Goal: Task Accomplishment & Management: Manage account settings

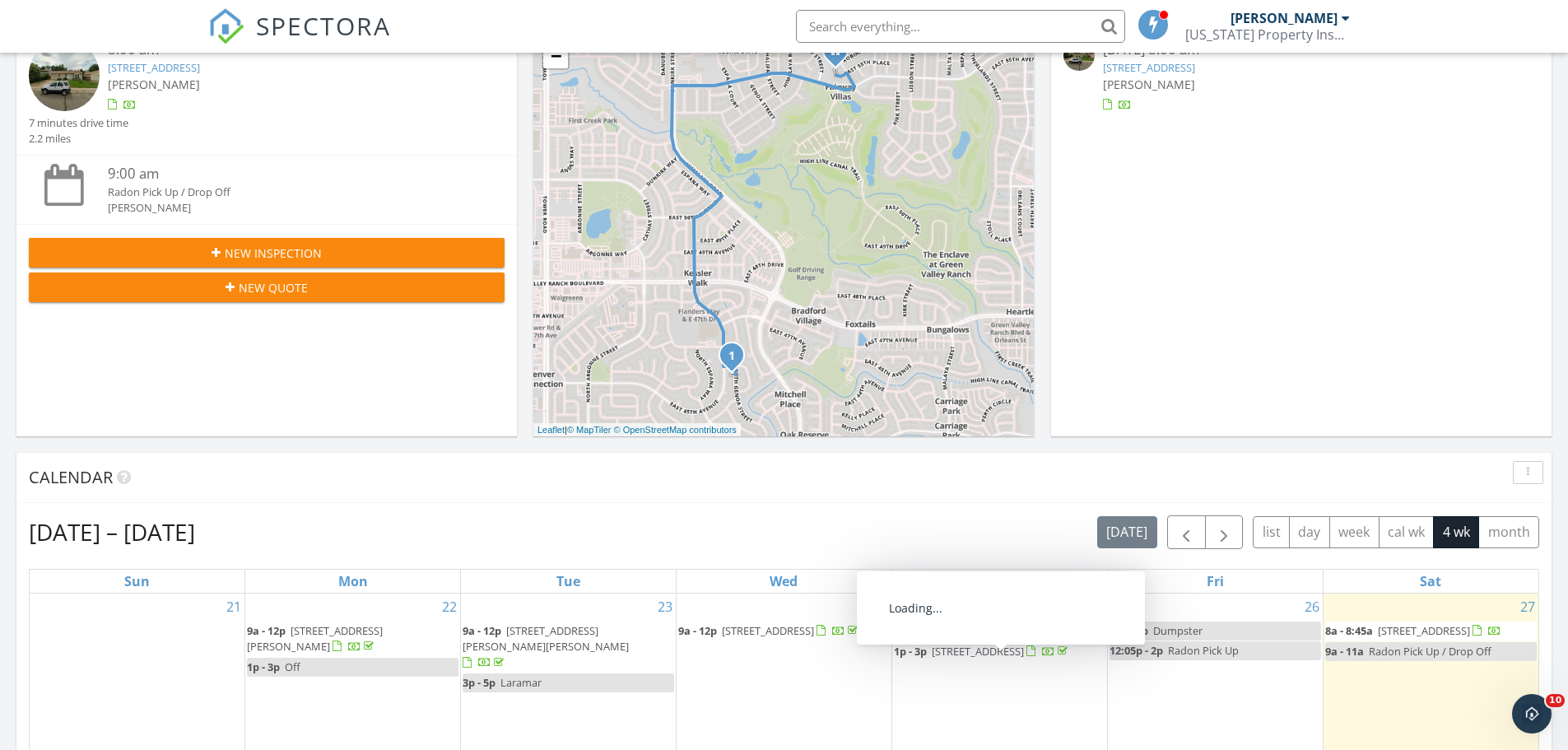
scroll to position [82, 0]
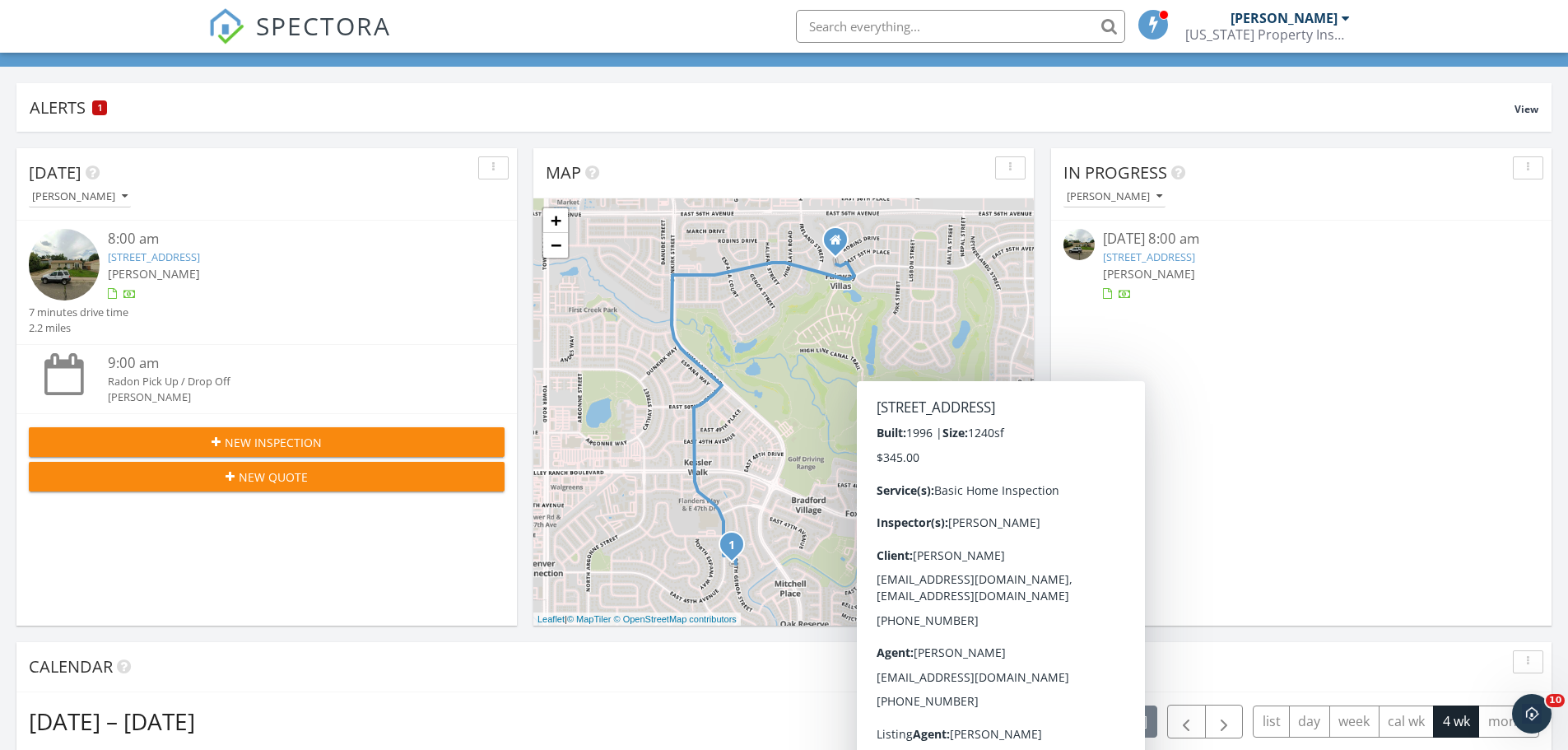
click at [1194, 256] on link "4555 Genoa St, Denver, CO 80249" at bounding box center [1149, 257] width 93 height 15
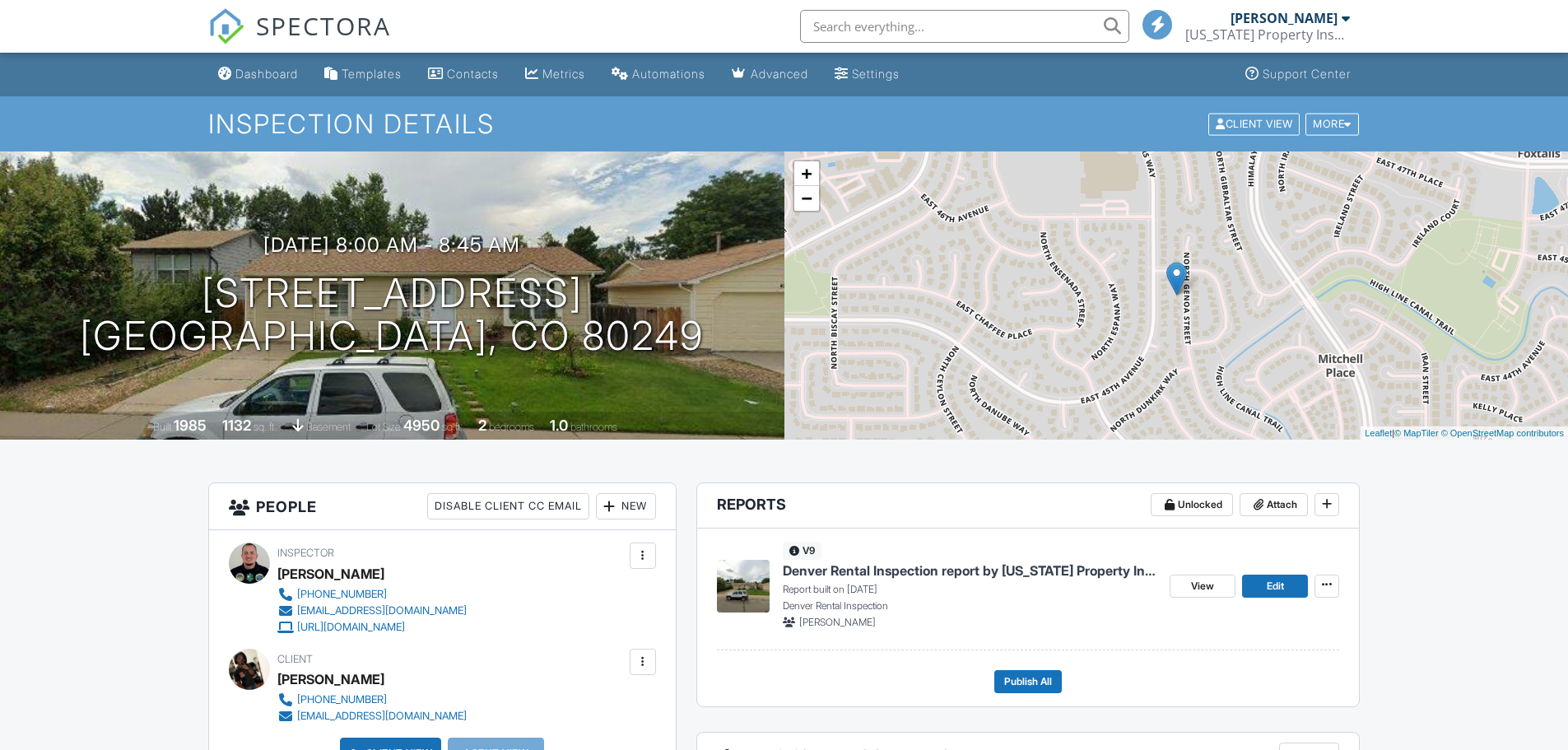
scroll to position [165, 0]
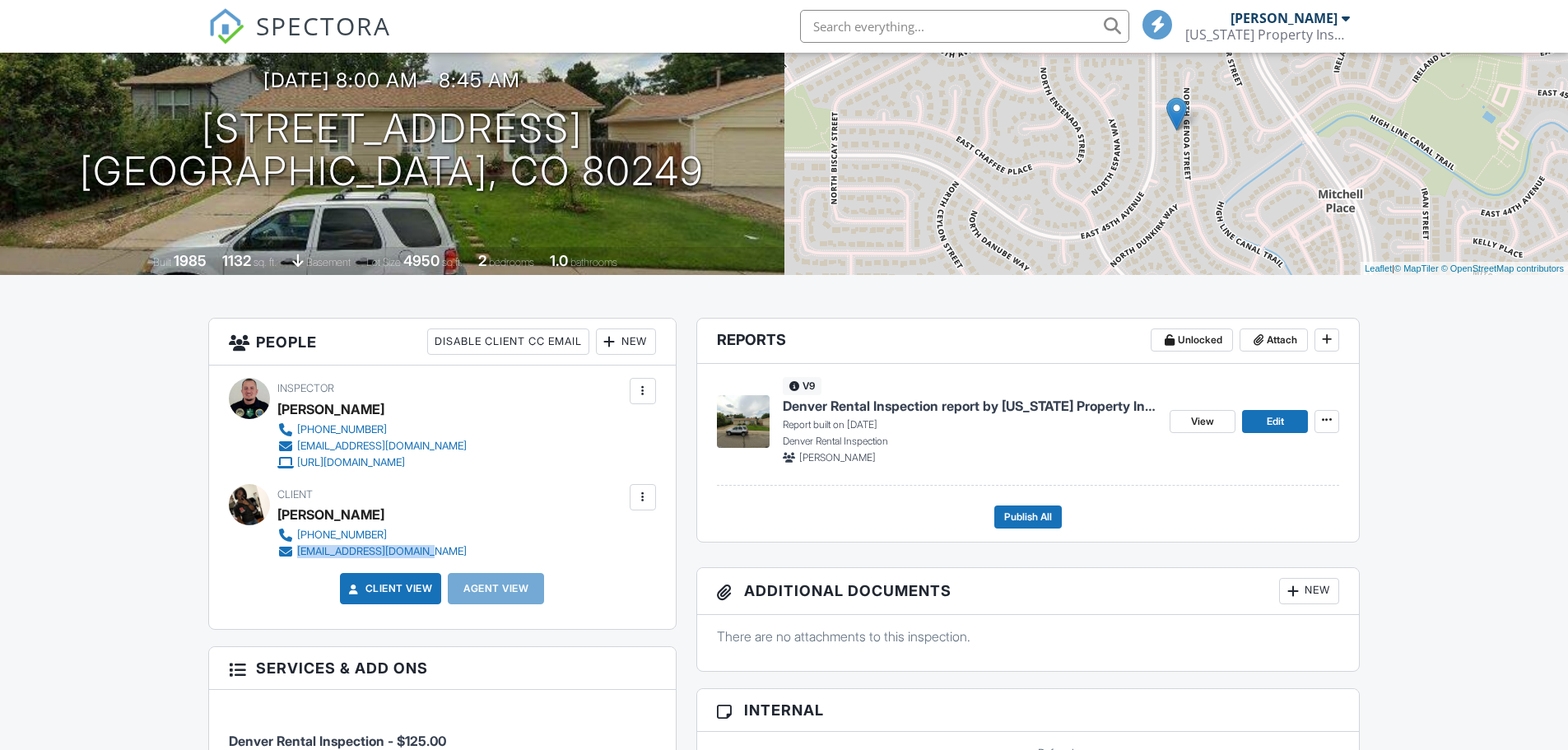
drag, startPoint x: 452, startPoint y: 555, endPoint x: 297, endPoint y: 554, distance: 155.0
click at [297, 554] on div "Client Jada Amerally 201-285-9678 jada_amerally@yahoo.com" at bounding box center [412, 522] width 268 height 76
copy div "jada_amerally@yahoo.com"
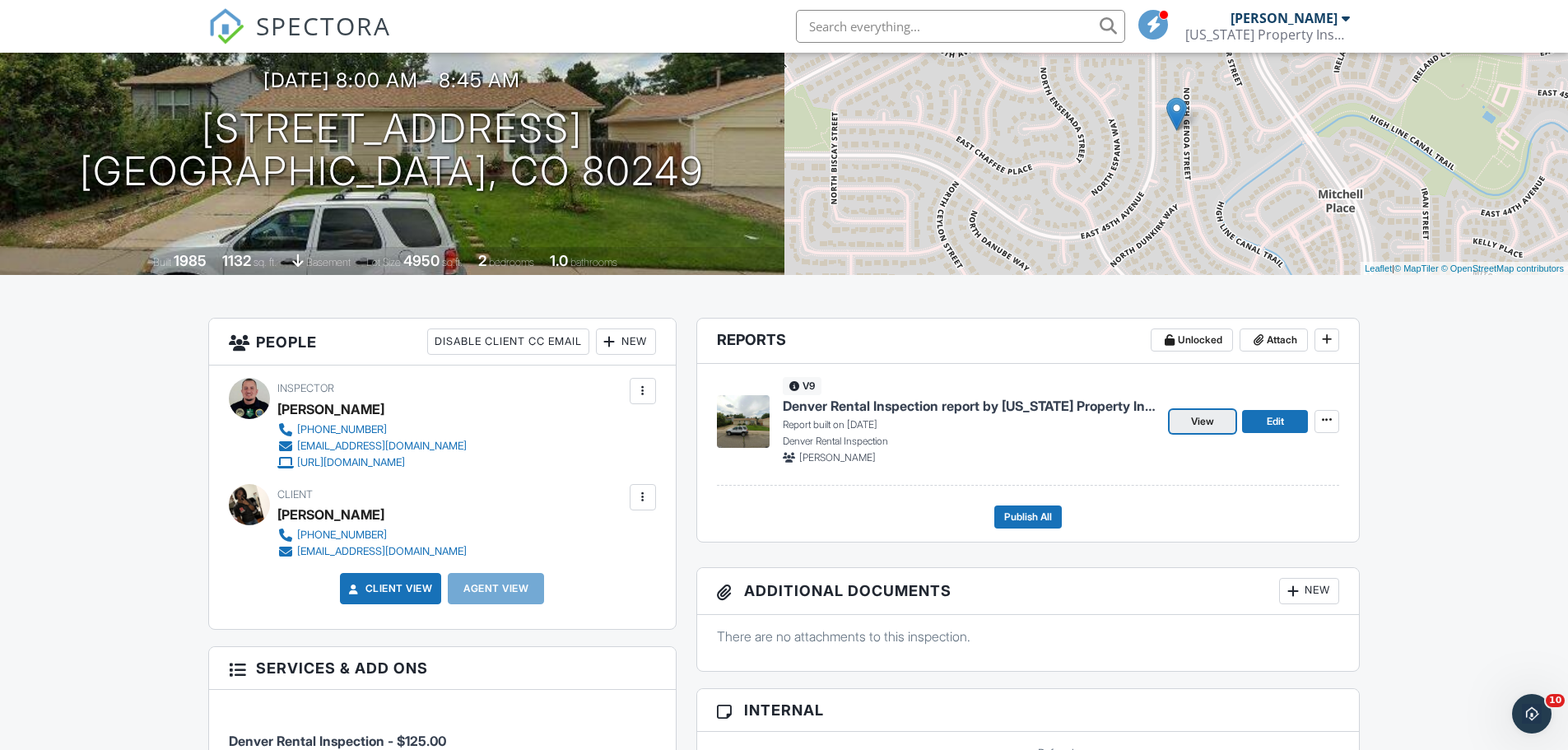
click at [1215, 426] on link "View" at bounding box center [1203, 422] width 66 height 23
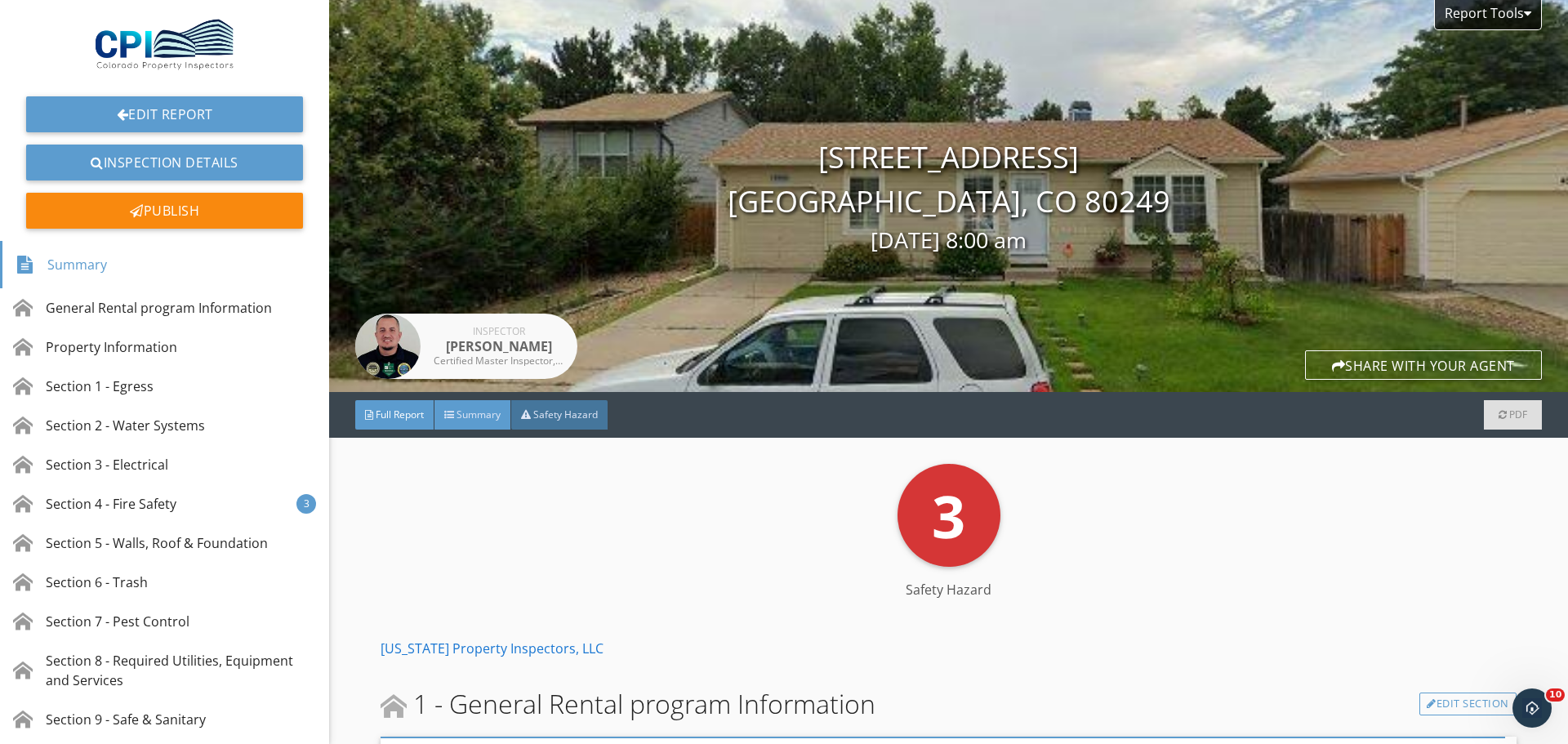
click at [458, 411] on span "Summary" at bounding box center [479, 415] width 44 height 14
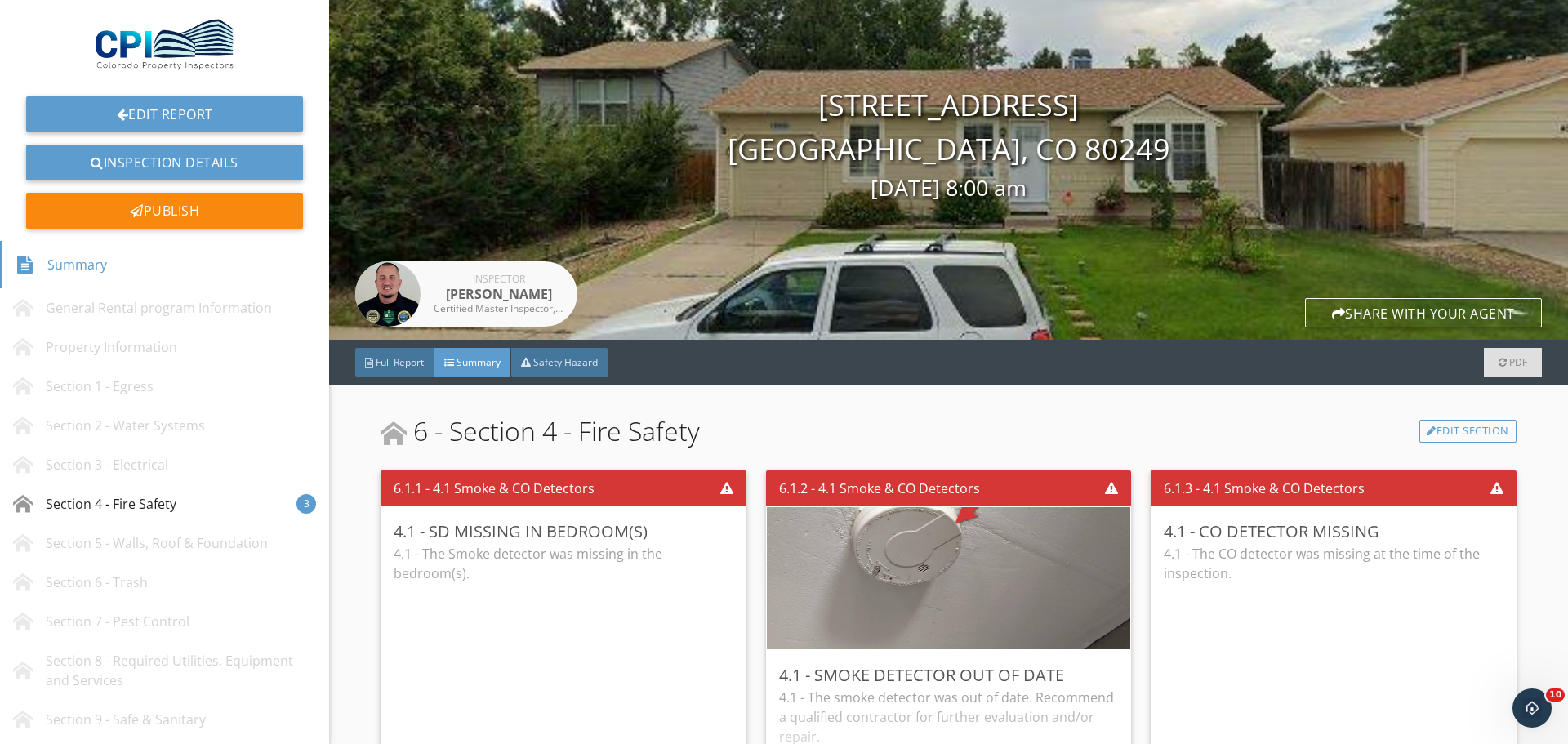
scroll to position [81, 0]
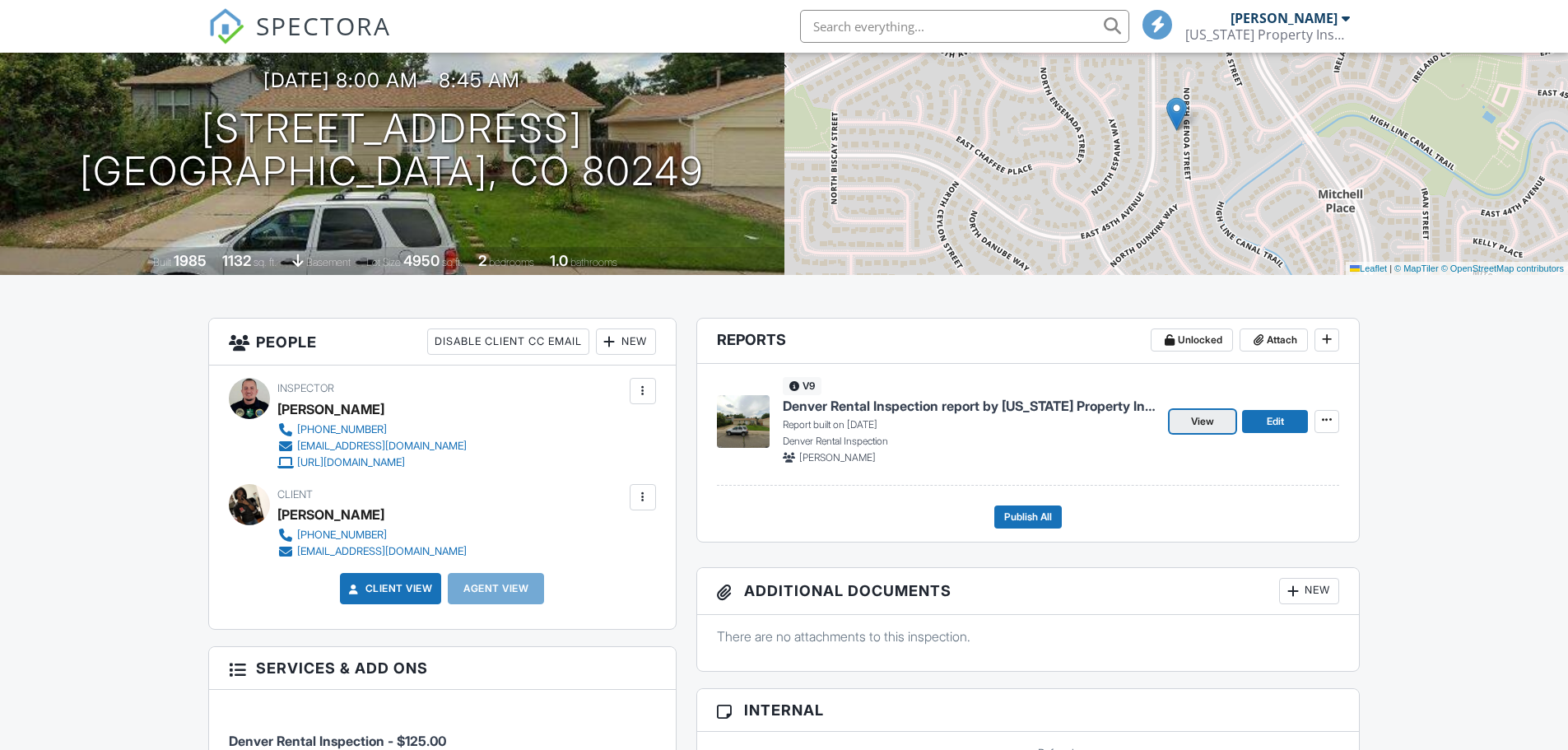
click at [1206, 428] on span "View" at bounding box center [1203, 422] width 23 height 17
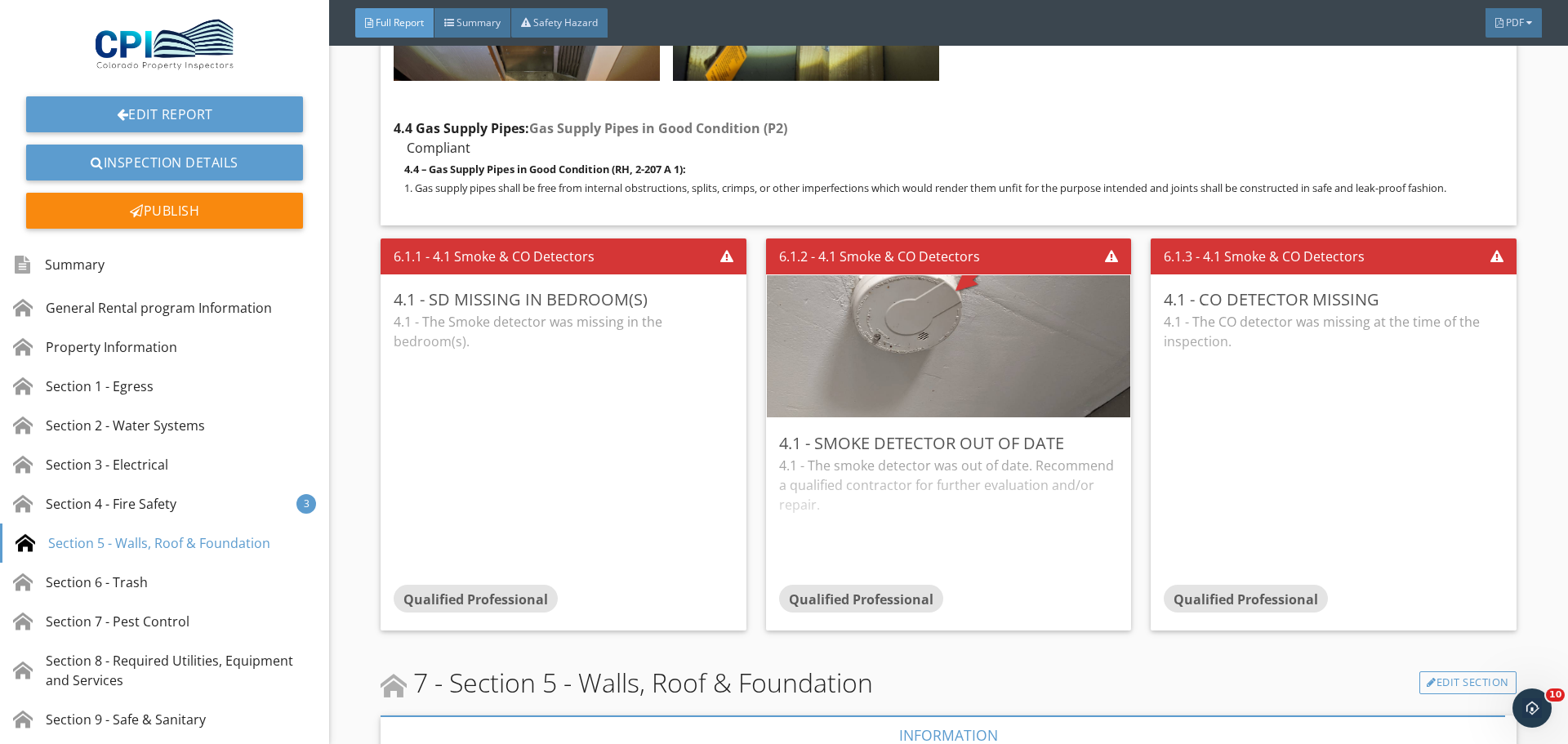
scroll to position [11151, 0]
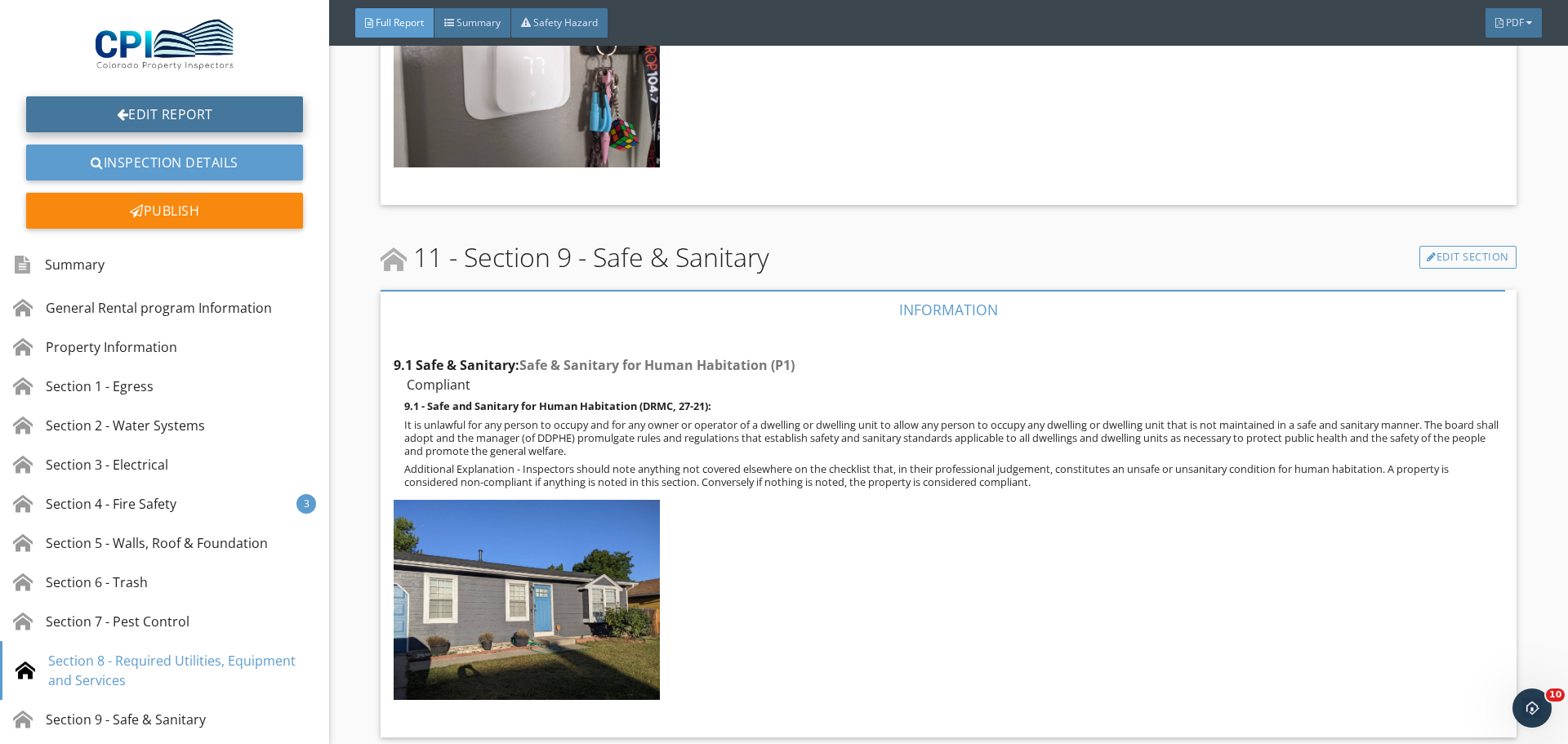
click at [219, 118] on link "Edit Report" at bounding box center [164, 114] width 276 height 36
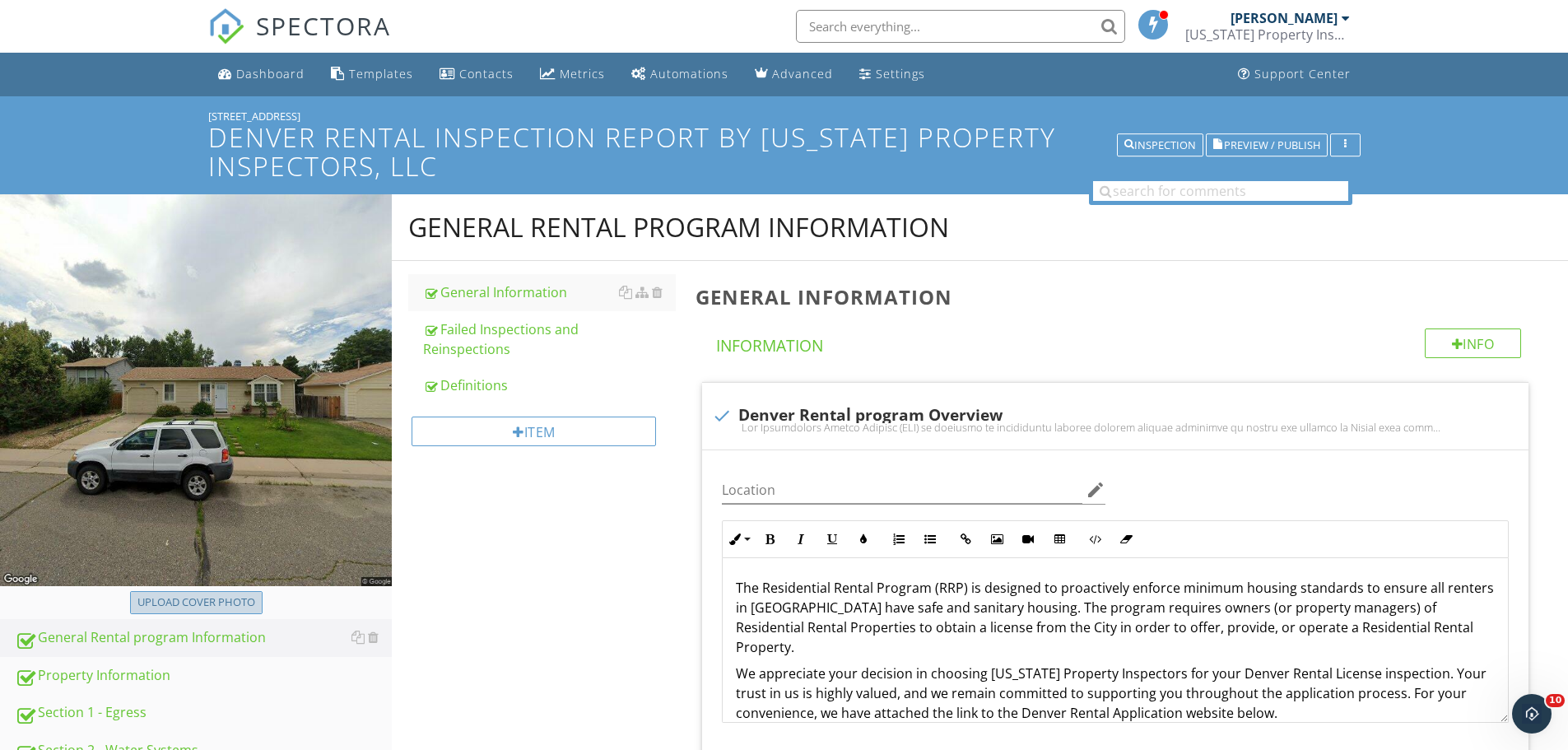
click at [230, 604] on div "Upload cover photo" at bounding box center [196, 603] width 117 height 17
type input "C:\fakepath\photo.jpg"
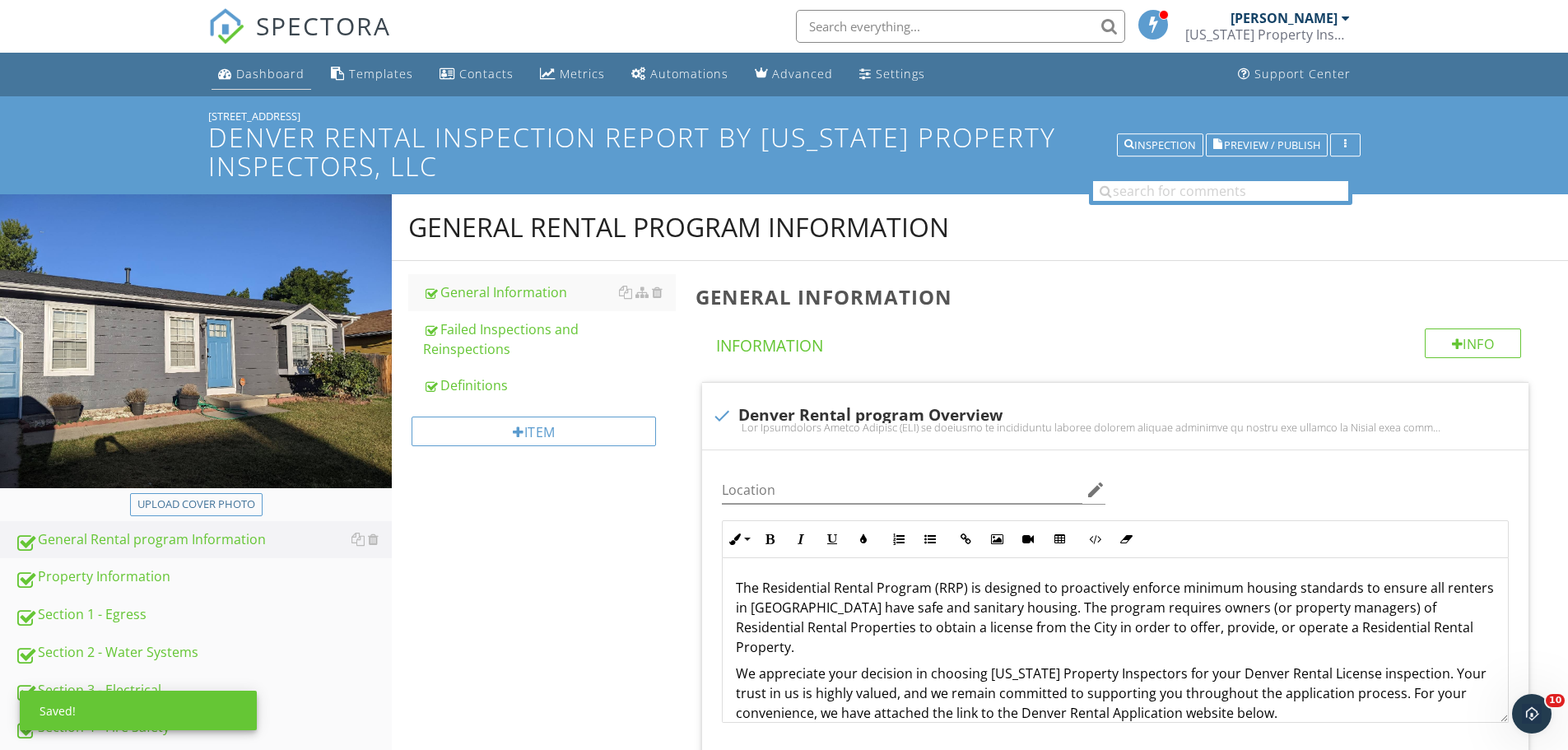
click at [259, 68] on div "Dashboard" at bounding box center [270, 74] width 68 height 16
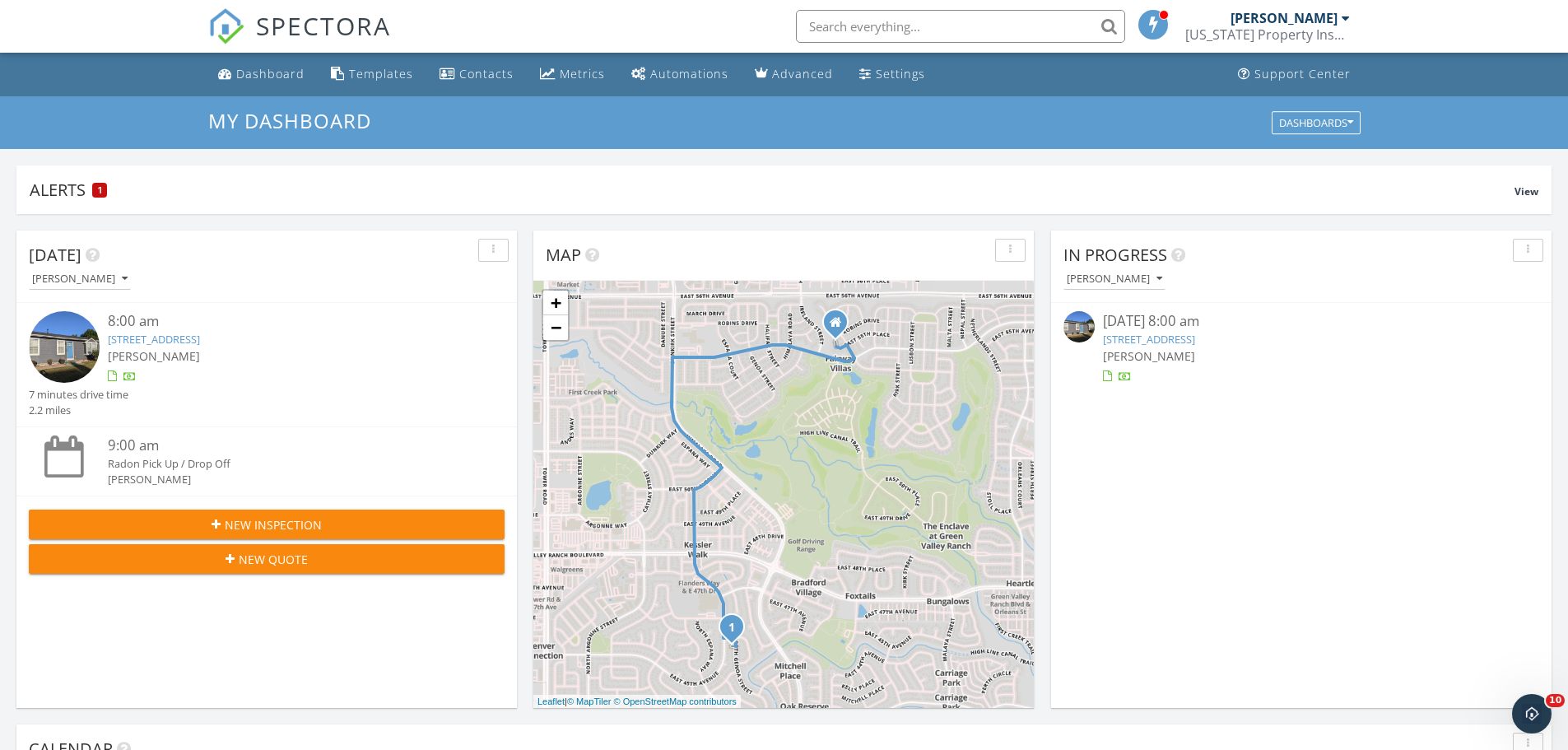
click at [1154, 348] on div "[PERSON_NAME]" at bounding box center [1302, 356] width 397 height 18
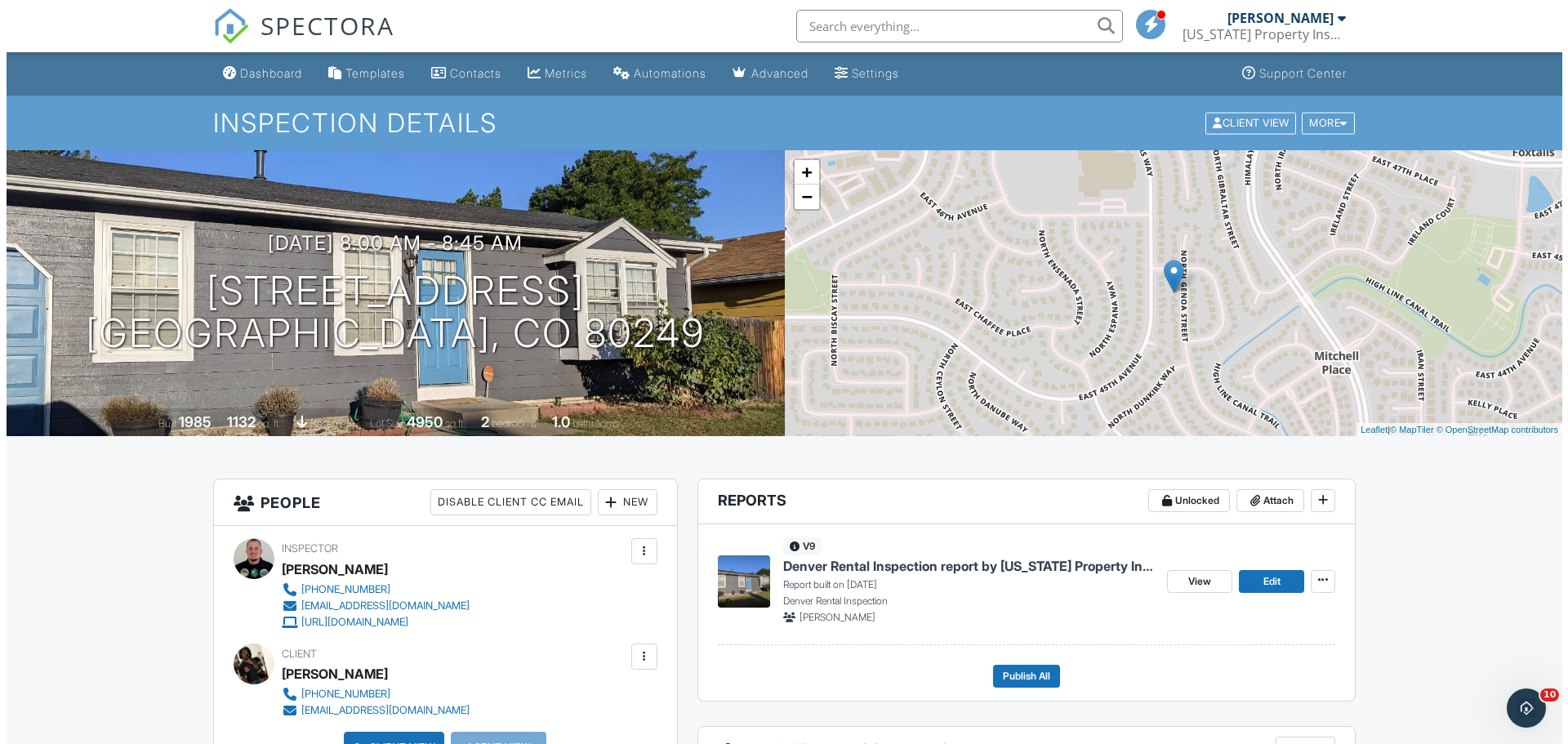
scroll to position [81, 0]
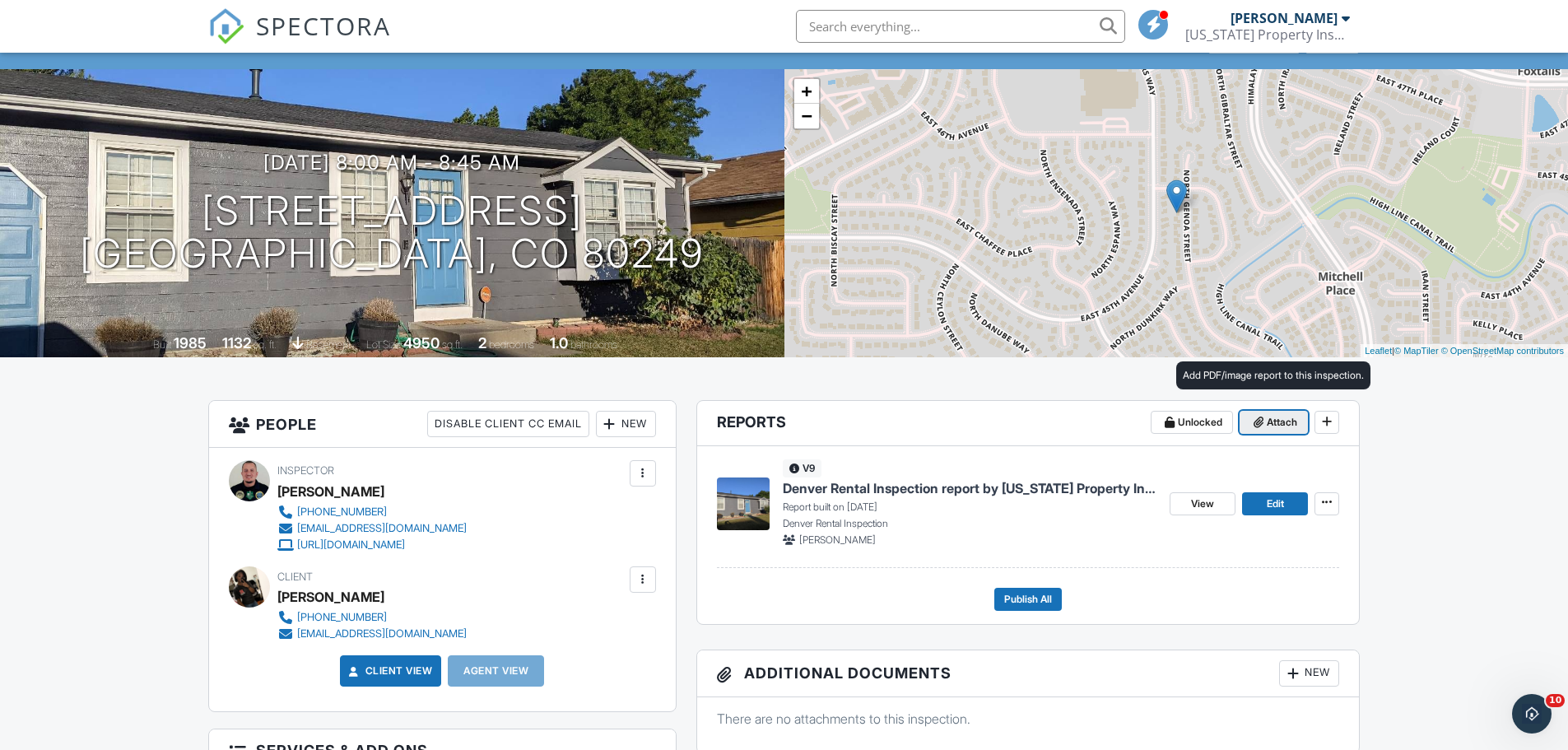
click at [1269, 428] on span "Attach" at bounding box center [1282, 423] width 31 height 17
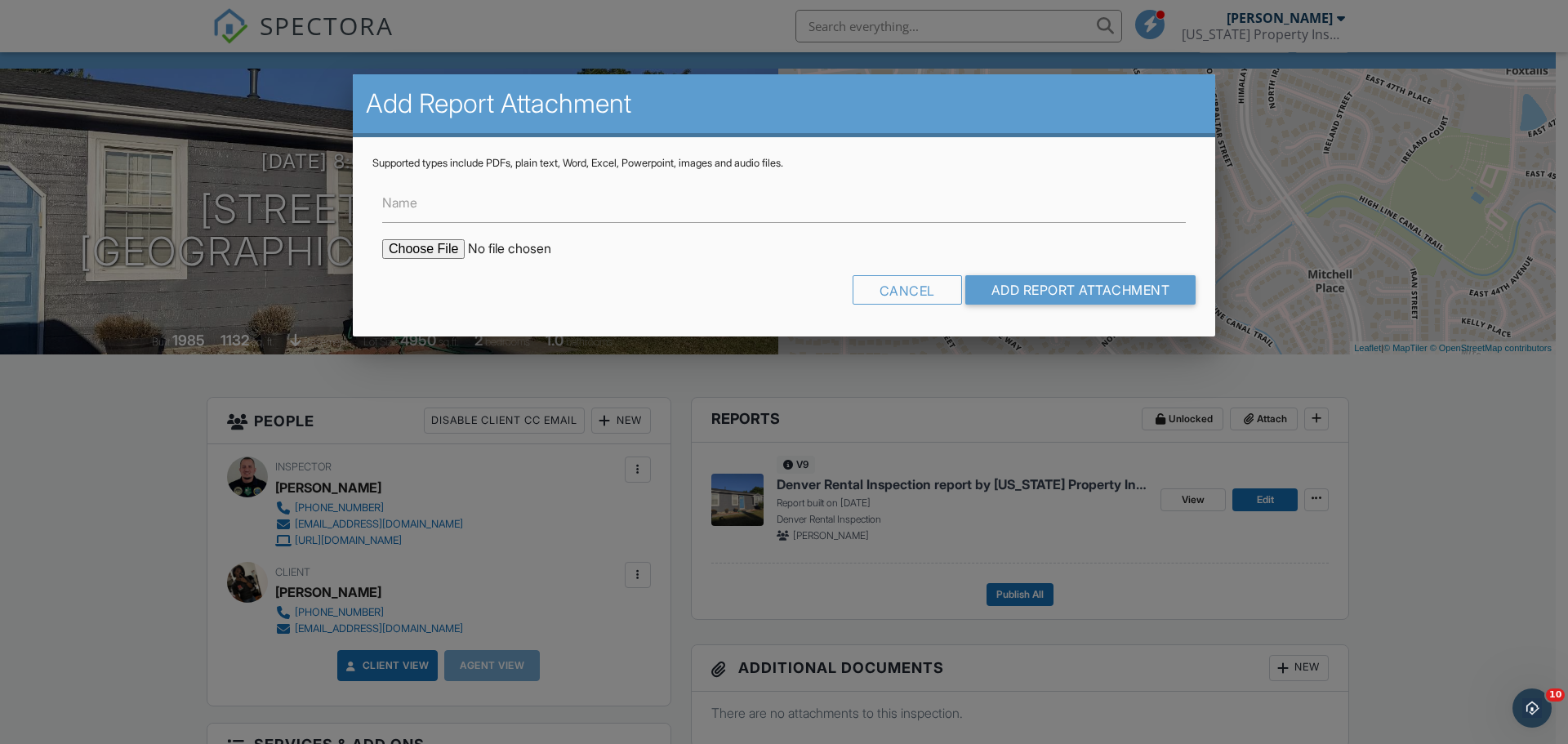
click at [433, 251] on input "file" at bounding box center [521, 249] width 277 height 19
type input "C:\fakepath\Inspector Certifications-Lee Gonzalez.pdf"
click at [1026, 285] on input "Add Report Attachment" at bounding box center [1081, 291] width 231 height 30
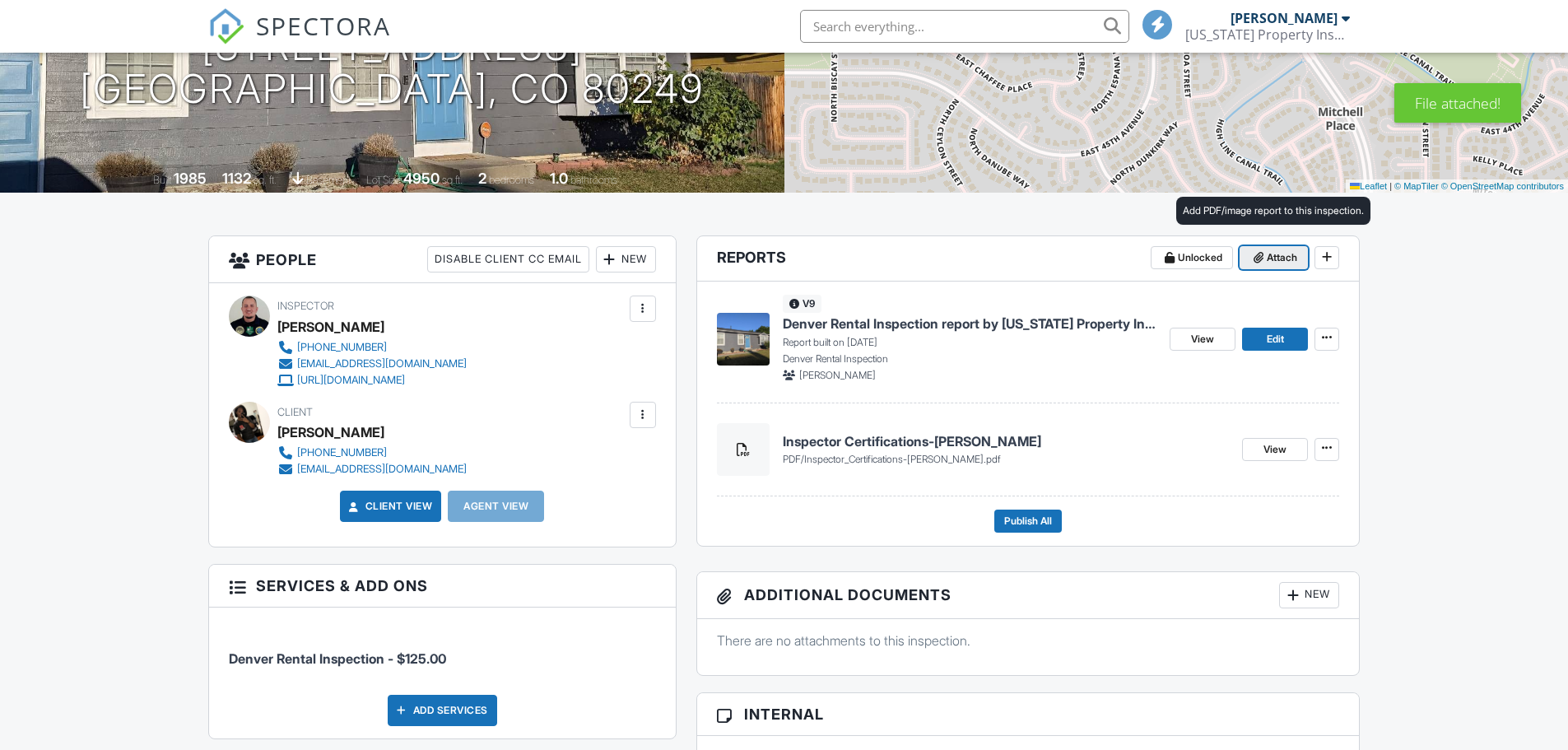
click at [1287, 260] on span "Attach" at bounding box center [1282, 258] width 31 height 17
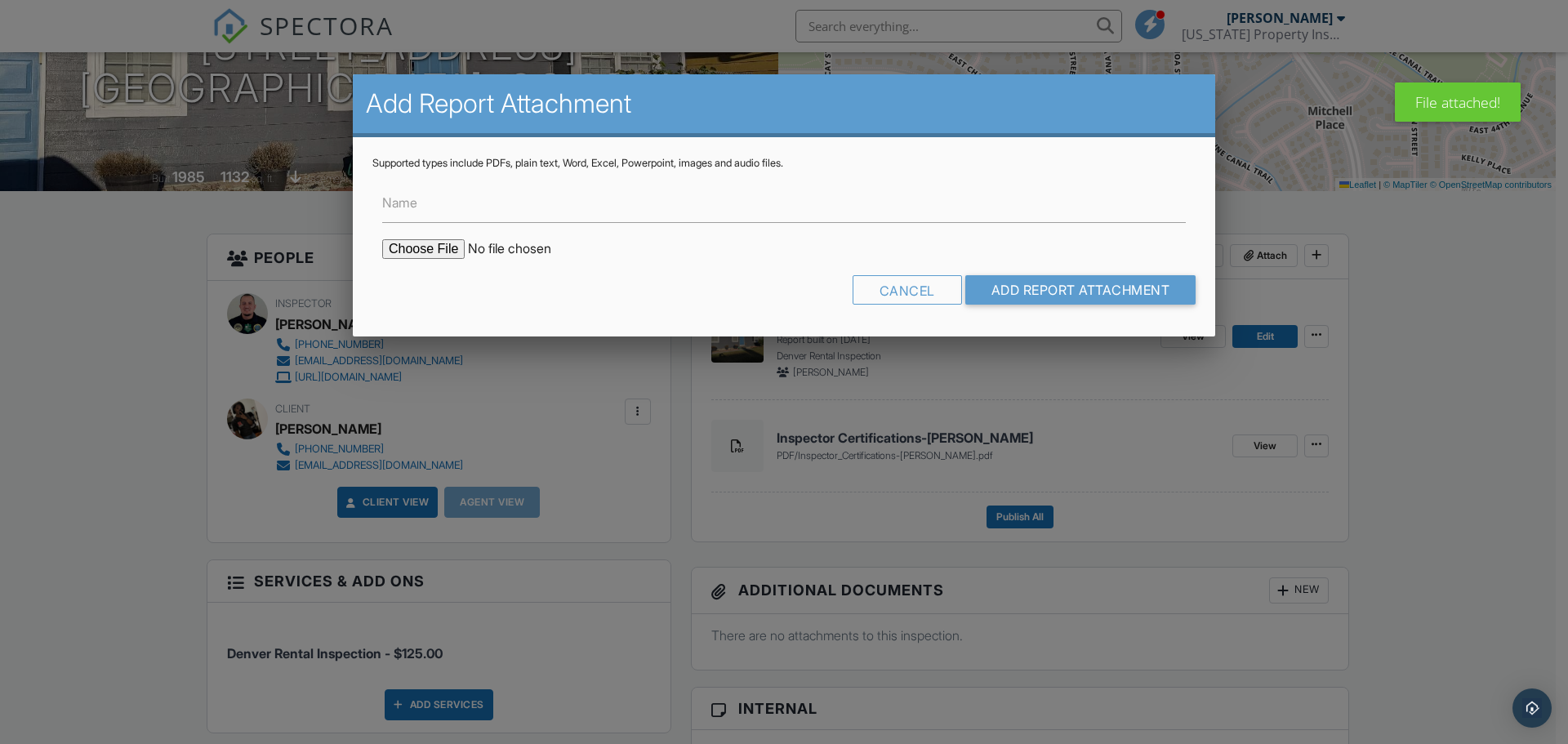
click at [429, 249] on input "file" at bounding box center [521, 249] width 277 height 19
type input "C:\fakepath\4555 Genoa St. NC Denver Checklist Report.pdf"
click at [1057, 296] on input "Add Report Attachment" at bounding box center [1081, 291] width 231 height 30
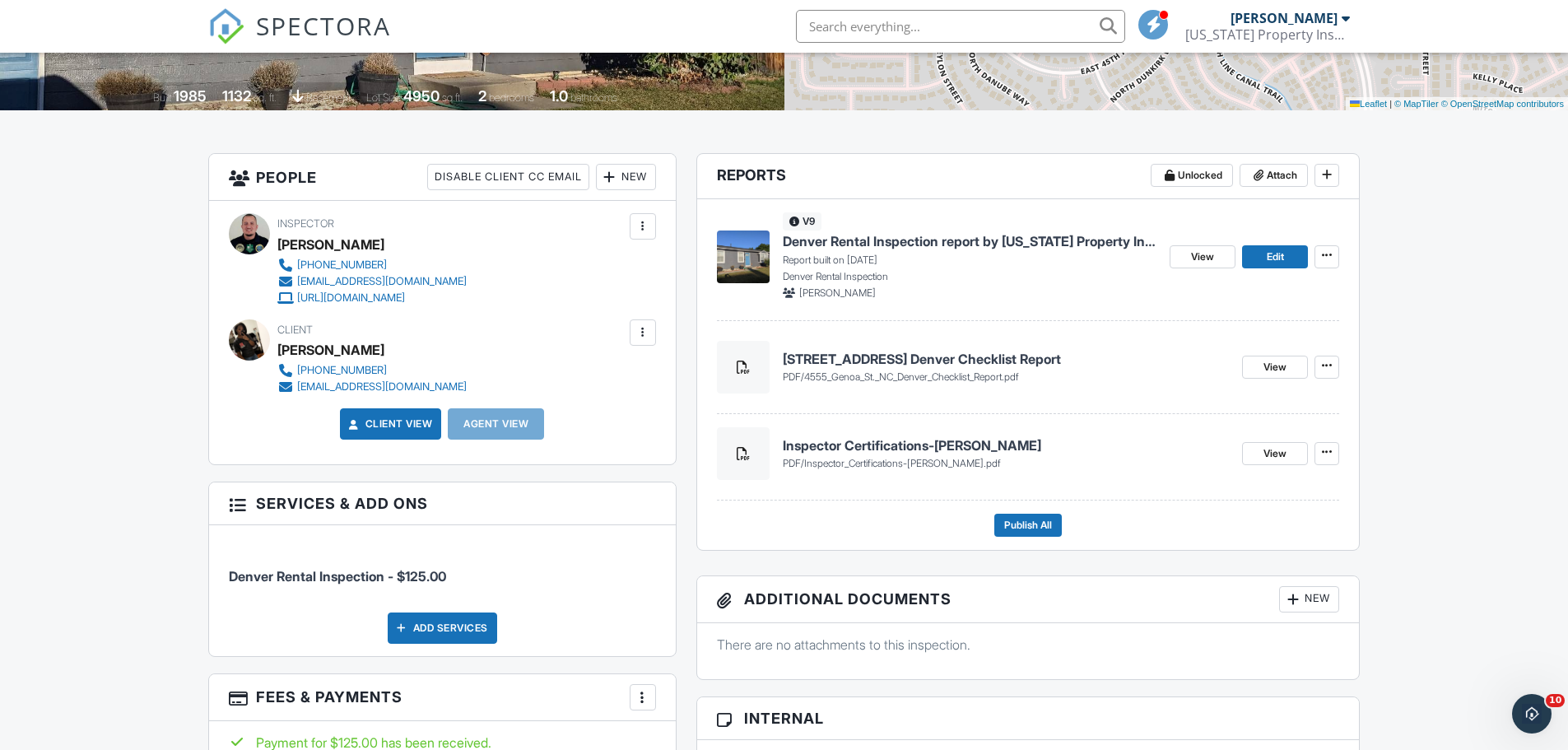
click at [946, 452] on h4 "Inspector Certifications-[PERSON_NAME]" at bounding box center [1006, 446] width 447 height 19
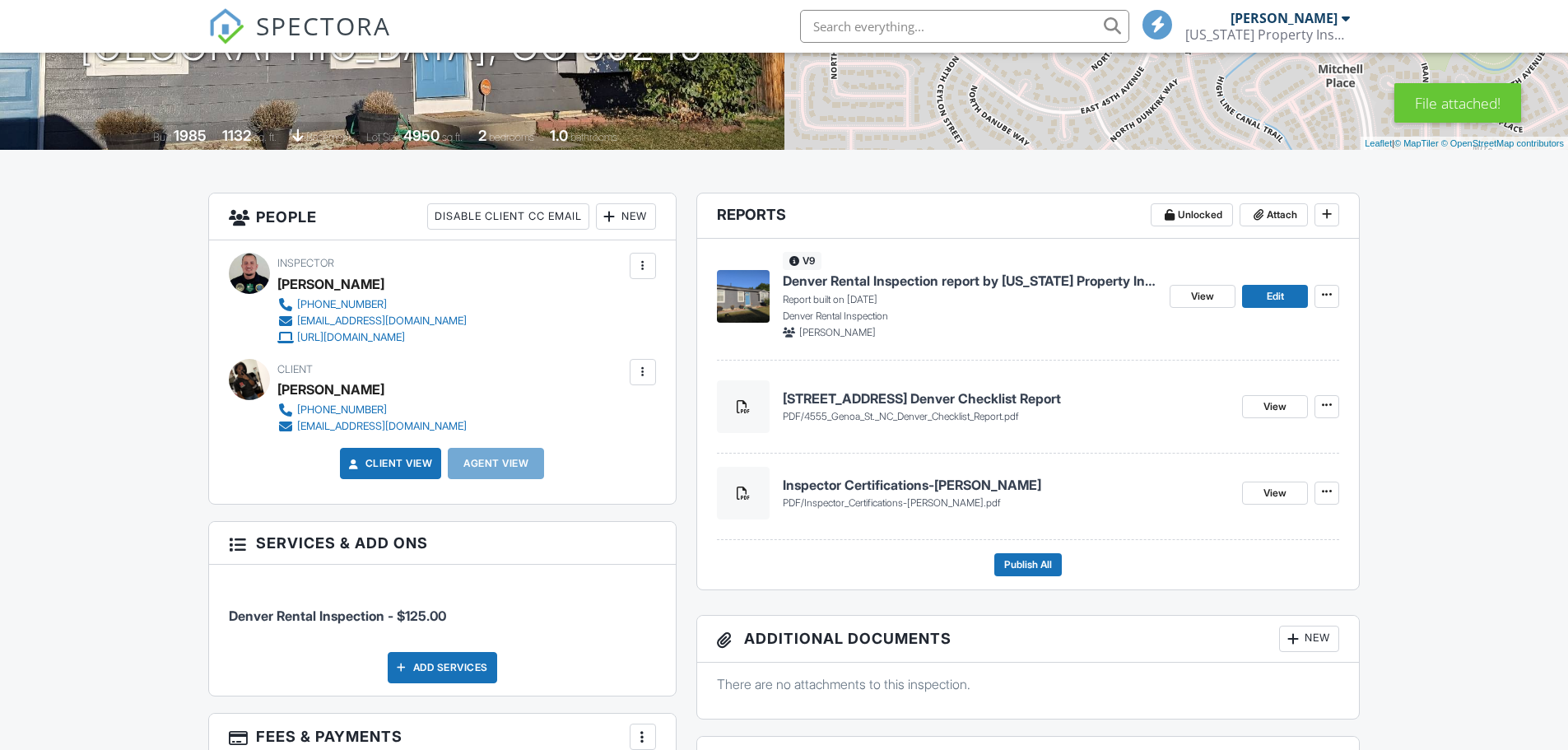
click at [897, 410] on div "[STREET_ADDRESS] [GEOGRAPHIC_DATA] Checklist Report pdf / 4555_Genoa_St._NC_Den…" at bounding box center [1028, 410] width 623 height 86
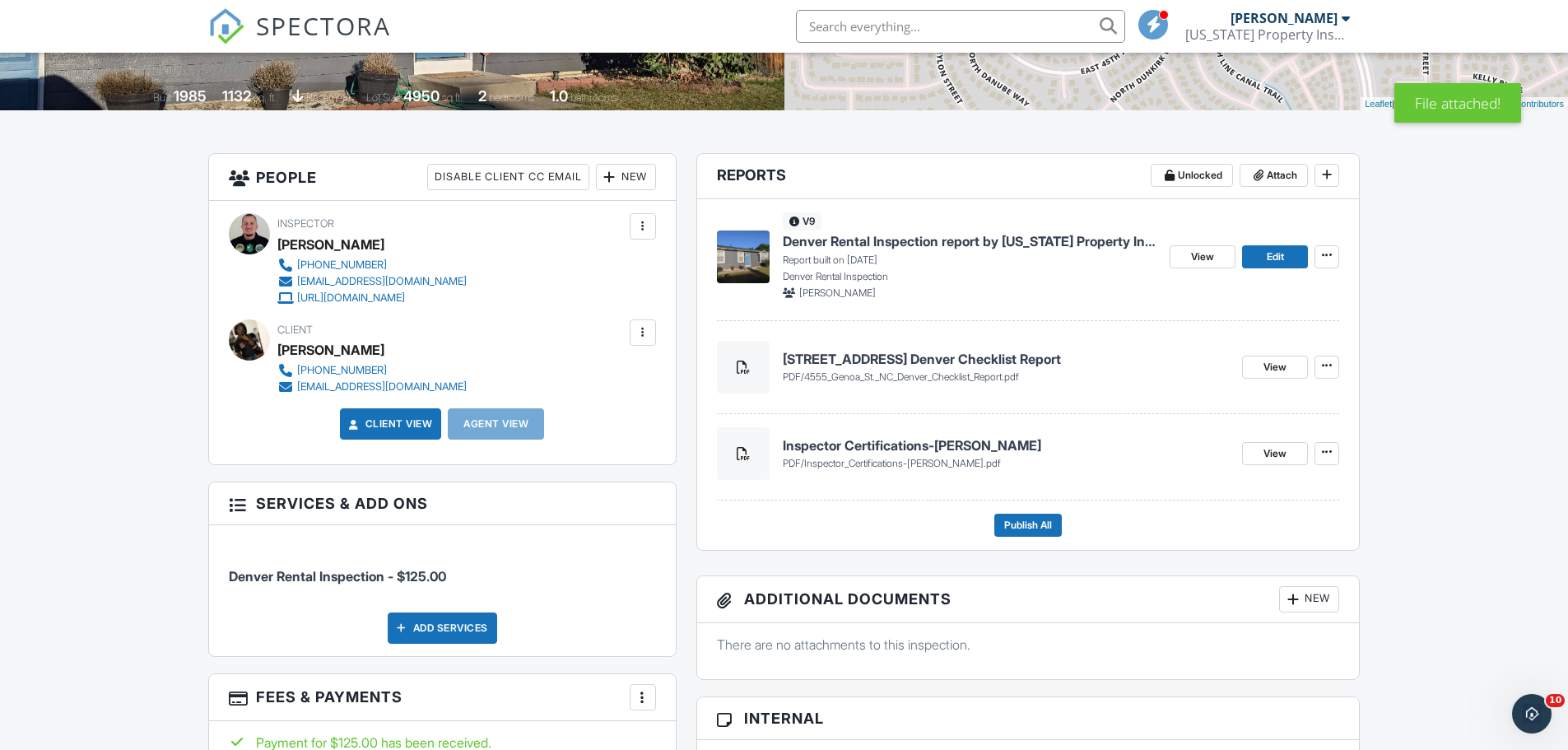
click at [959, 371] on span "4555_Genoa_St._NC_Denver_Checklist_Report.pdf" at bounding box center [912, 377] width 215 height 12
click at [961, 361] on h4 "4555 Genoa St. NC Denver Checklist Report" at bounding box center [1006, 359] width 447 height 19
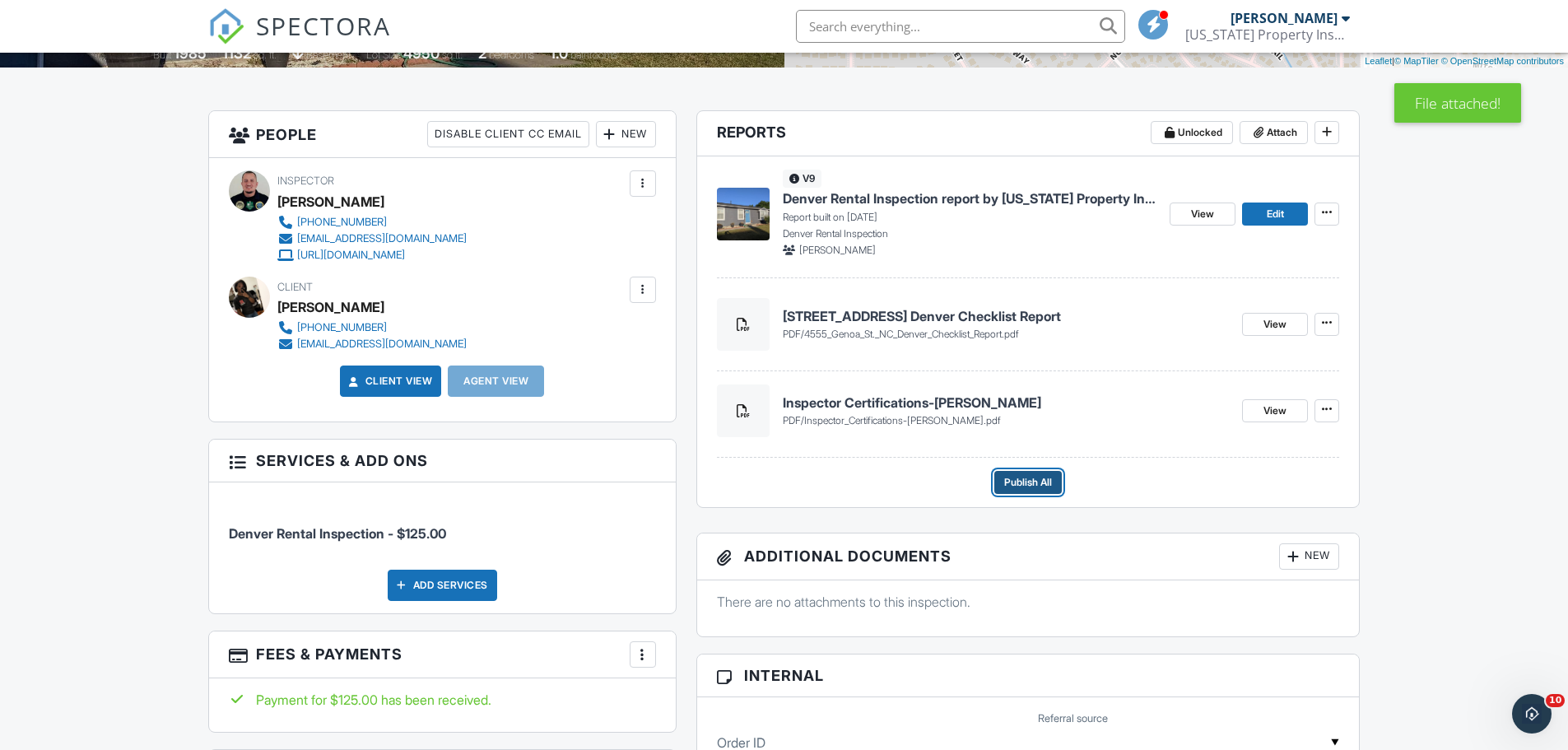
click at [1023, 489] on span "Publish All" at bounding box center [1028, 483] width 48 height 17
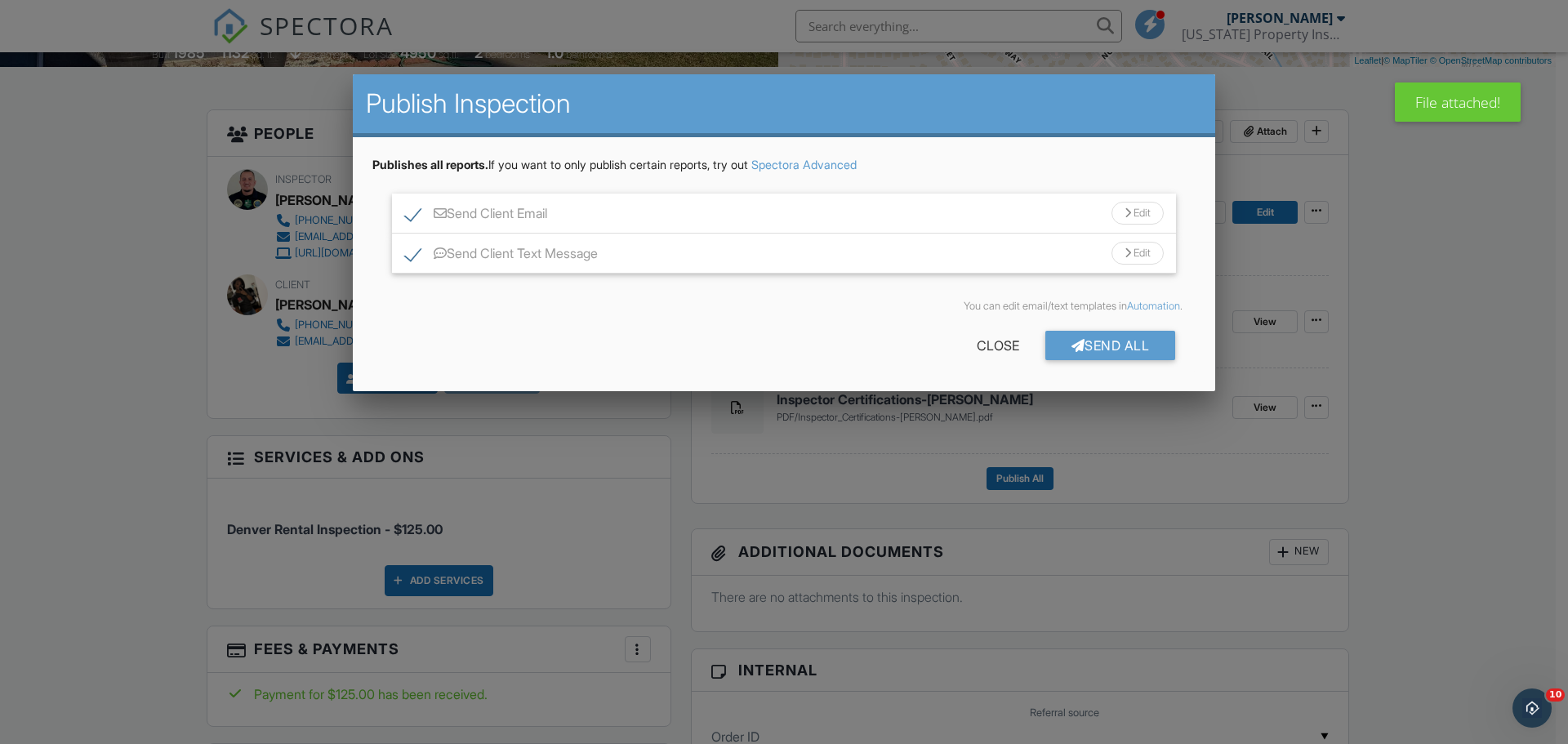
click at [1124, 213] on div at bounding box center [1127, 214] width 6 height 11
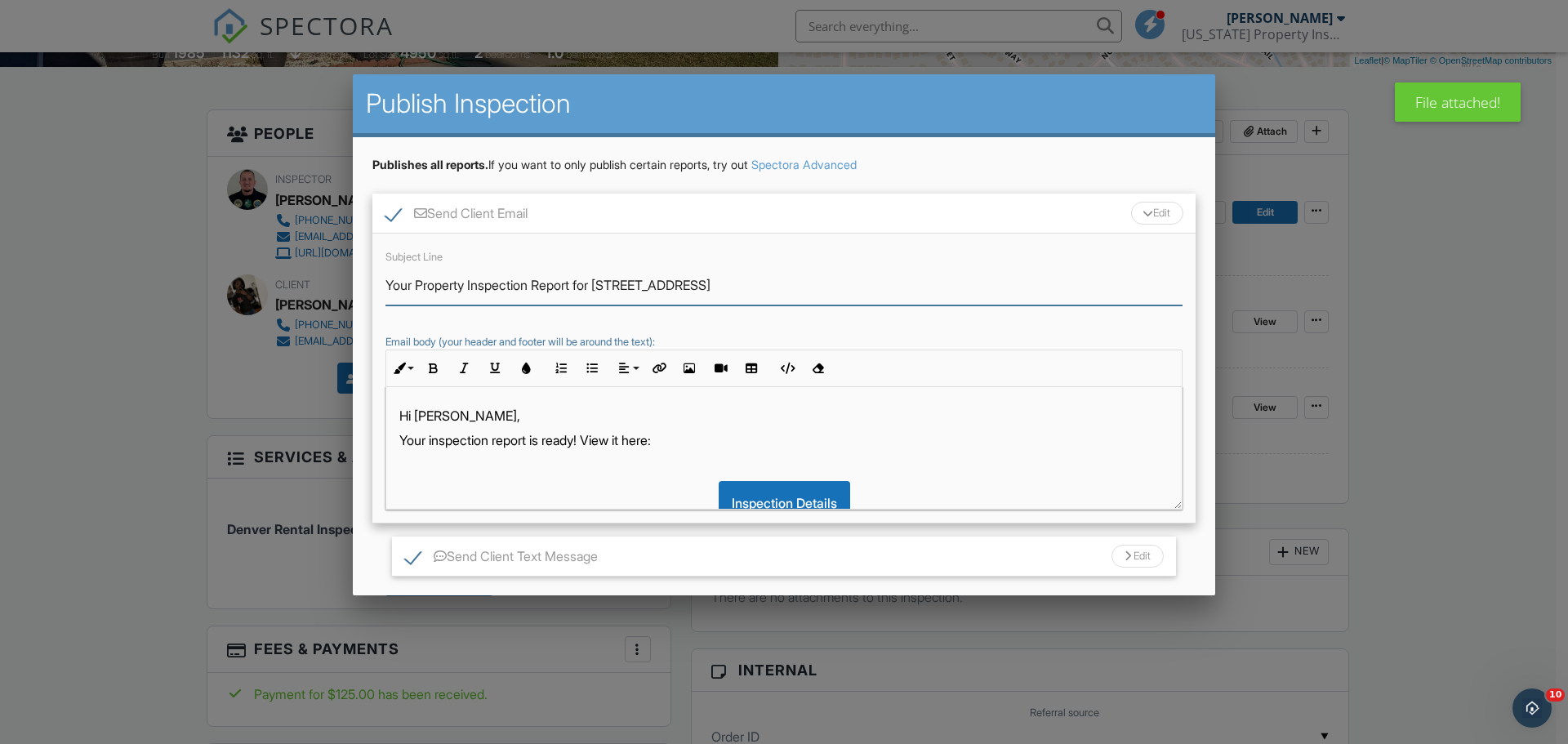
click at [419, 289] on input "Your Property Inspection Report for 4555 Genoa St" at bounding box center [784, 285] width 797 height 40
type input "Your Rental Property Inspection Report for 4555 Genoa St"
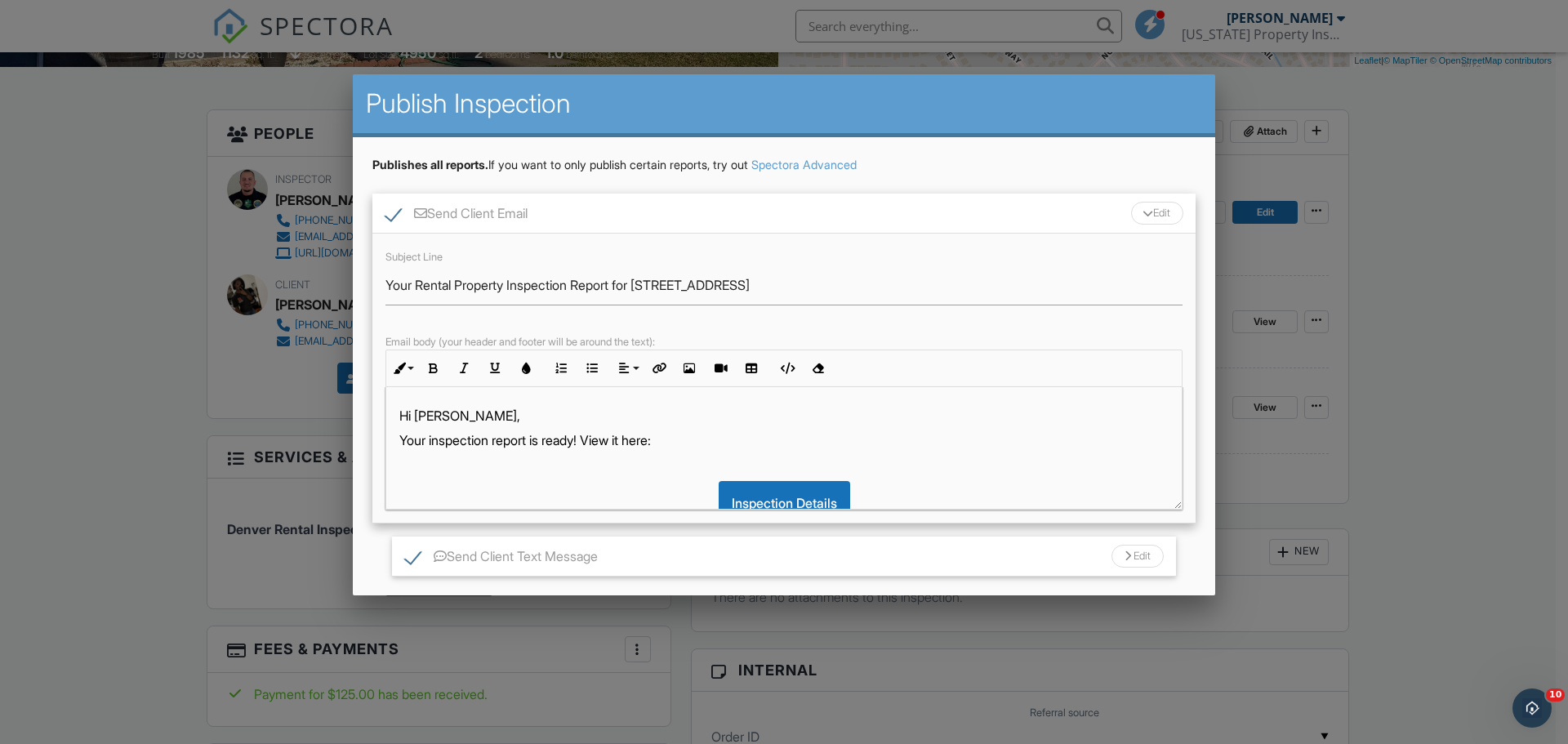
click at [428, 445] on p "Your inspection report is ready! View it here:" at bounding box center [783, 440] width 769 height 18
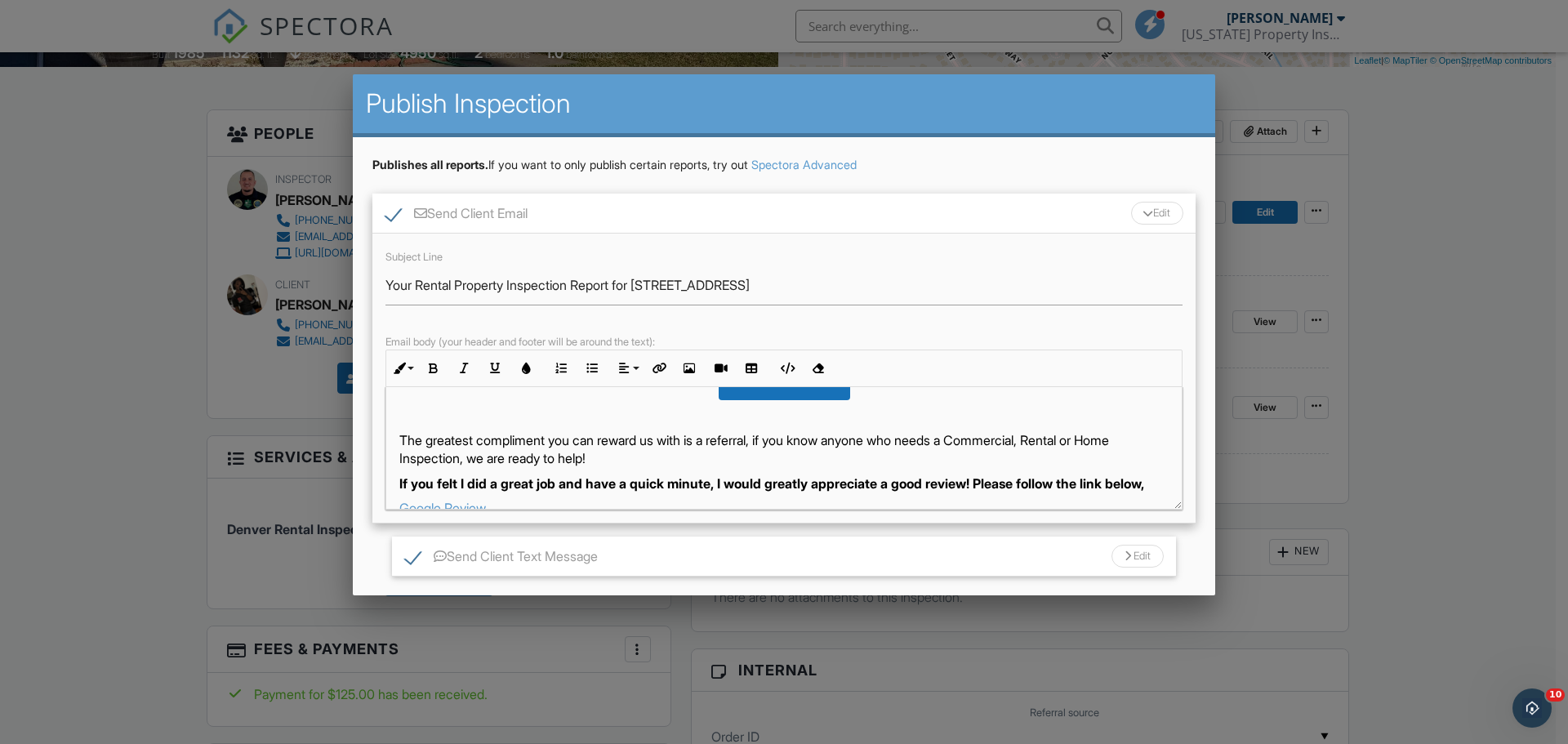
scroll to position [164, 0]
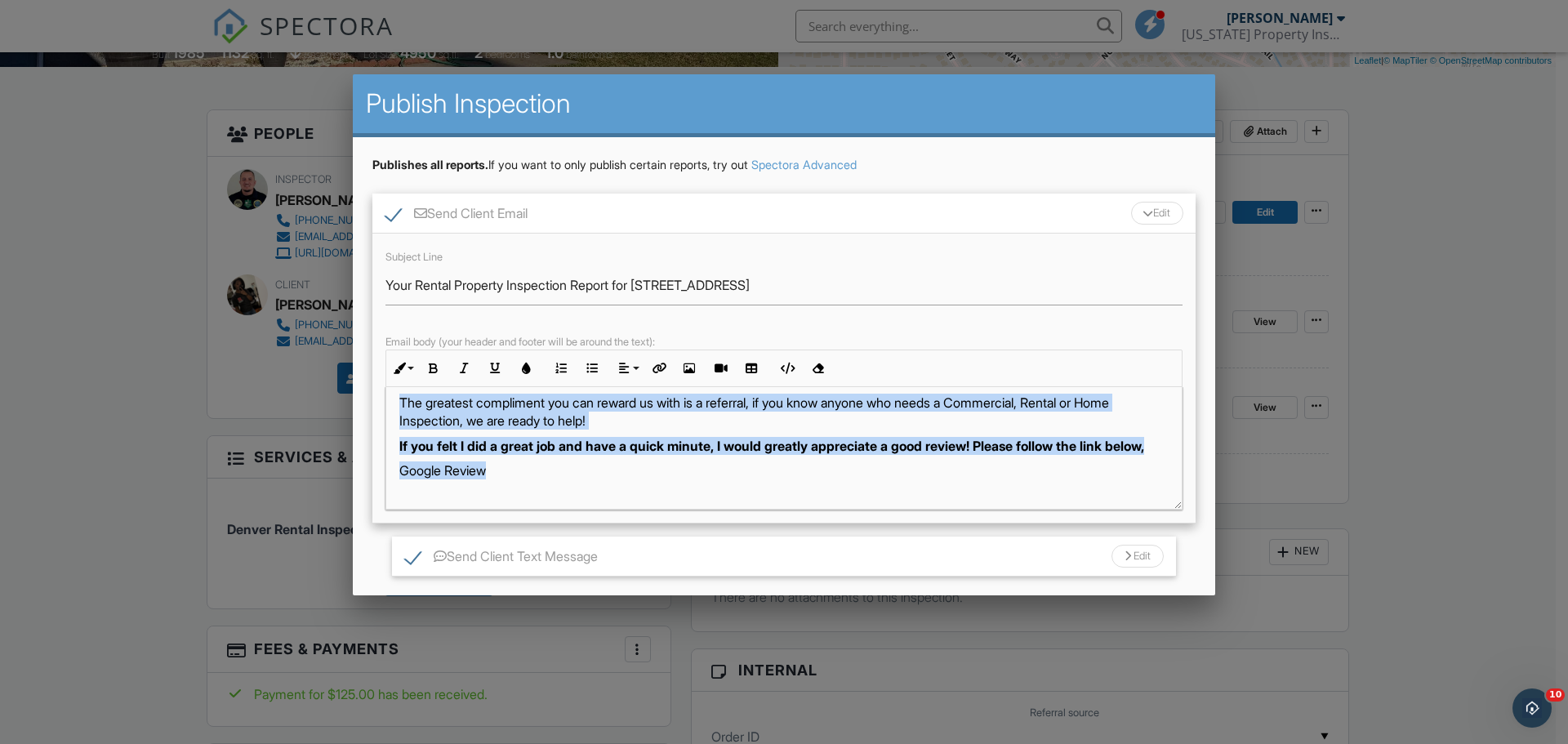
drag, startPoint x: 501, startPoint y: 493, endPoint x: 397, endPoint y: 407, distance: 135.0
click at [397, 407] on div "Hi Jada, Your rental inspection report is ready! View it here: Inspection Detai…" at bounding box center [784, 510] width 795 height 573
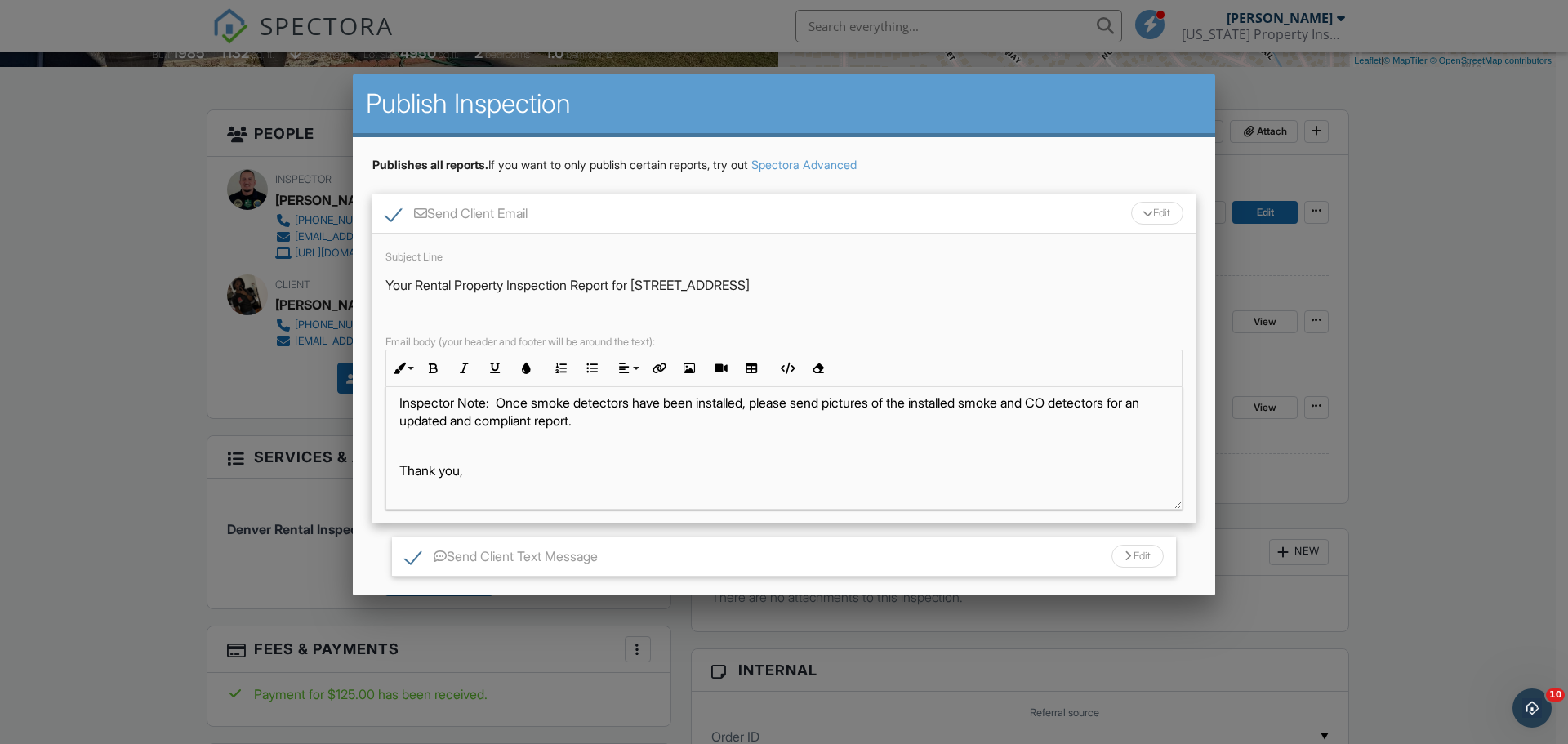
click at [575, 405] on p "Inspector Note: Once smoke detectors have been installed, please send pictures …" at bounding box center [783, 412] width 769 height 37
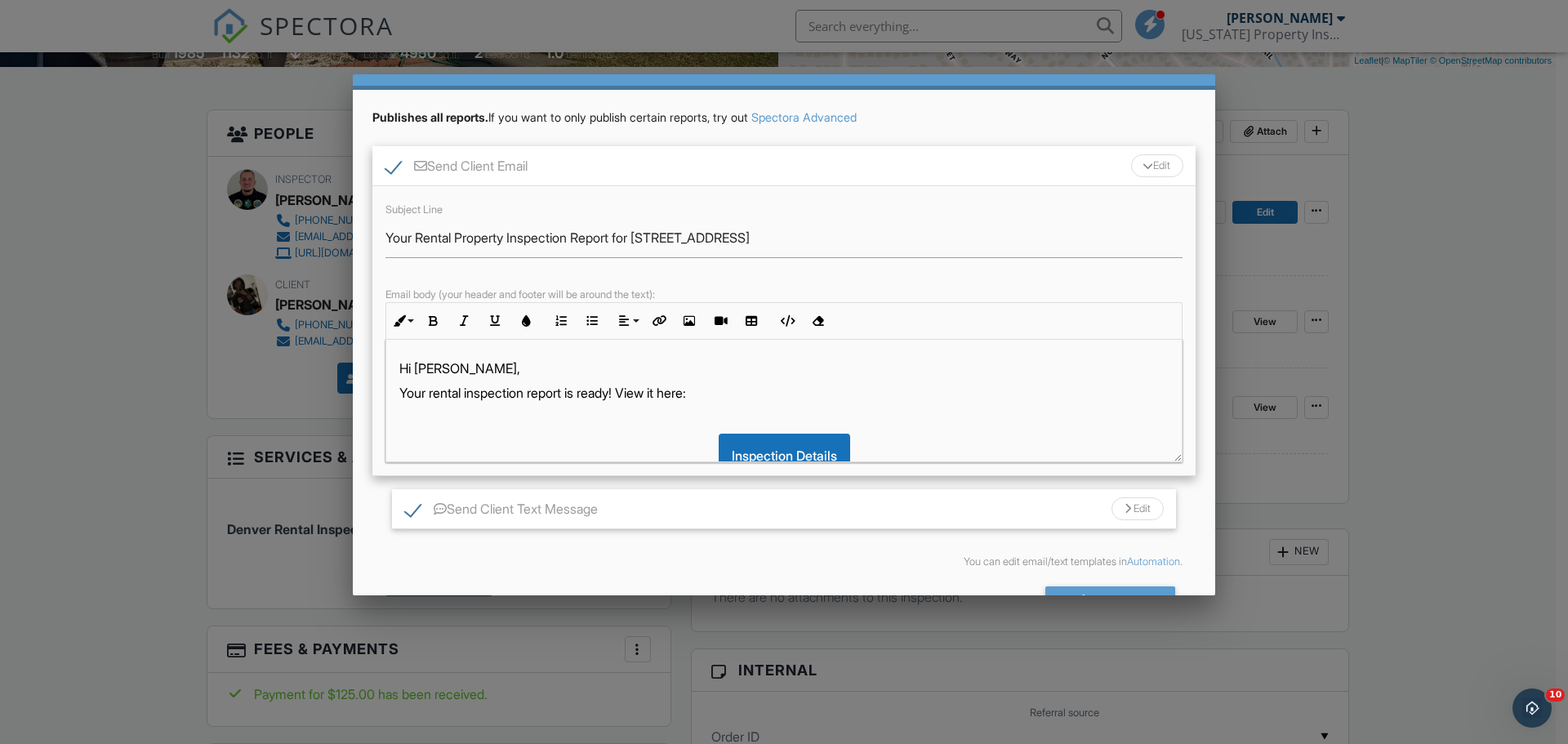
scroll to position [99, 0]
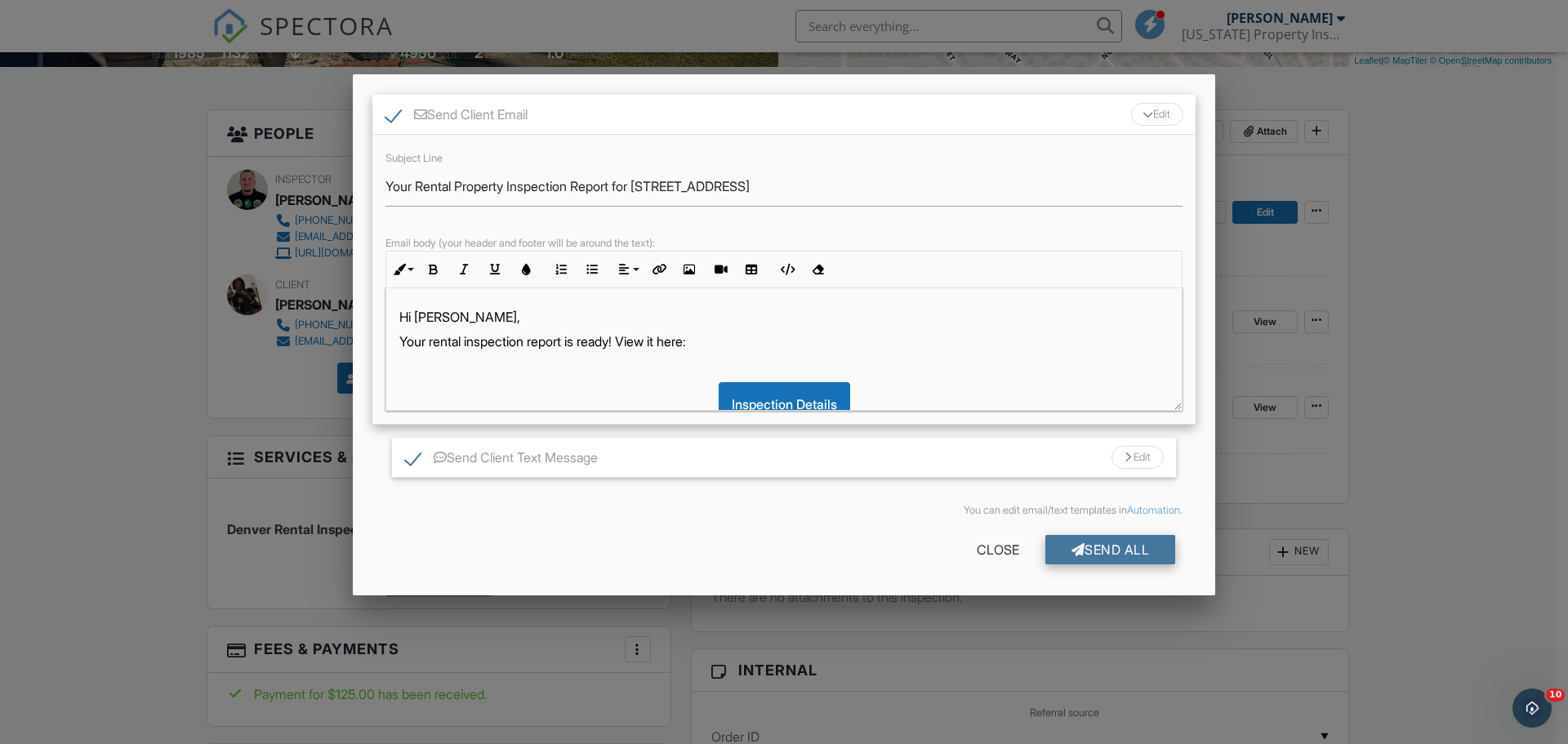
click at [1088, 547] on div "Send All" at bounding box center [1110, 550] width 130 height 30
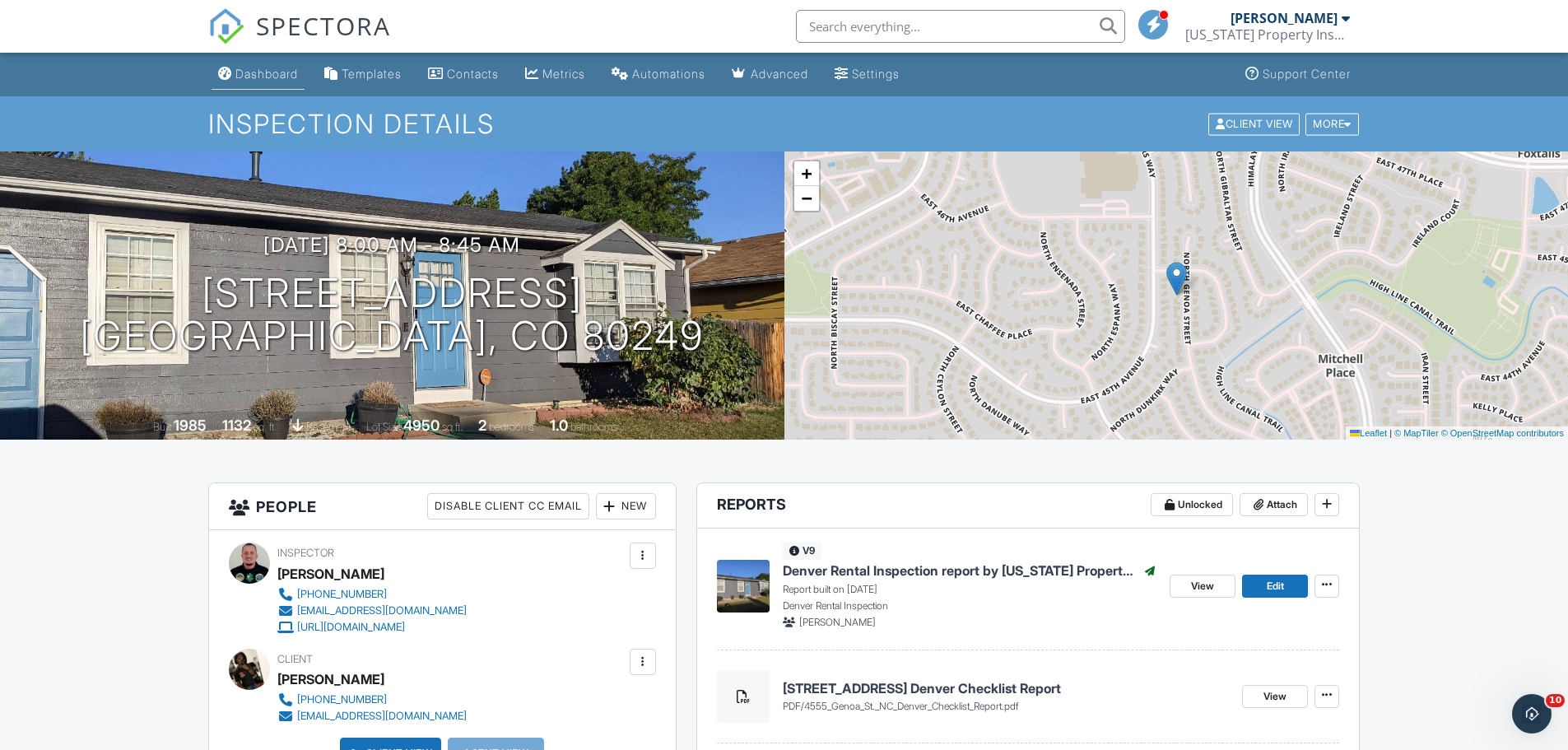
click at [266, 68] on div "Dashboard" at bounding box center [266, 74] width 63 height 14
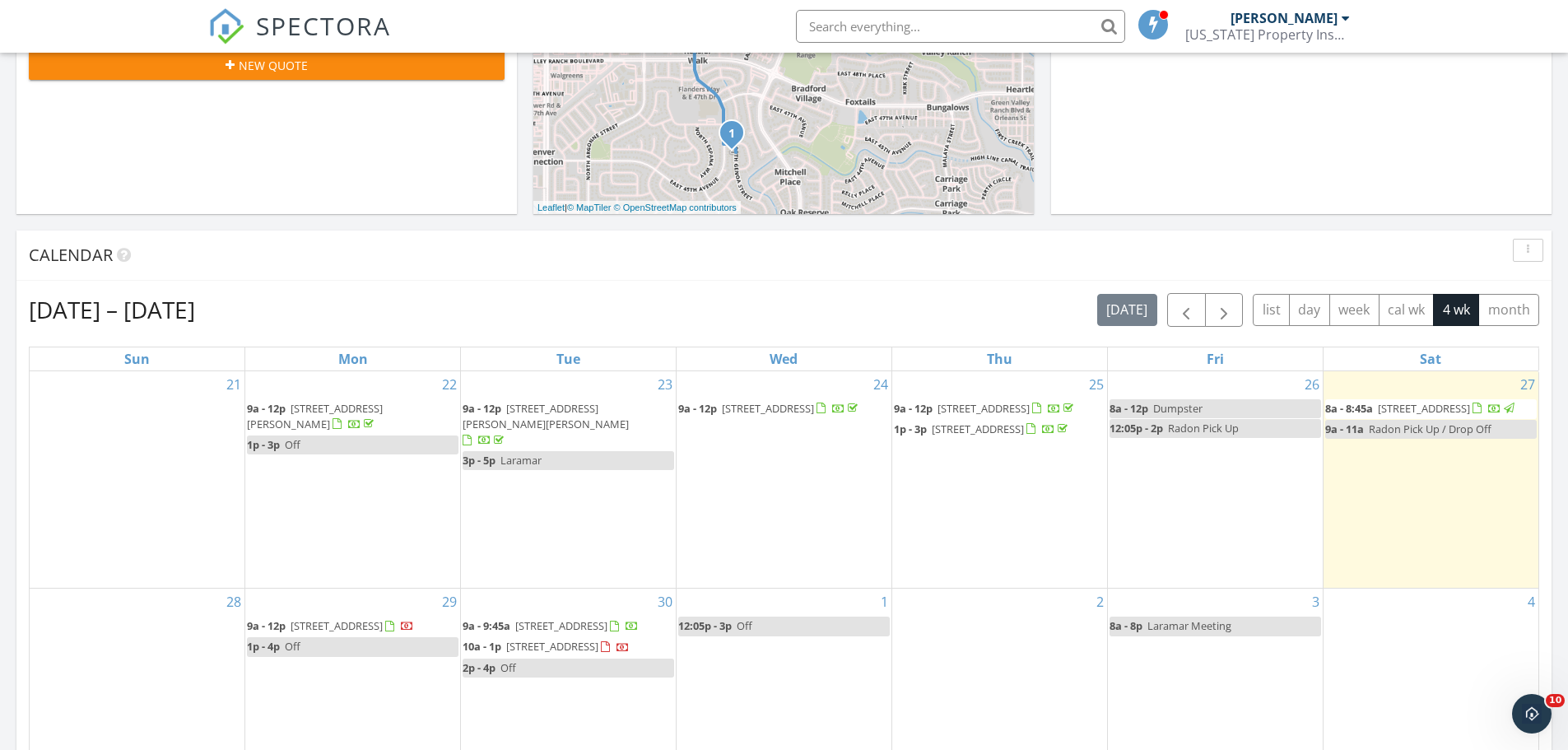
scroll to position [576, 0]
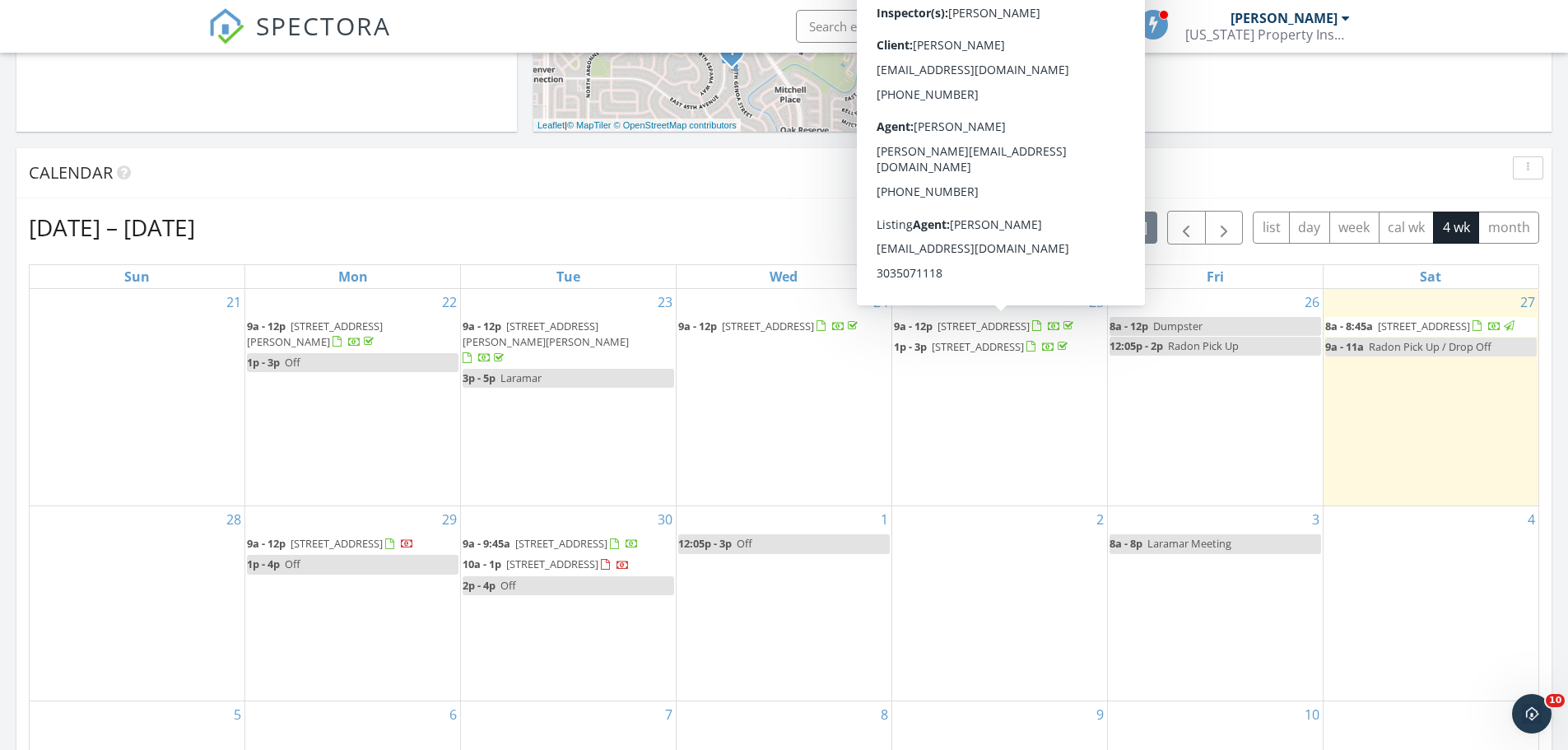
click at [995, 319] on span "[STREET_ADDRESS]" at bounding box center [983, 326] width 93 height 15
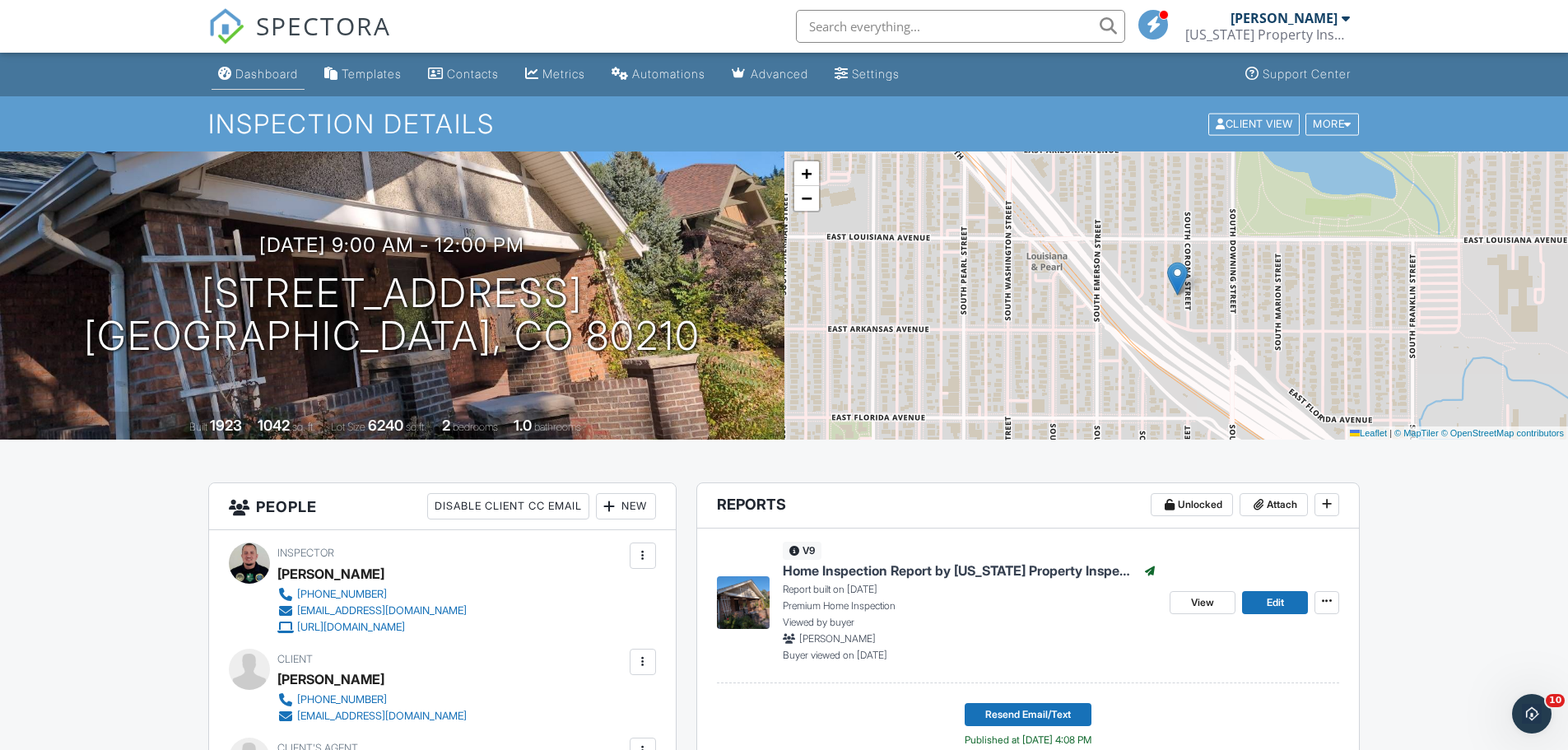
click at [298, 69] on div "Dashboard" at bounding box center [266, 74] width 63 height 14
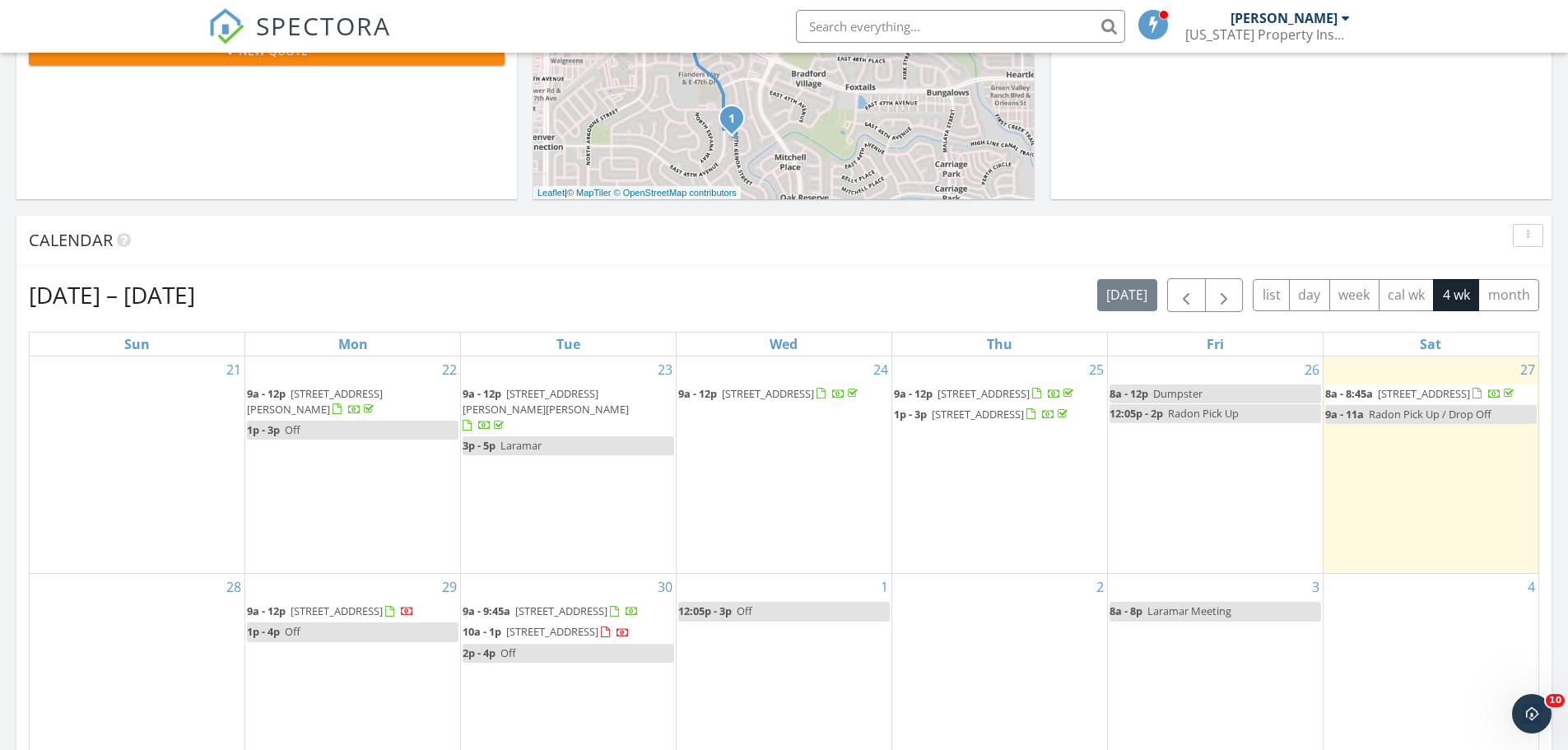
scroll to position [516, 0]
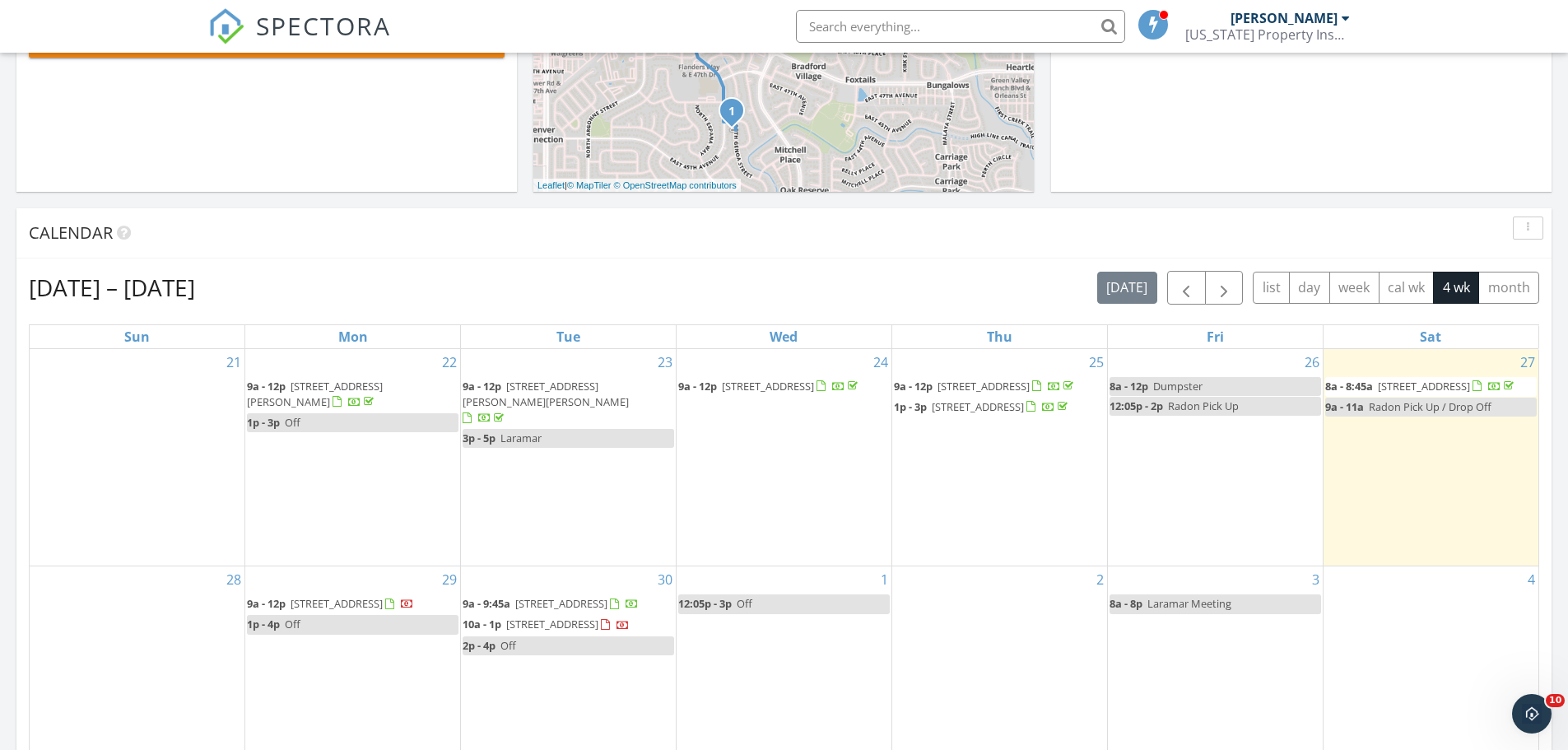
click at [613, 253] on div "Calendar" at bounding box center [784, 233] width 1535 height 50
click at [377, 199] on div "[DATE] [PERSON_NAME] 8:00 am [STREET_ADDRESS] [PERSON_NAME] 7 minutes drive tim…" at bounding box center [784, 446] width 1568 height 1499
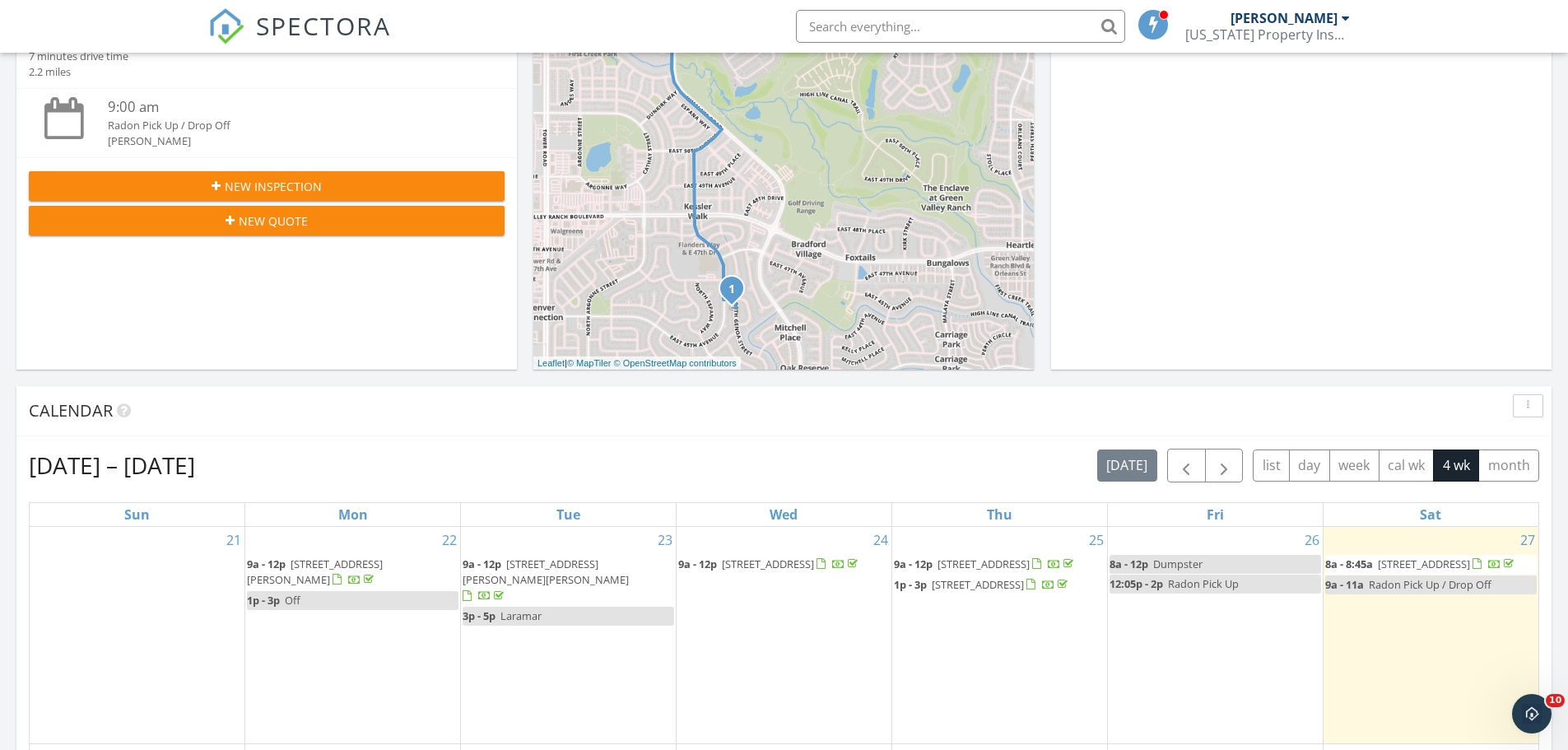
scroll to position [576, 0]
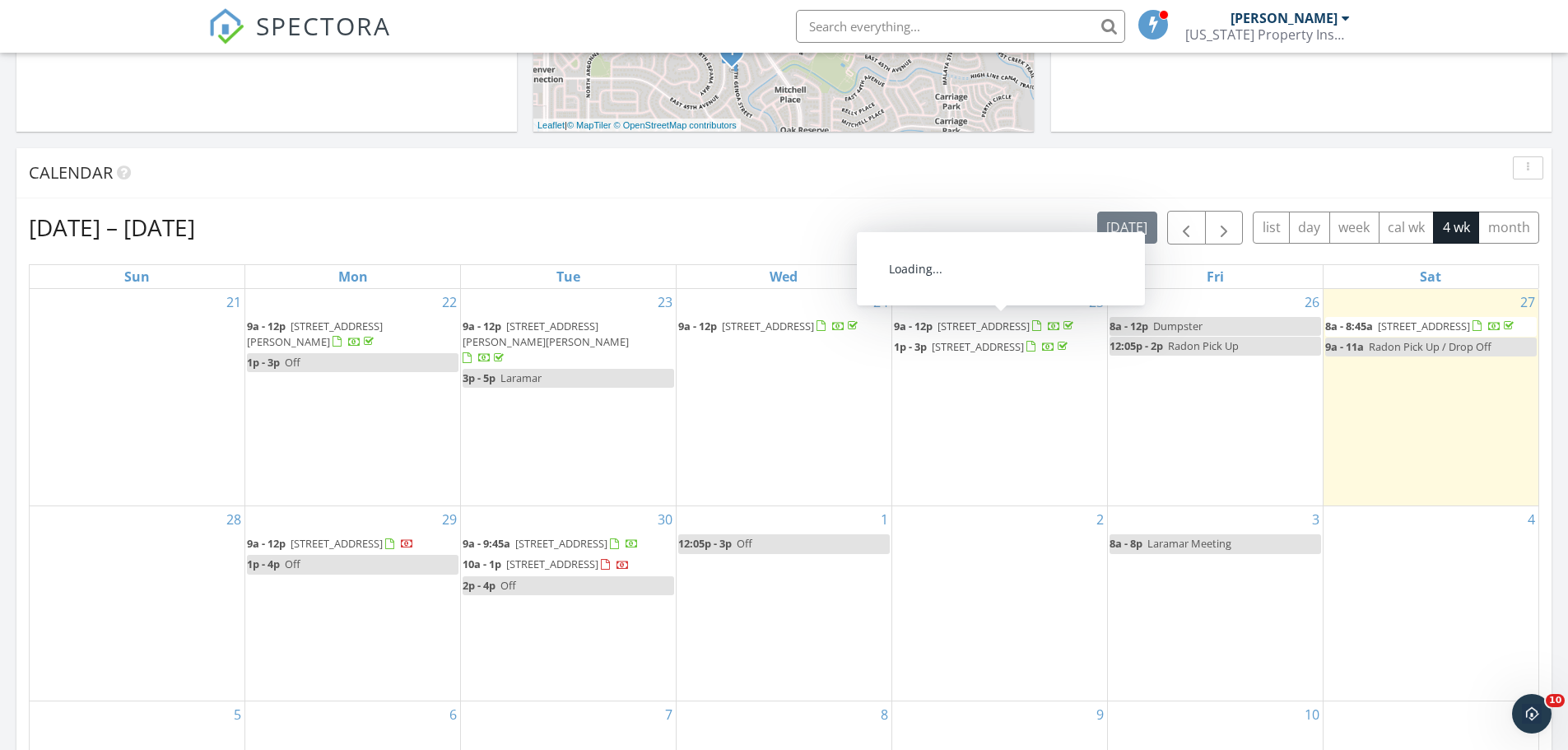
drag, startPoint x: 984, startPoint y: 335, endPoint x: 987, endPoint y: 326, distance: 9.5
click at [987, 326] on span "[STREET_ADDRESS]" at bounding box center [983, 326] width 93 height 15
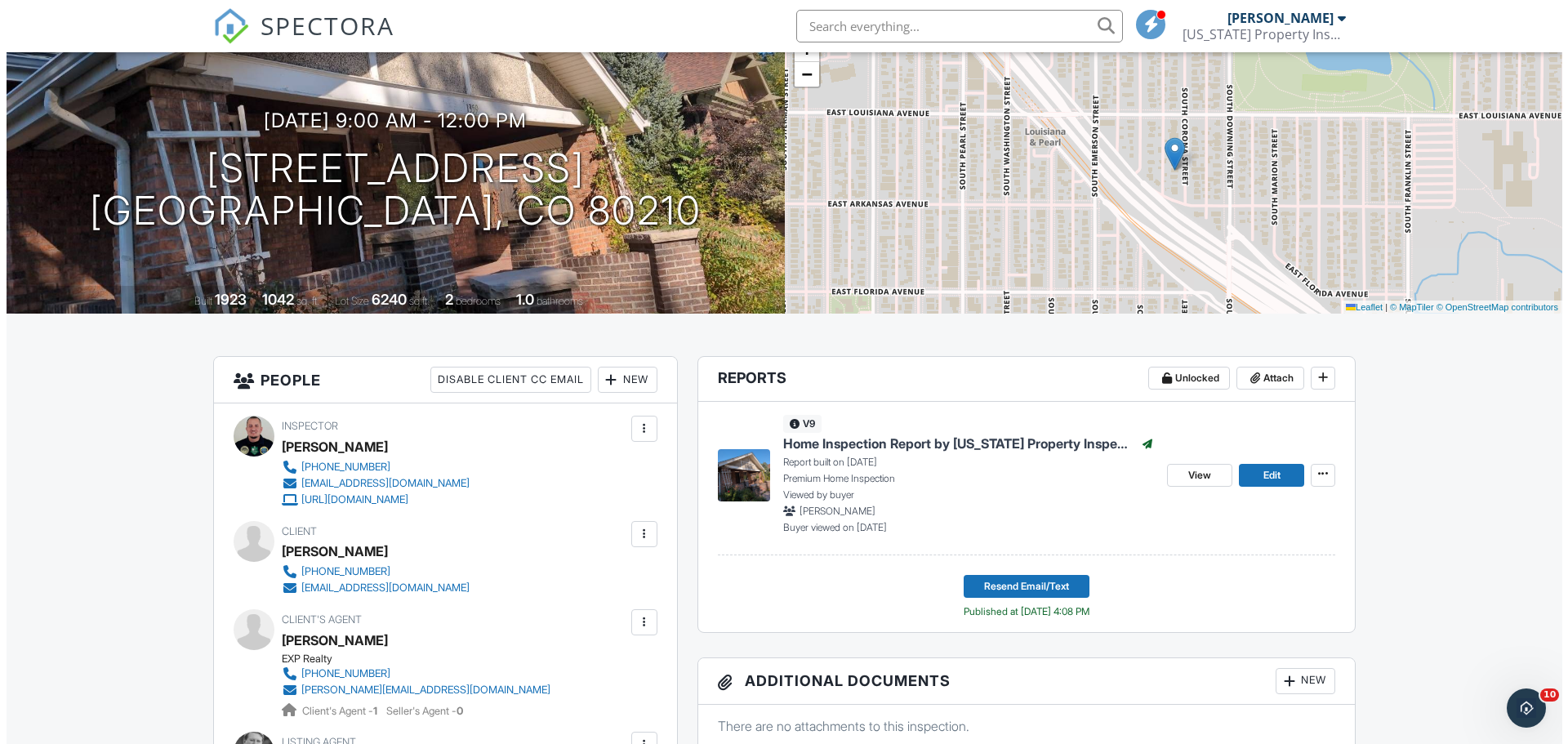
scroll to position [164, 0]
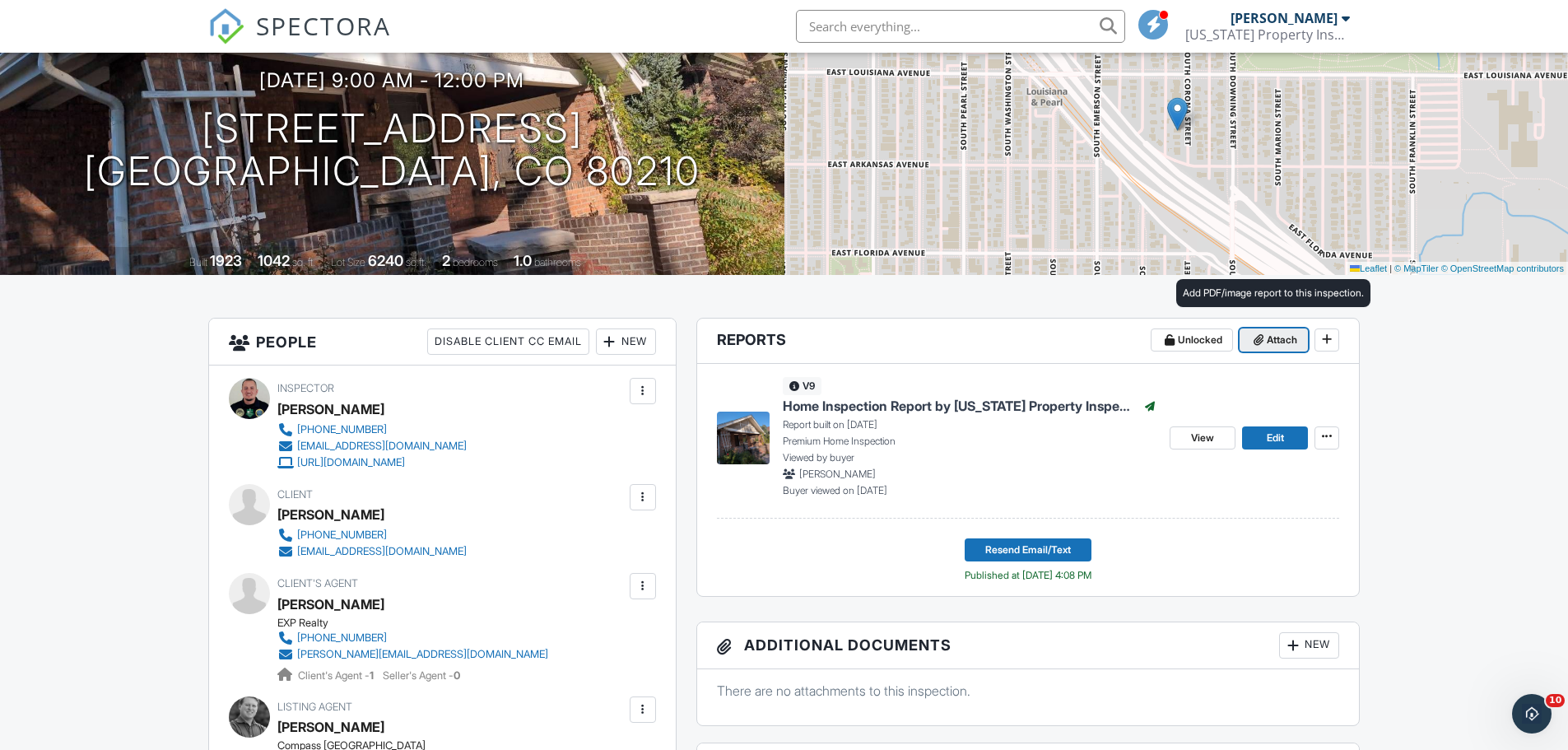
click at [1265, 338] on span at bounding box center [1258, 340] width 17 height 17
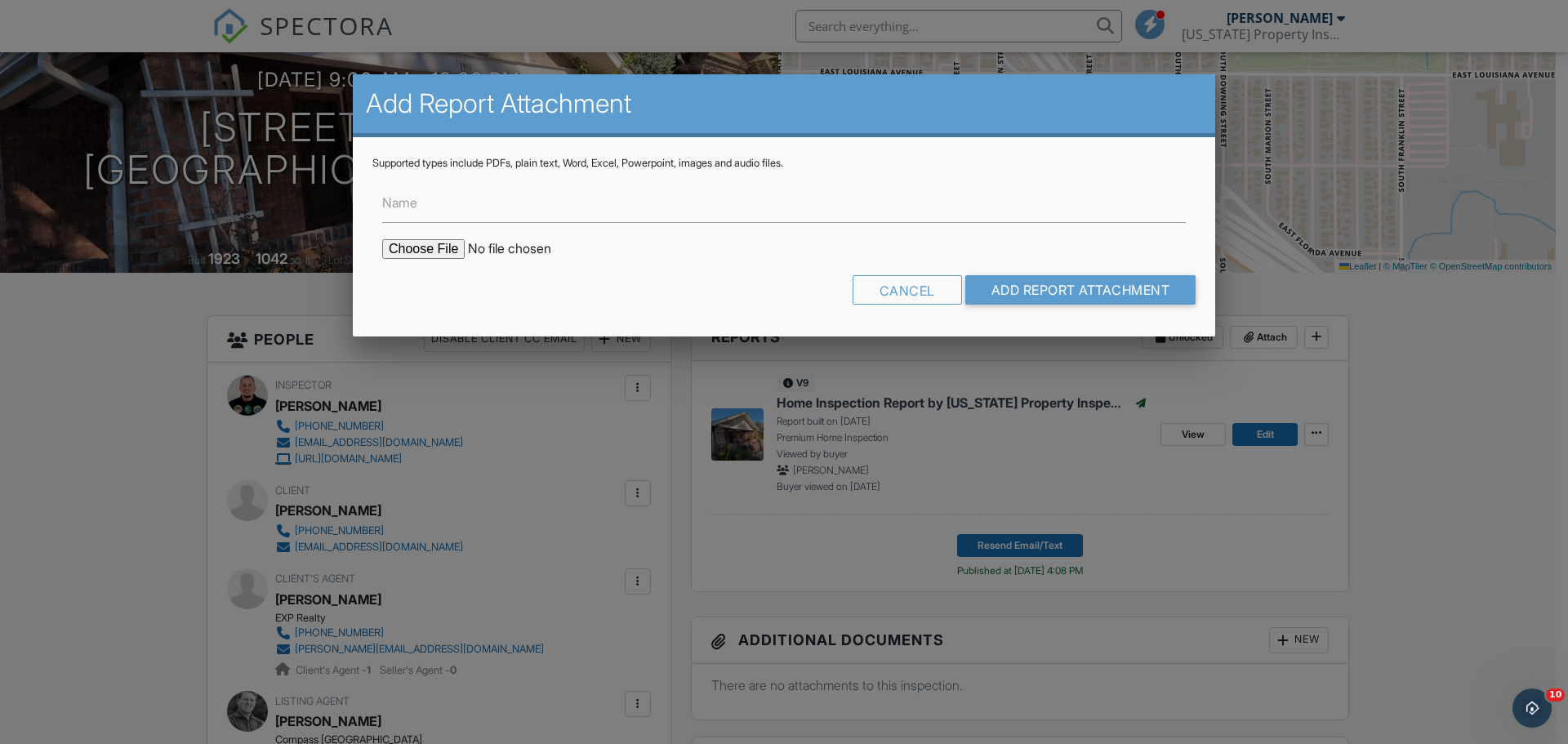
click at [438, 255] on input "file" at bounding box center [521, 249] width 277 height 19
type input "C:\fakepath\Radon Report - 1359 S Corona St..pdf"
click at [997, 291] on input "Add Report Attachment" at bounding box center [1081, 291] width 231 height 30
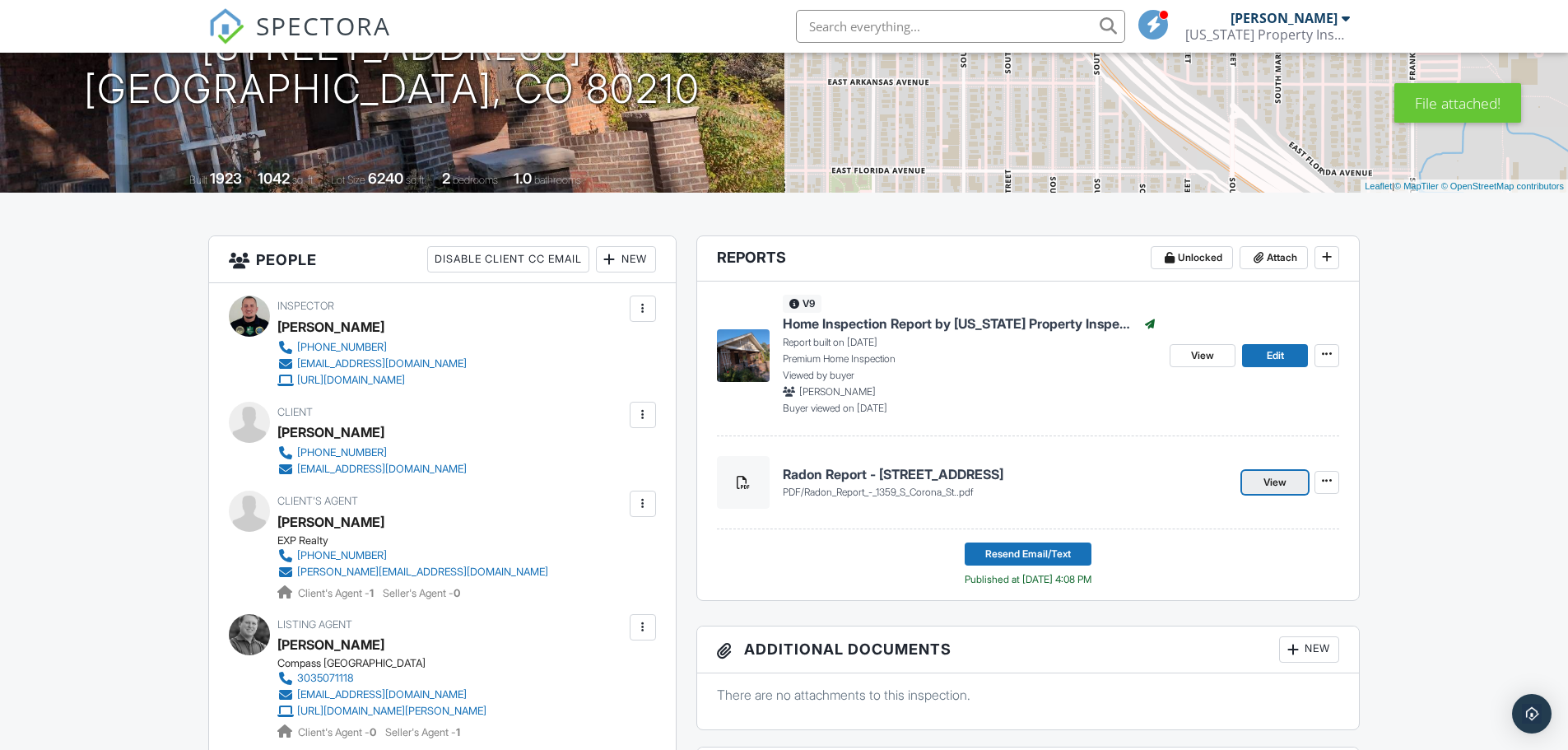
click at [1266, 477] on span "View" at bounding box center [1275, 483] width 23 height 17
click at [1323, 480] on icon at bounding box center [1326, 481] width 10 height 11
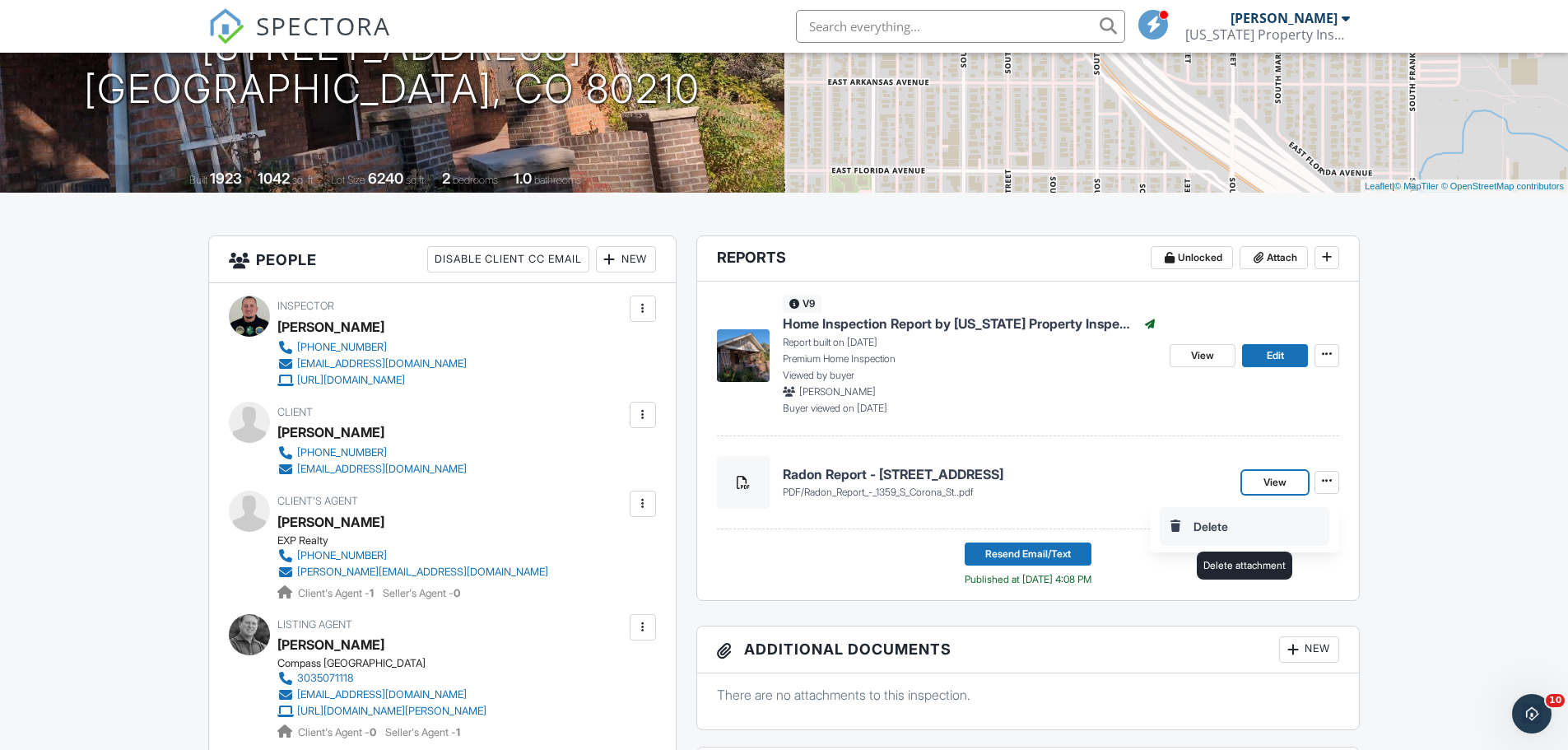
click at [1213, 529] on input "Delete" at bounding box center [1244, 527] width 168 height 37
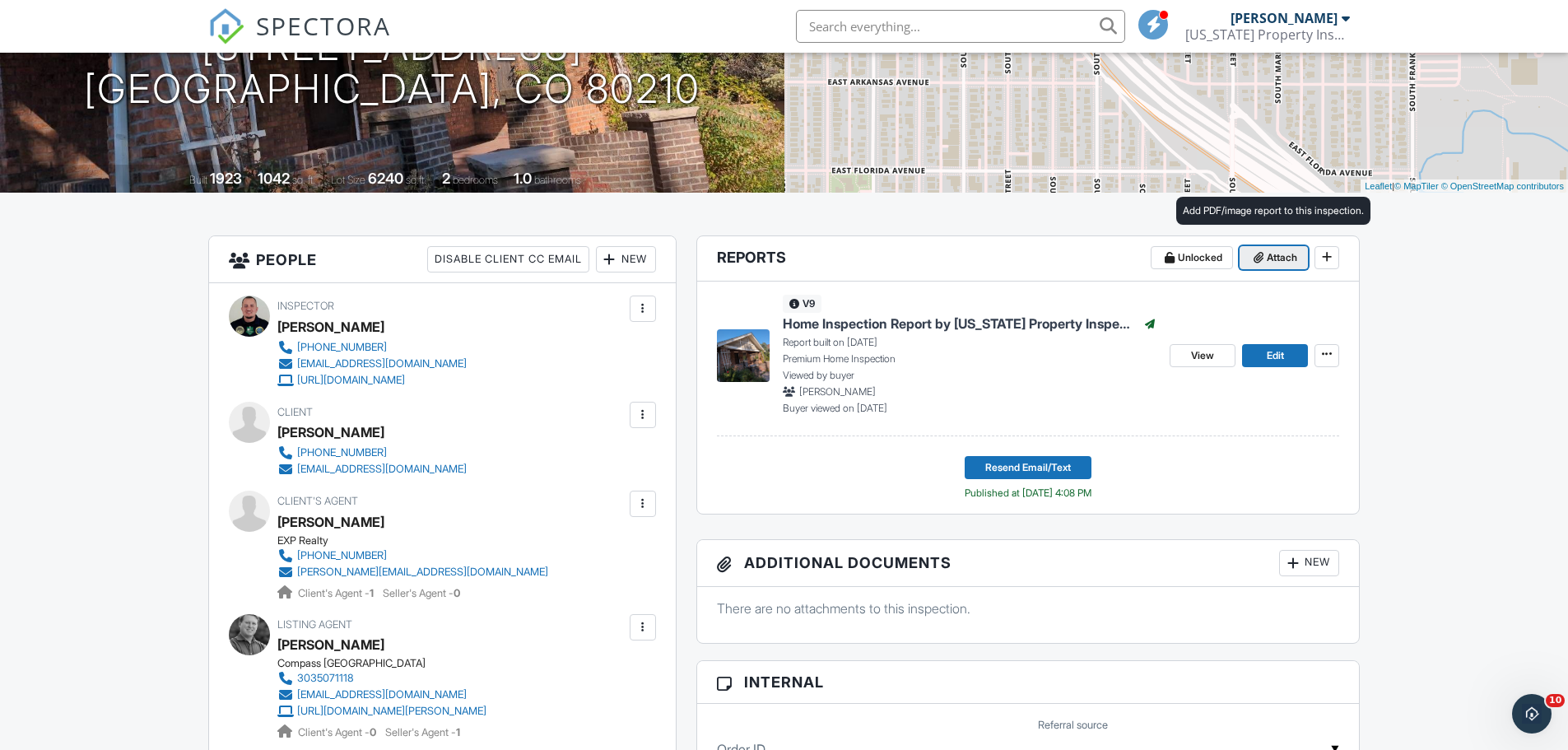
click at [1265, 259] on span at bounding box center [1258, 258] width 17 height 17
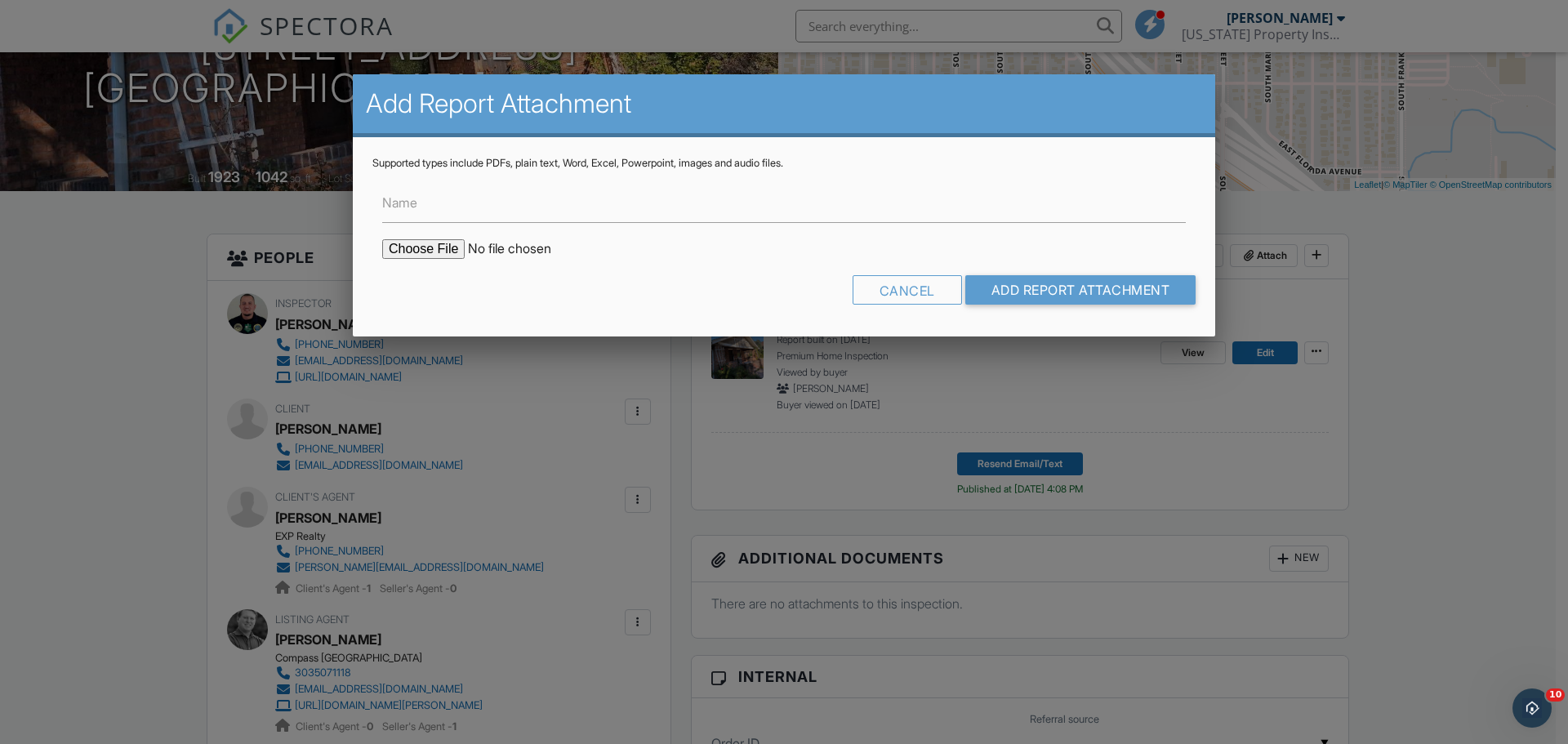
click at [404, 240] on input "file" at bounding box center [521, 249] width 277 height 19
type input "C:\fakepath\Radon Report - 1359 S Corona St..pdf"
click at [1063, 293] on input "Add Report Attachment" at bounding box center [1081, 291] width 231 height 30
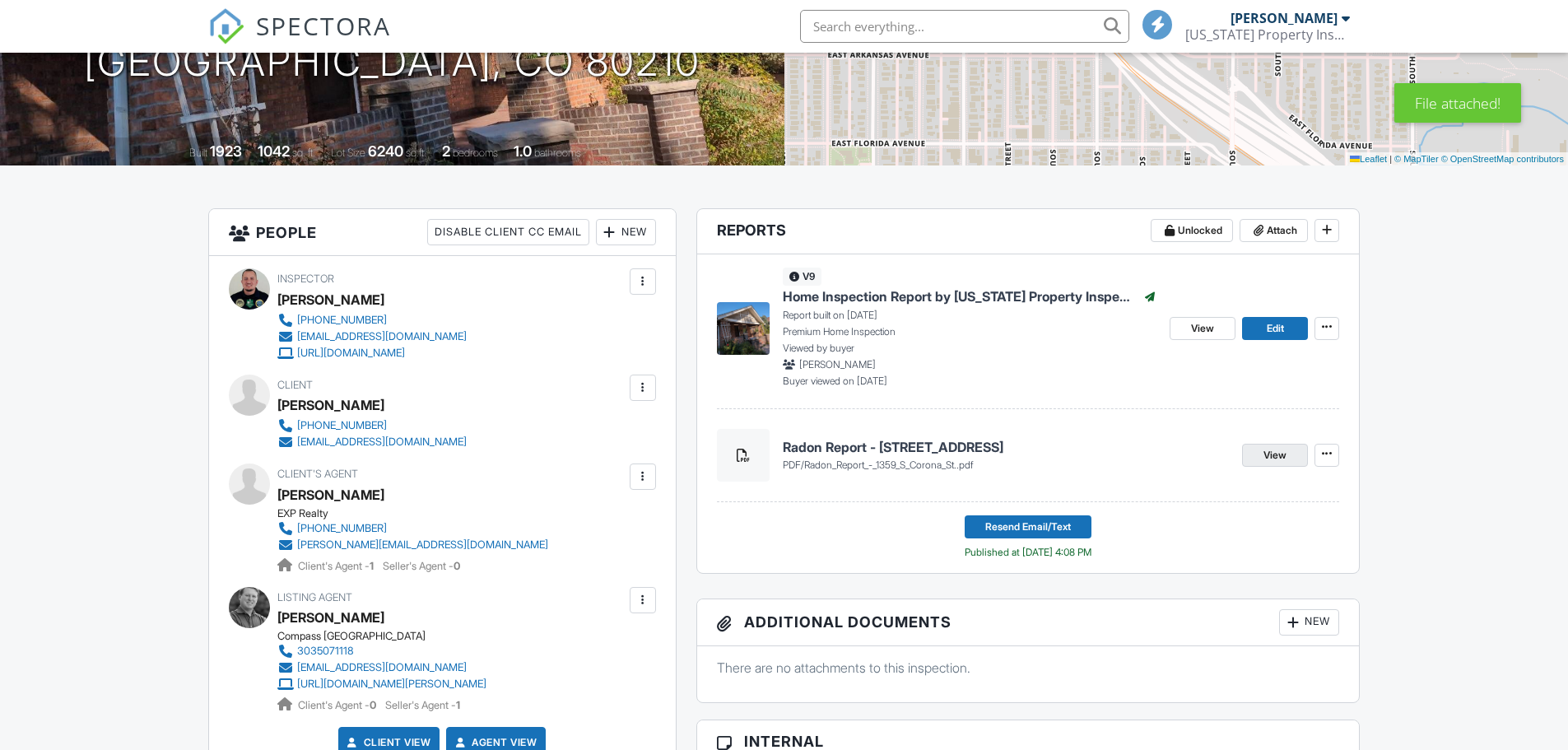
scroll to position [329, 0]
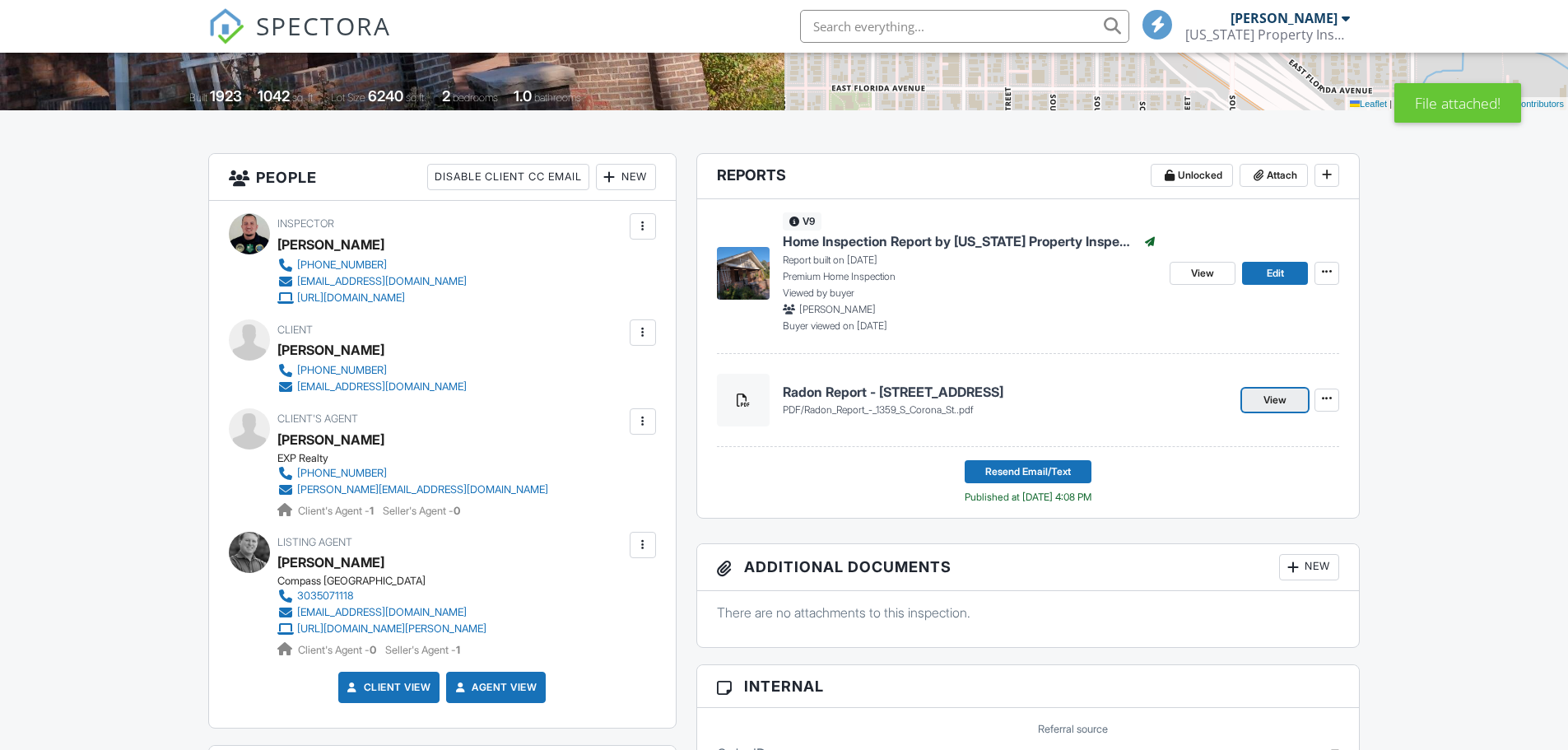
click at [1256, 402] on link "View" at bounding box center [1275, 401] width 66 height 23
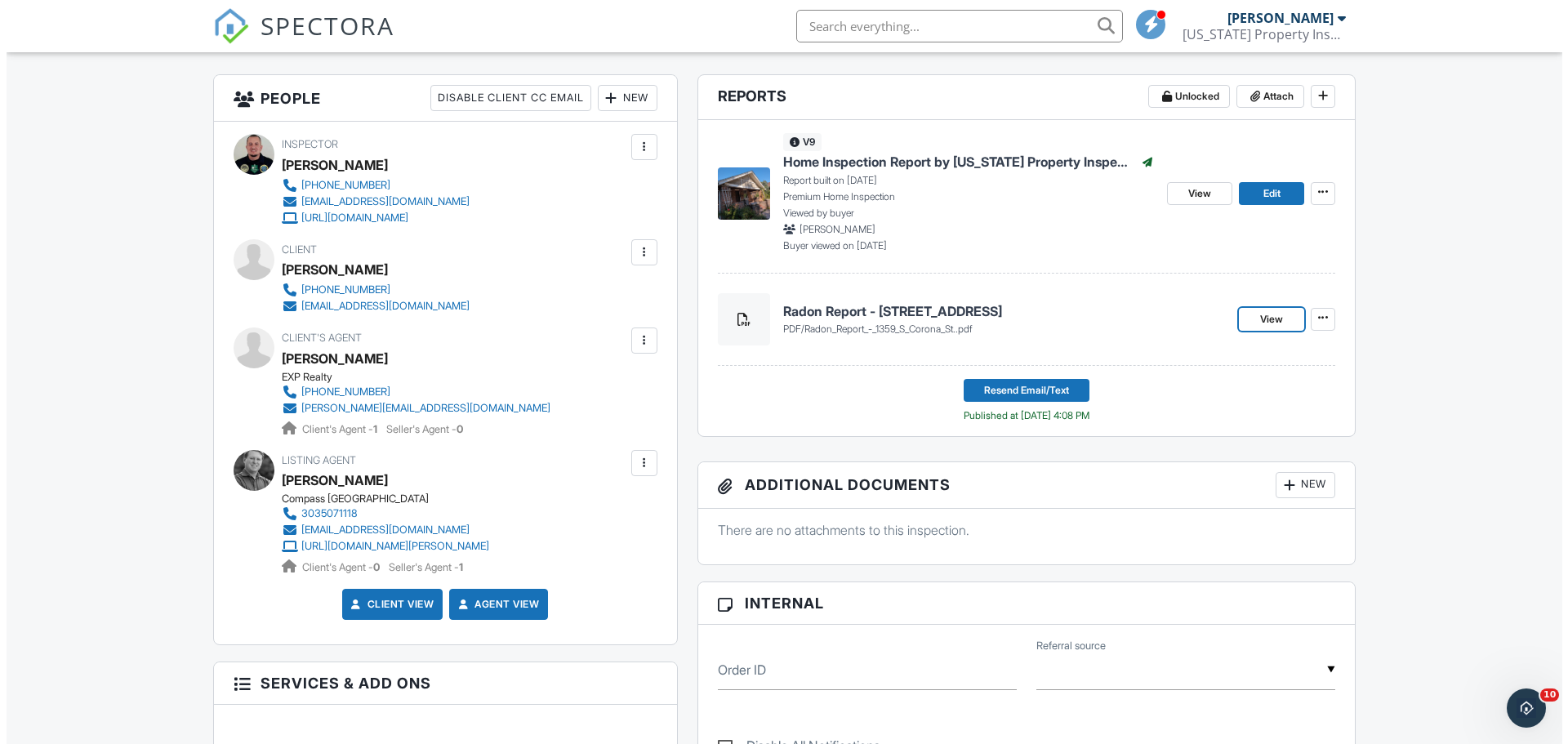
scroll to position [409, 0]
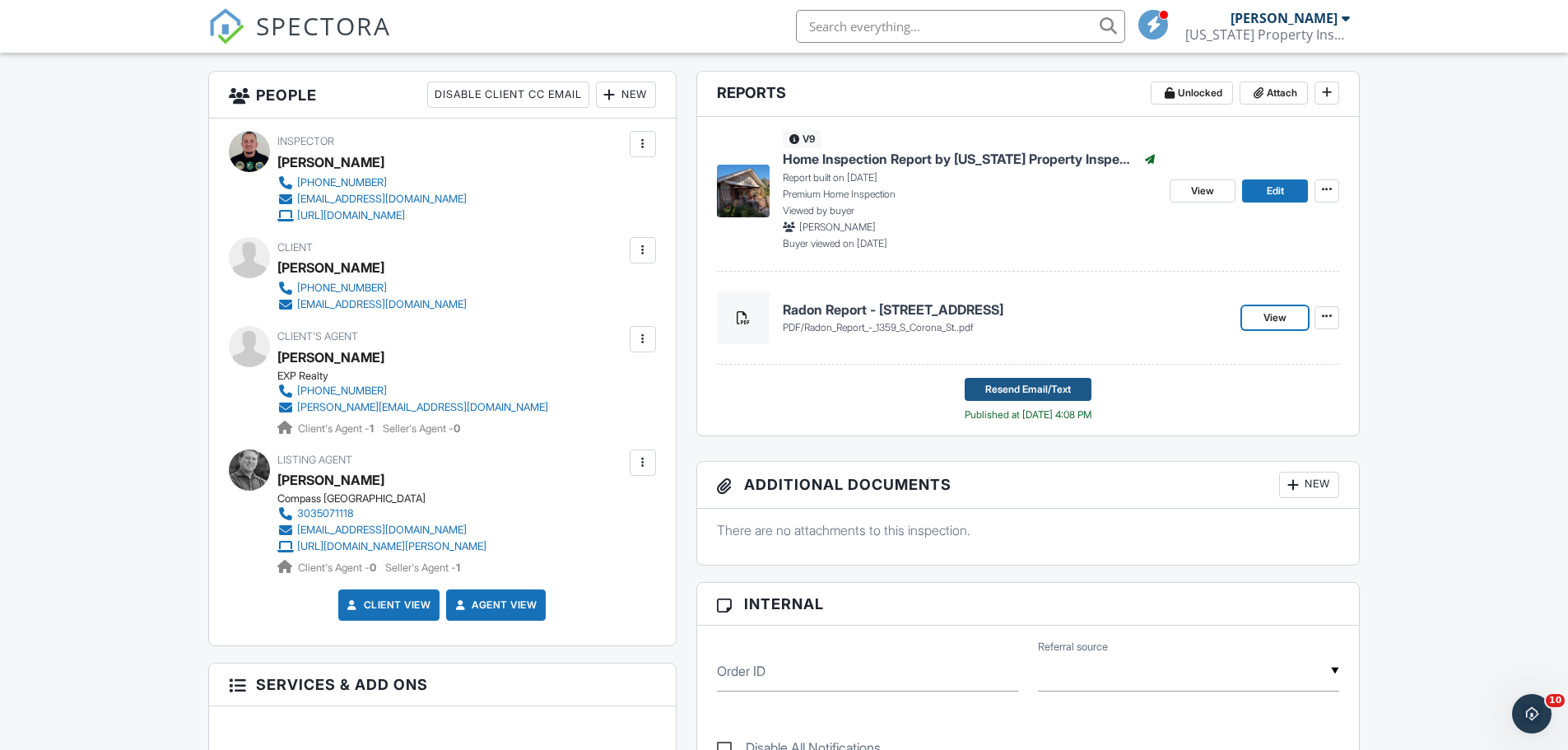
click at [1019, 397] on span "Resend Email/Text" at bounding box center [1027, 389] width 86 height 17
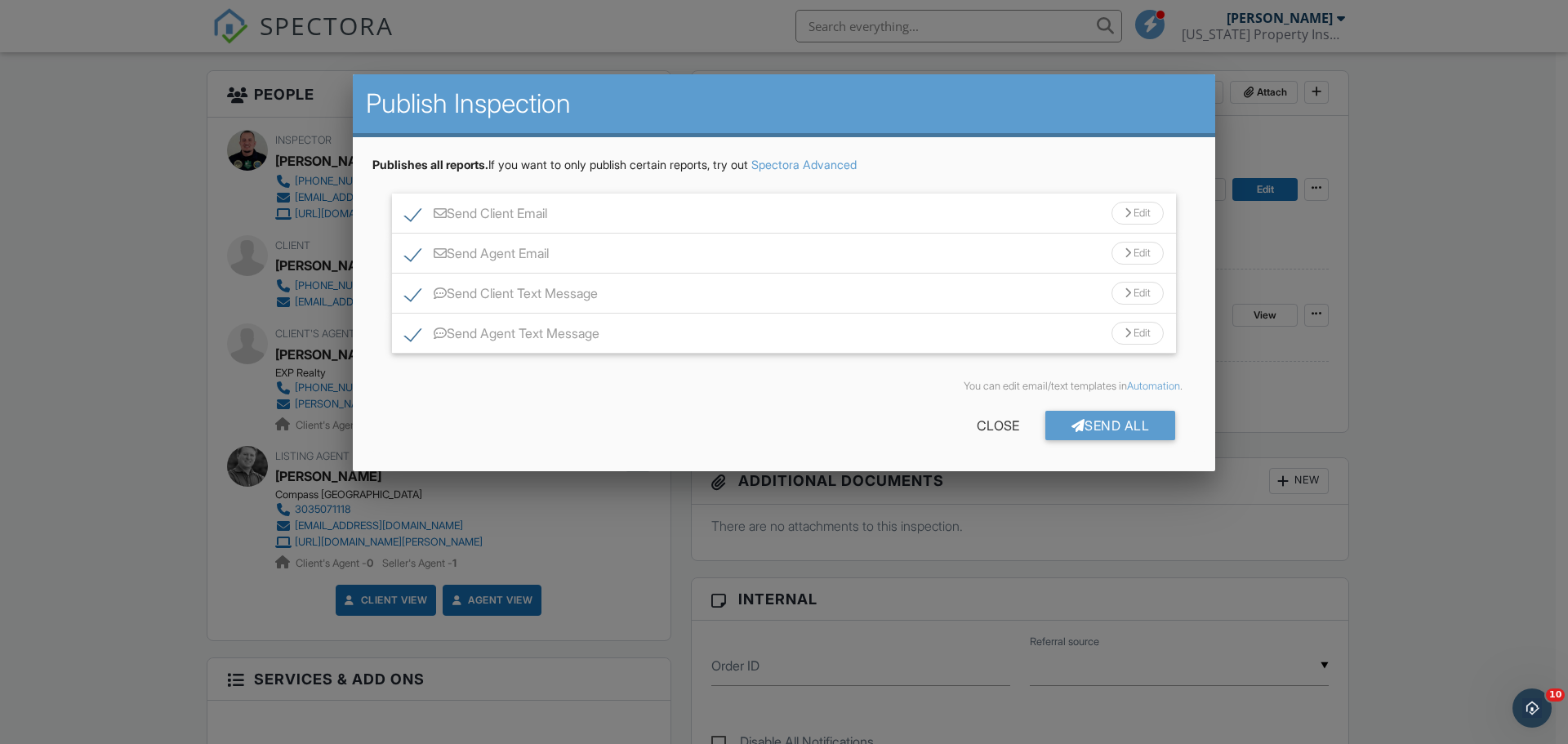
click at [1142, 219] on div "Edit" at bounding box center [1138, 214] width 52 height 23
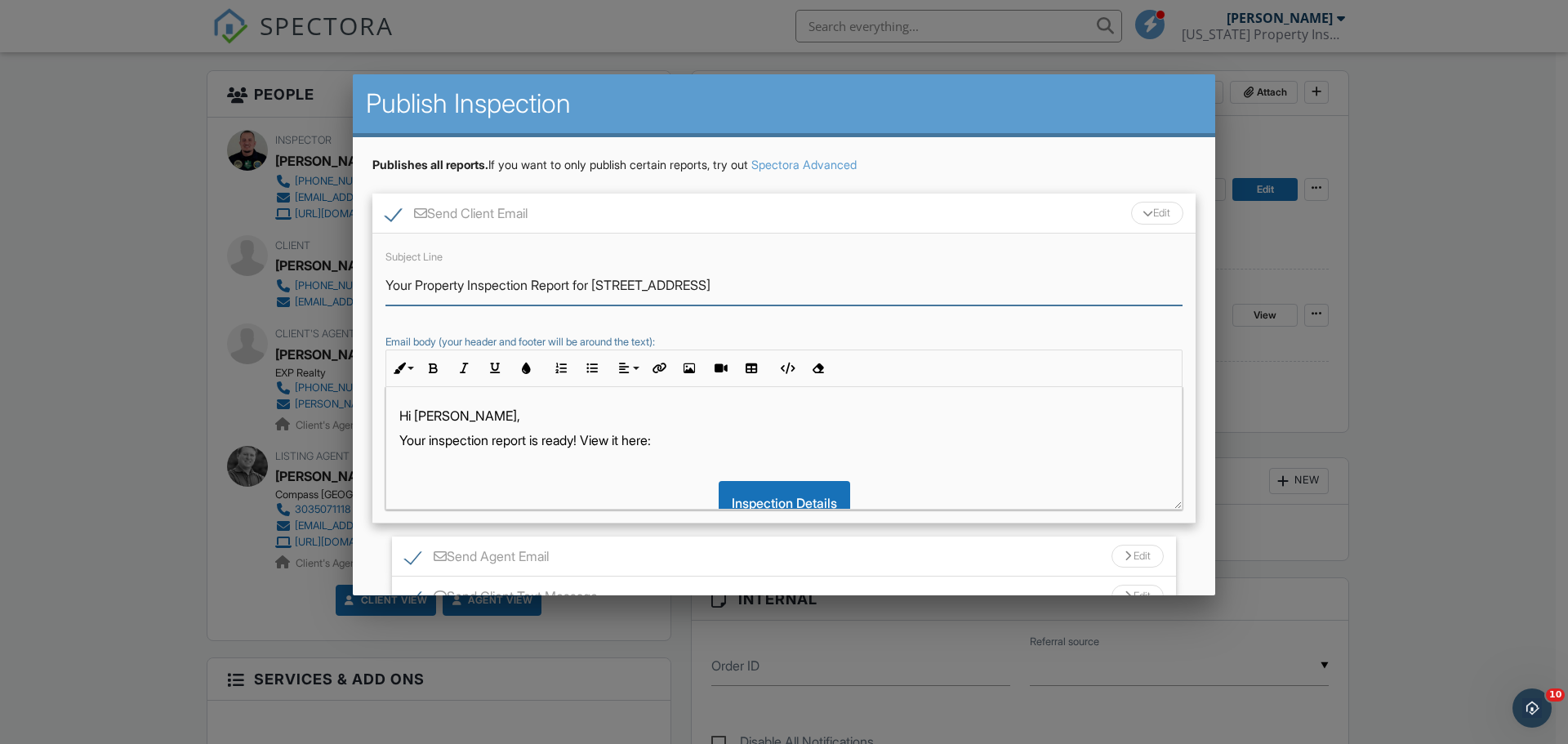
drag, startPoint x: 536, startPoint y: 288, endPoint x: 420, endPoint y: 294, distance: 116.2
click at [420, 294] on input "Your Property Inspection Report for [STREET_ADDRESS]" at bounding box center [784, 285] width 797 height 40
type input "Your Radon Report for [STREET_ADDRESS]"
drag, startPoint x: 494, startPoint y: 444, endPoint x: 430, endPoint y: 442, distance: 64.0
click at [430, 442] on p "Your inspection report is ready! View it here:" at bounding box center [783, 440] width 769 height 18
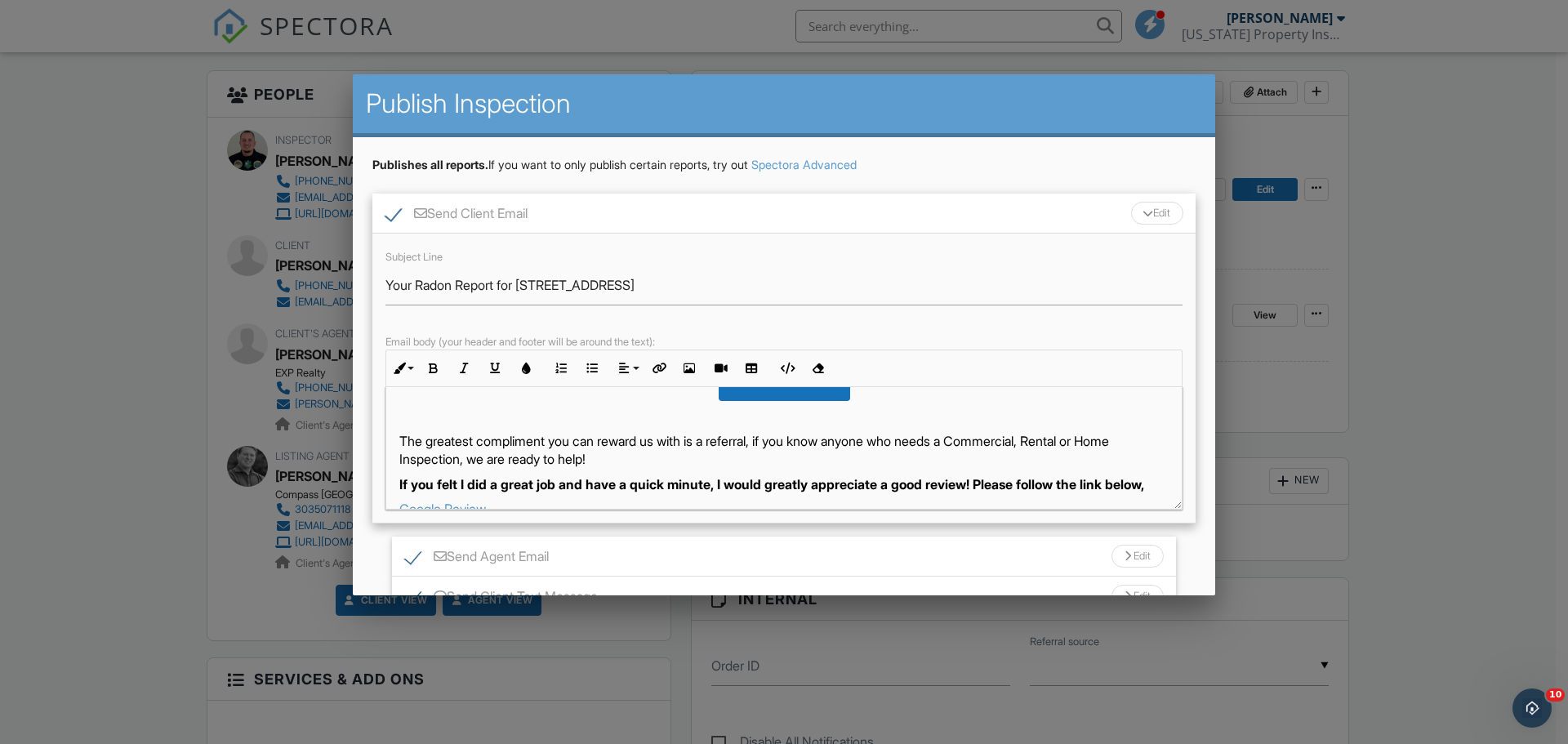
scroll to position [164, 0]
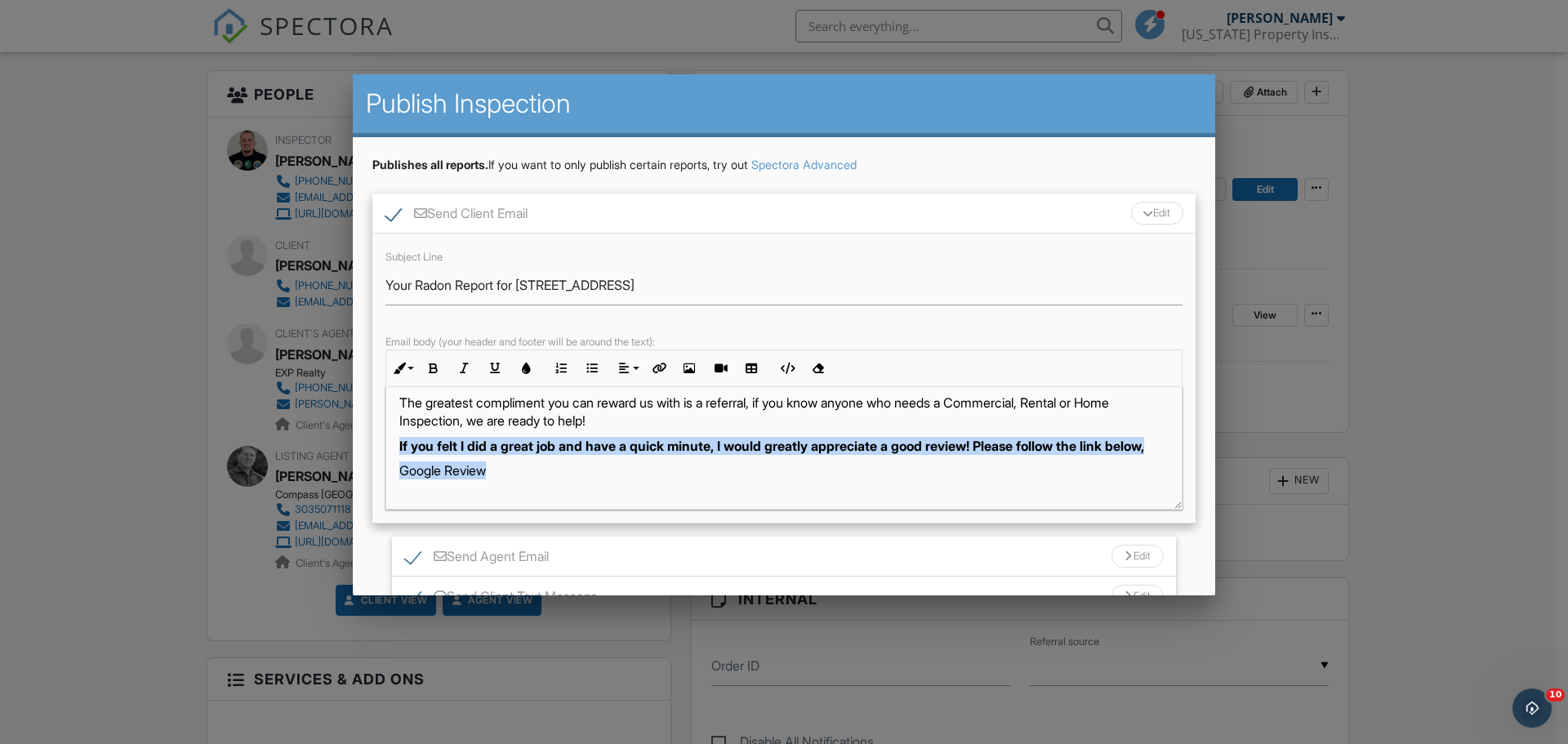
drag, startPoint x: 495, startPoint y: 495, endPoint x: 396, endPoint y: 453, distance: 107.5
click at [396, 453] on div "Hi James, Your radon report is ready! View it here: Inspection Details The grea…" at bounding box center [784, 510] width 795 height 573
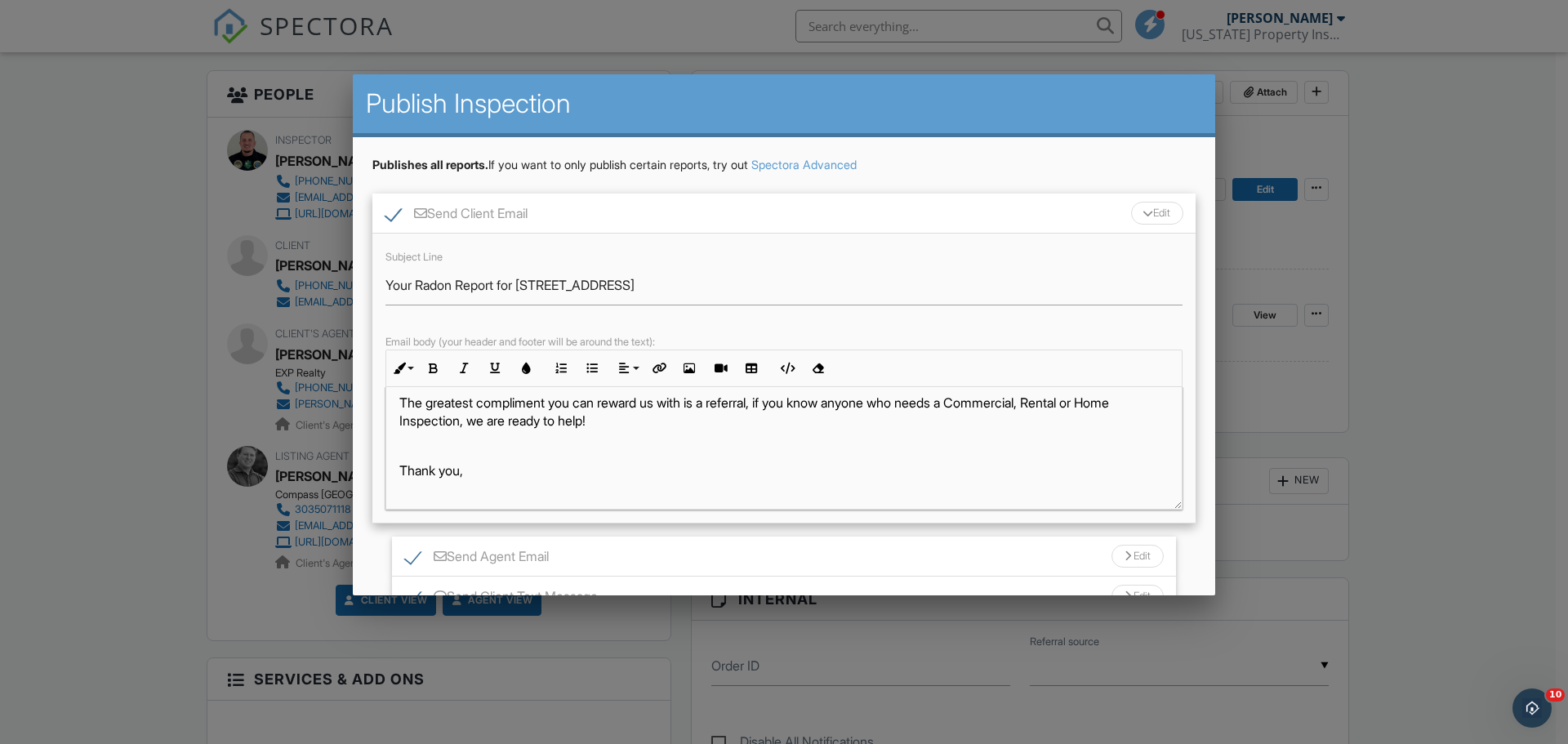
click at [1129, 555] on div "Edit" at bounding box center [1138, 557] width 52 height 23
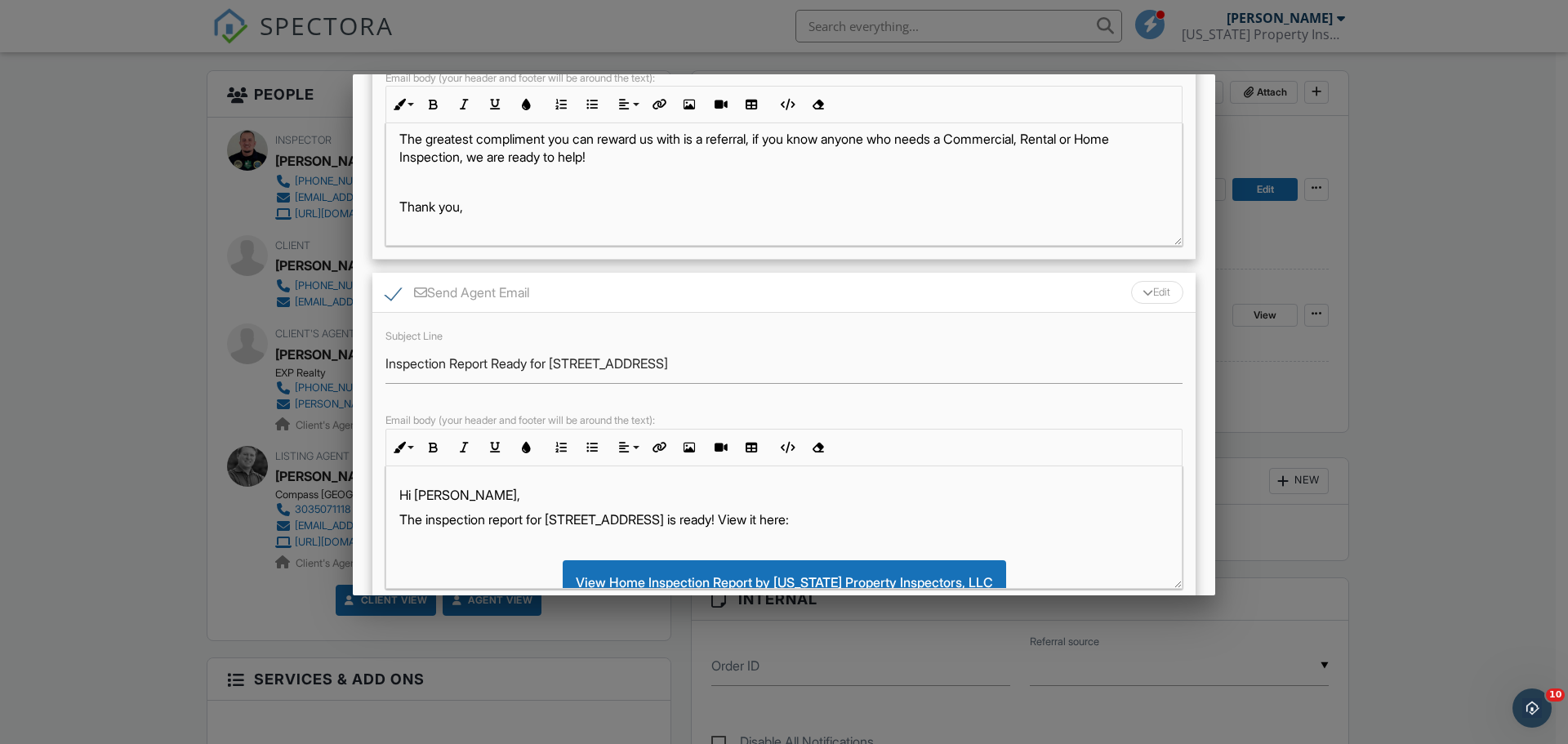
scroll to position [409, 0]
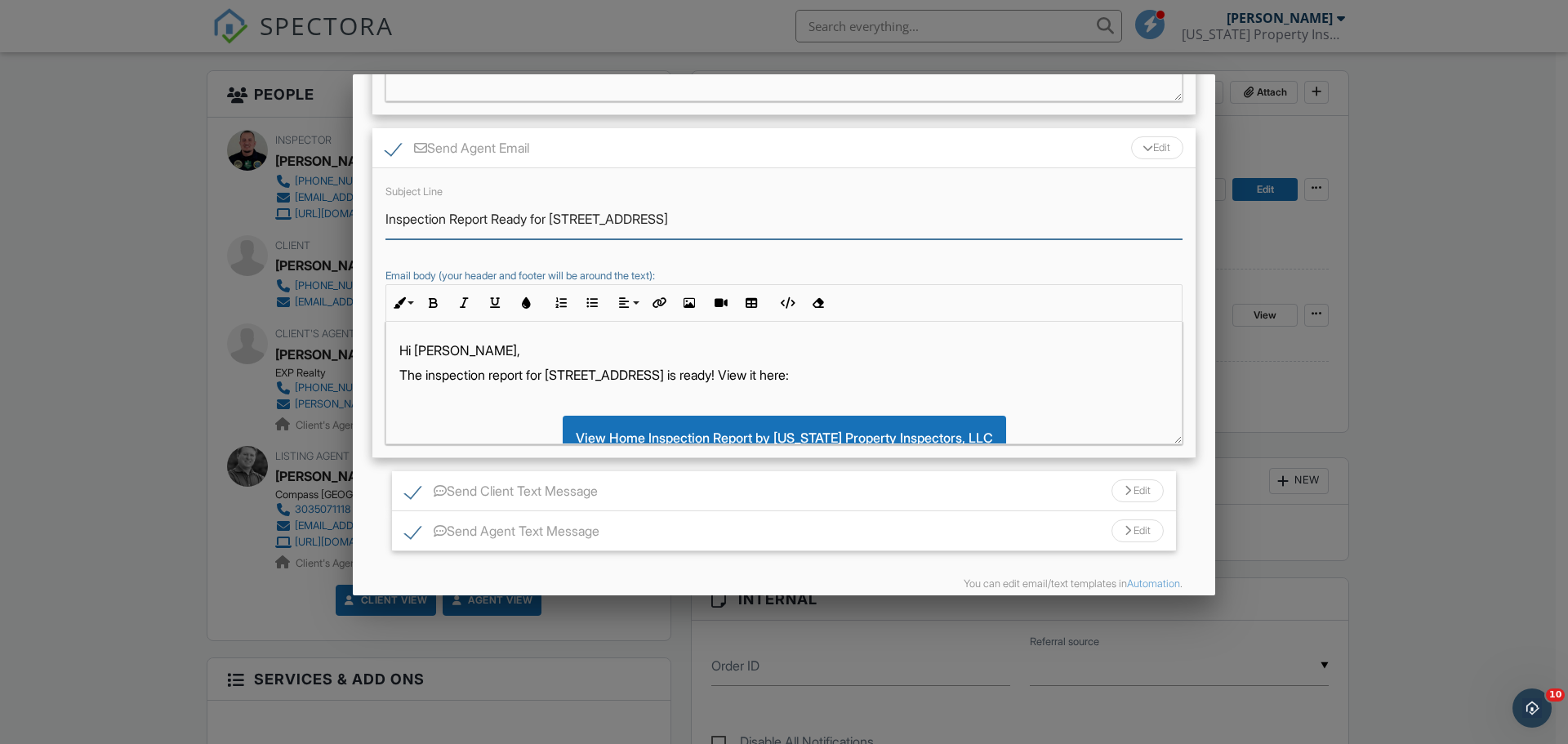
drag, startPoint x: 448, startPoint y: 222, endPoint x: 360, endPoint y: 228, distance: 88.2
click at [360, 228] on div "Publishes all reports. If you want to only publish certain reports, try out Spe…" at bounding box center [784, 199] width 863 height 940
type input "Radon Report Ready for [STREET_ADDRESS]"
drag, startPoint x: 486, startPoint y: 378, endPoint x: 458, endPoint y: 376, distance: 28.1
click at [458, 376] on p "The inspection report for [STREET_ADDRESS] is ready! View it here:" at bounding box center [783, 375] width 769 height 18
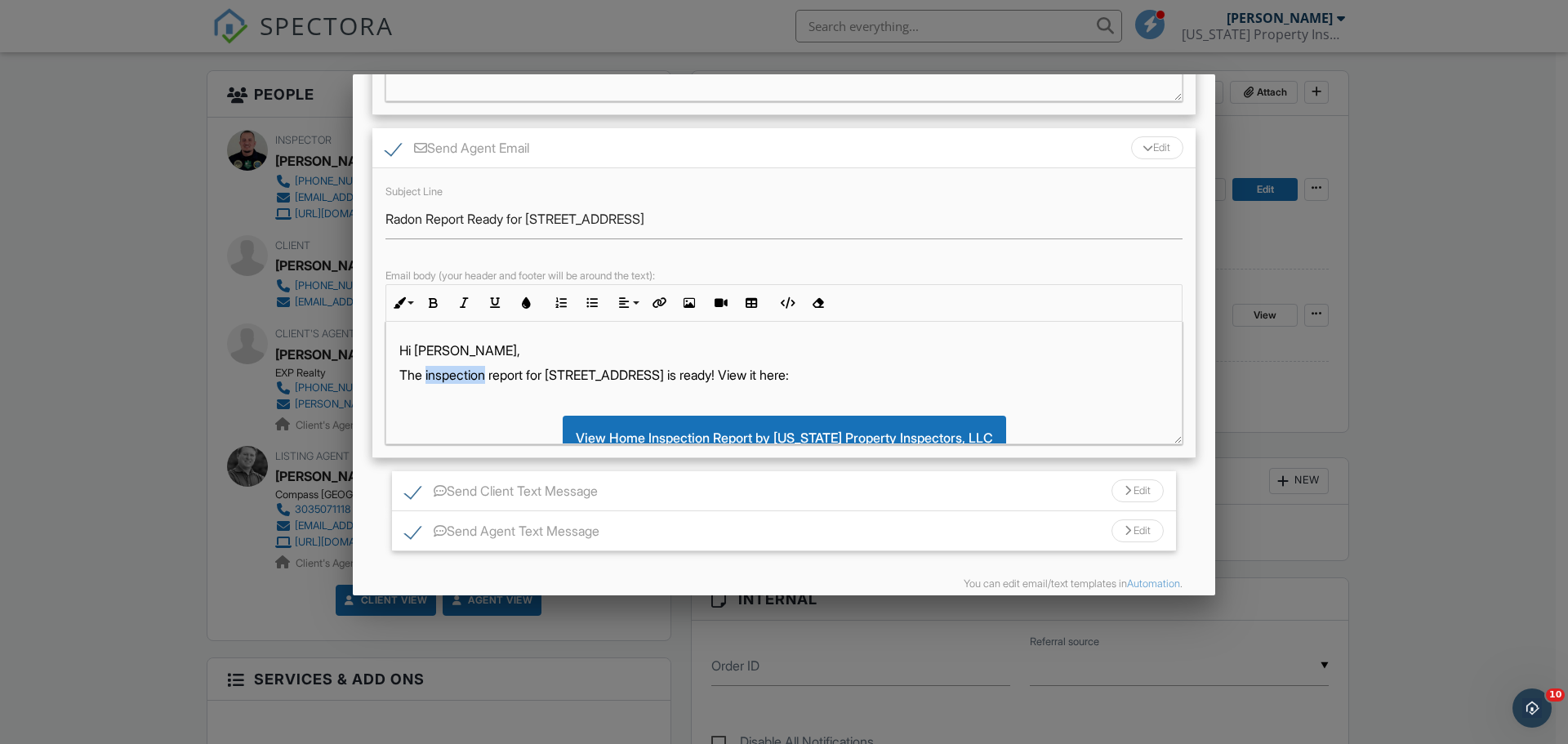
drag, startPoint x: 487, startPoint y: 378, endPoint x: 427, endPoint y: 376, distance: 60.0
click at [427, 376] on p "The inspection report for [STREET_ADDRESS] is ready! View it here:" at bounding box center [783, 375] width 769 height 18
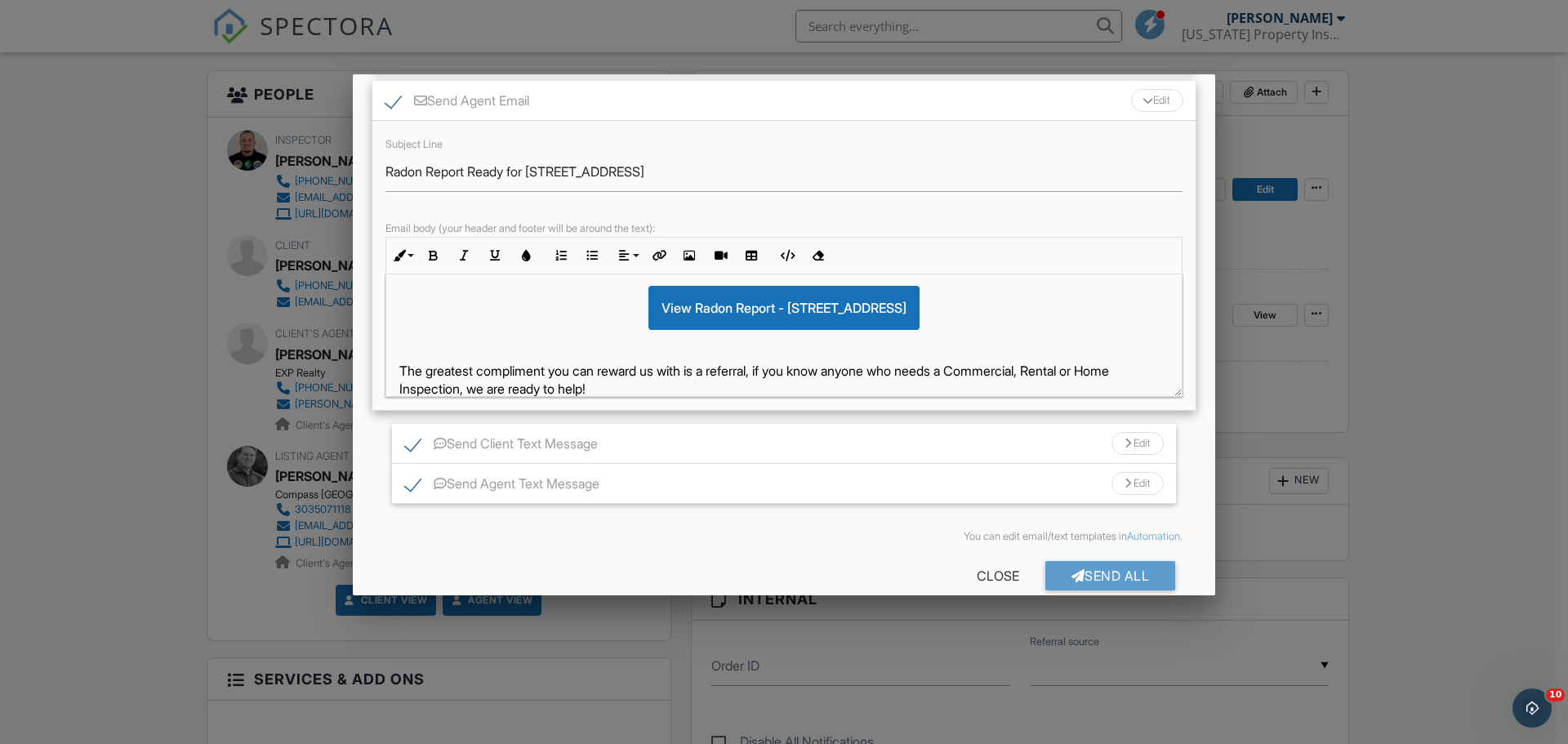
scroll to position [482, 0]
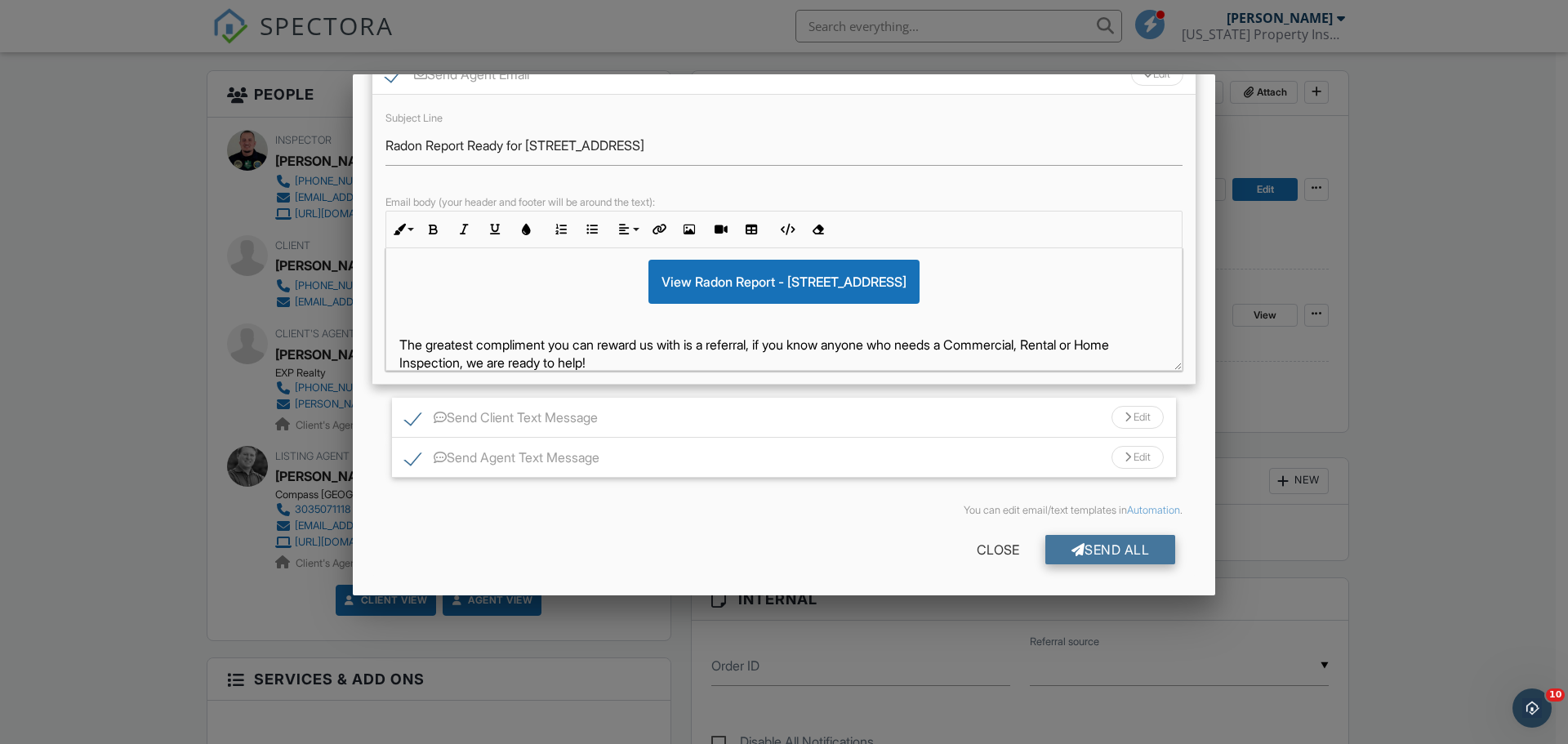
click at [1145, 547] on div "Send All" at bounding box center [1110, 550] width 130 height 30
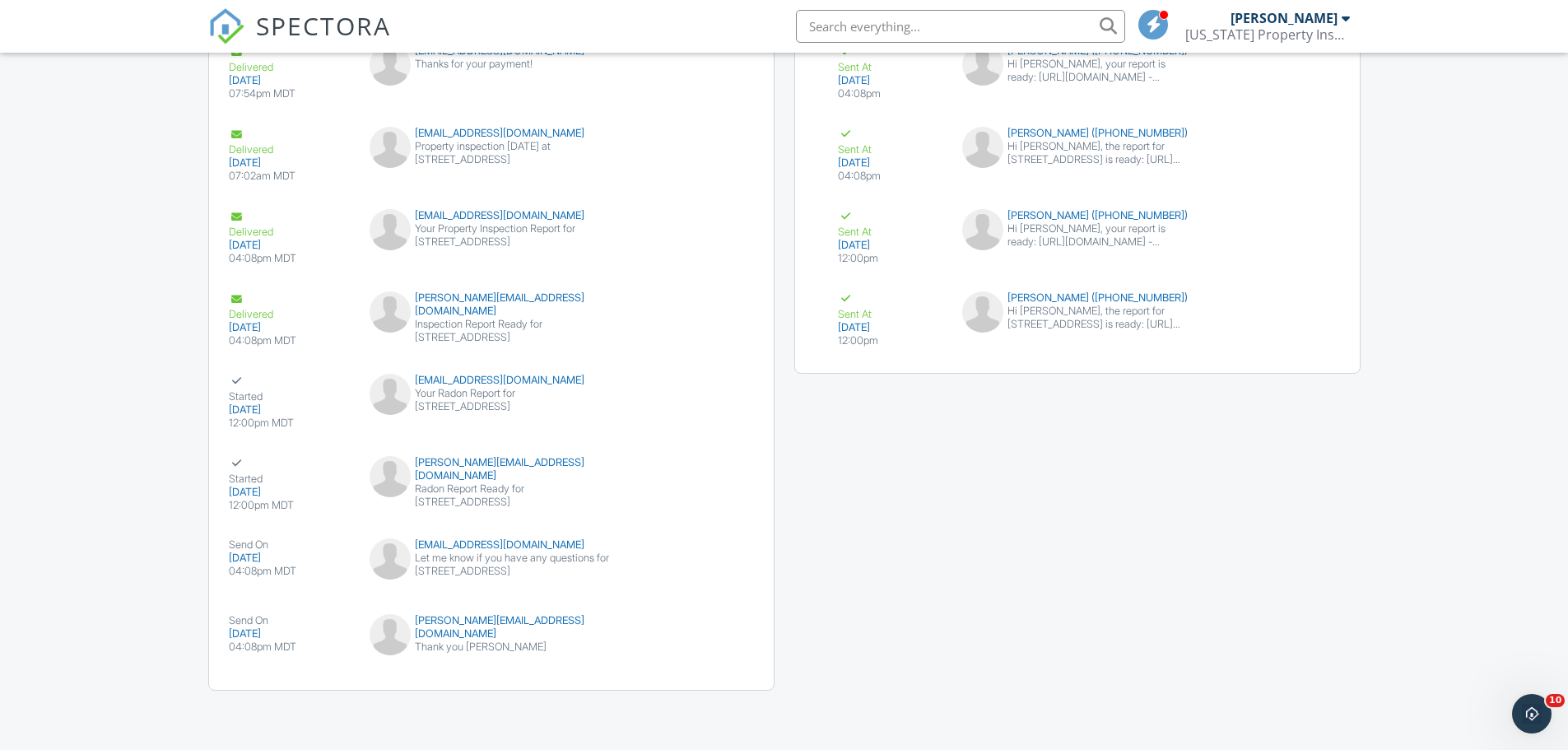
scroll to position [2644, 0]
click at [481, 641] on div "Thank you [PERSON_NAME]" at bounding box center [490, 647] width 243 height 13
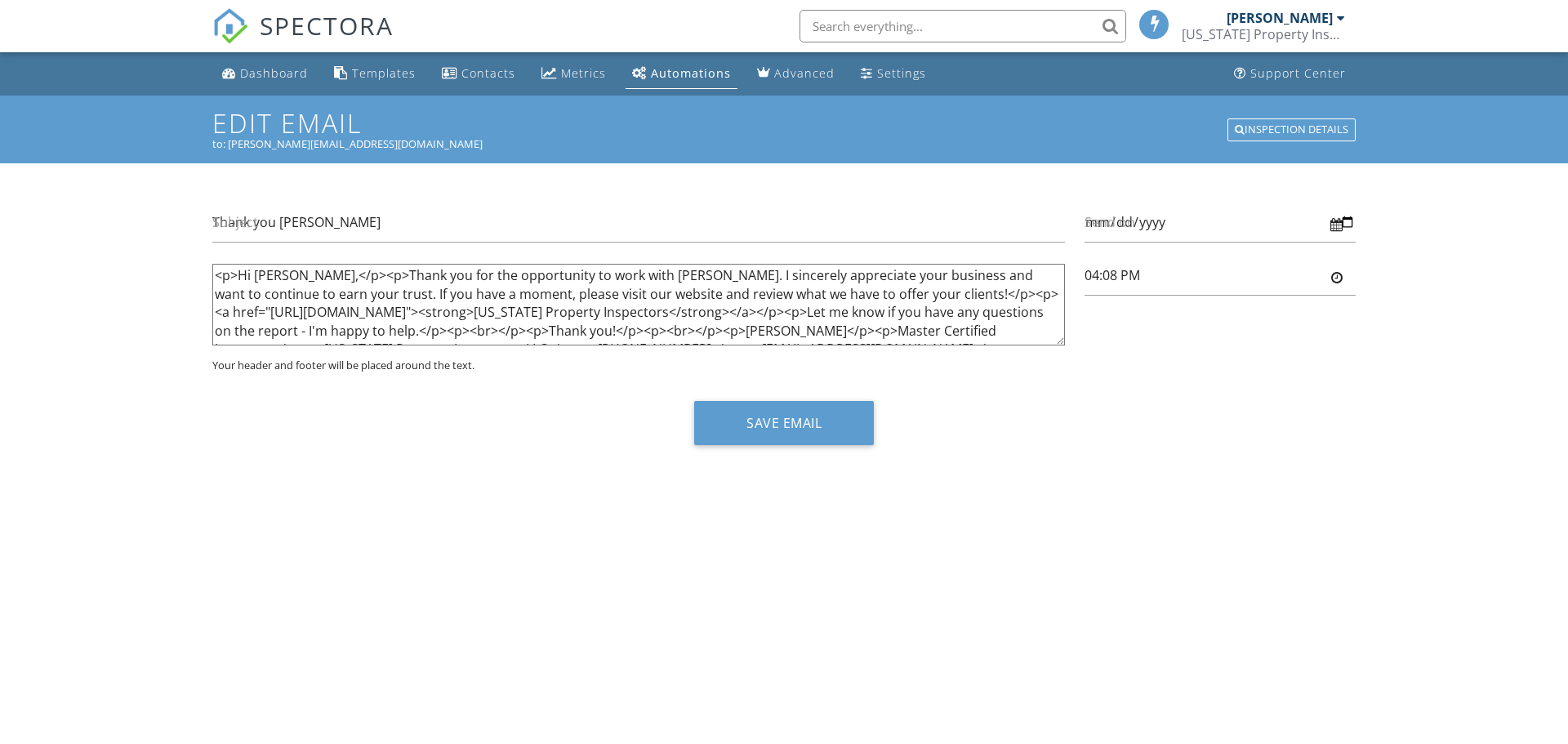
type input "4:08pm"
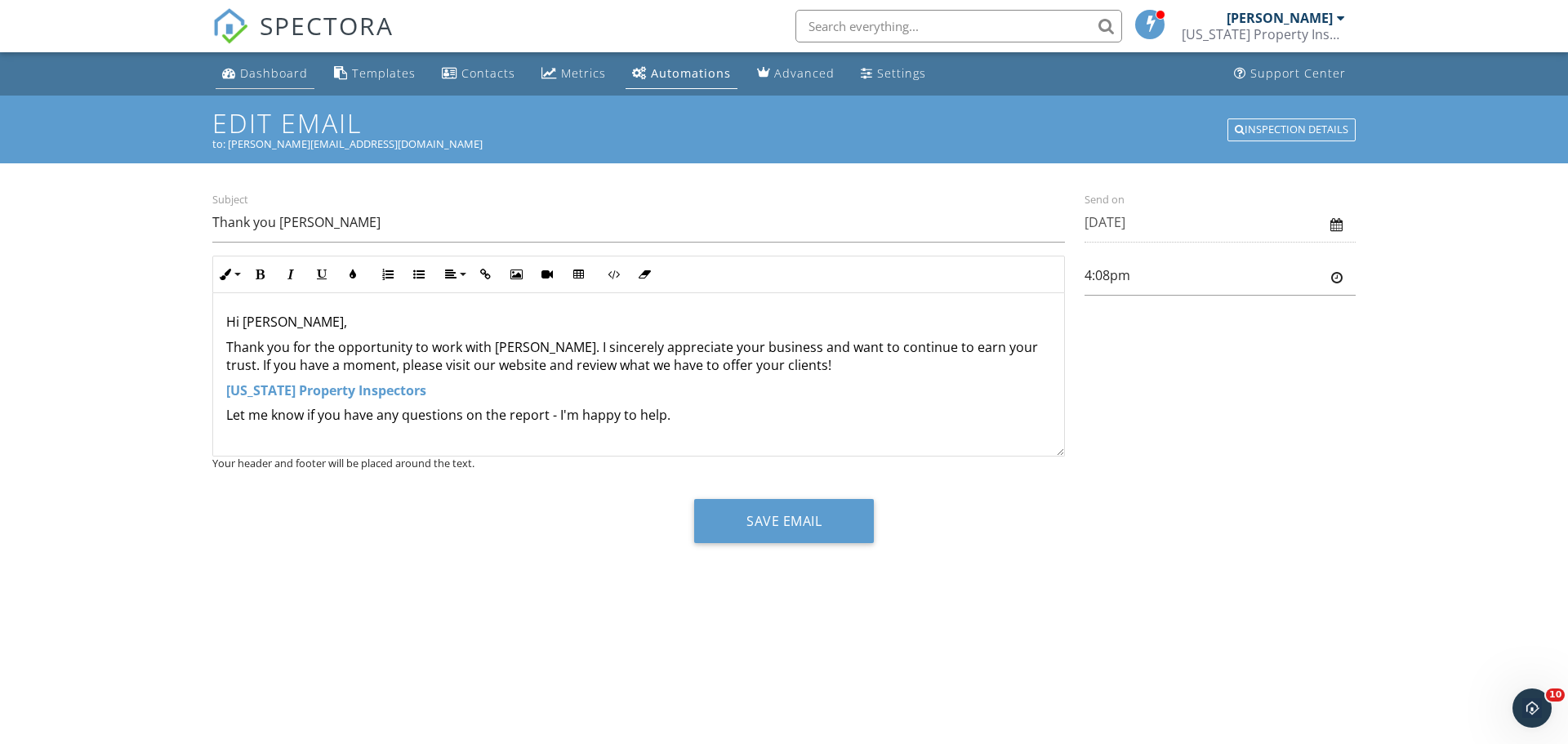
click at [296, 73] on div "Dashboard" at bounding box center [273, 74] width 67 height 16
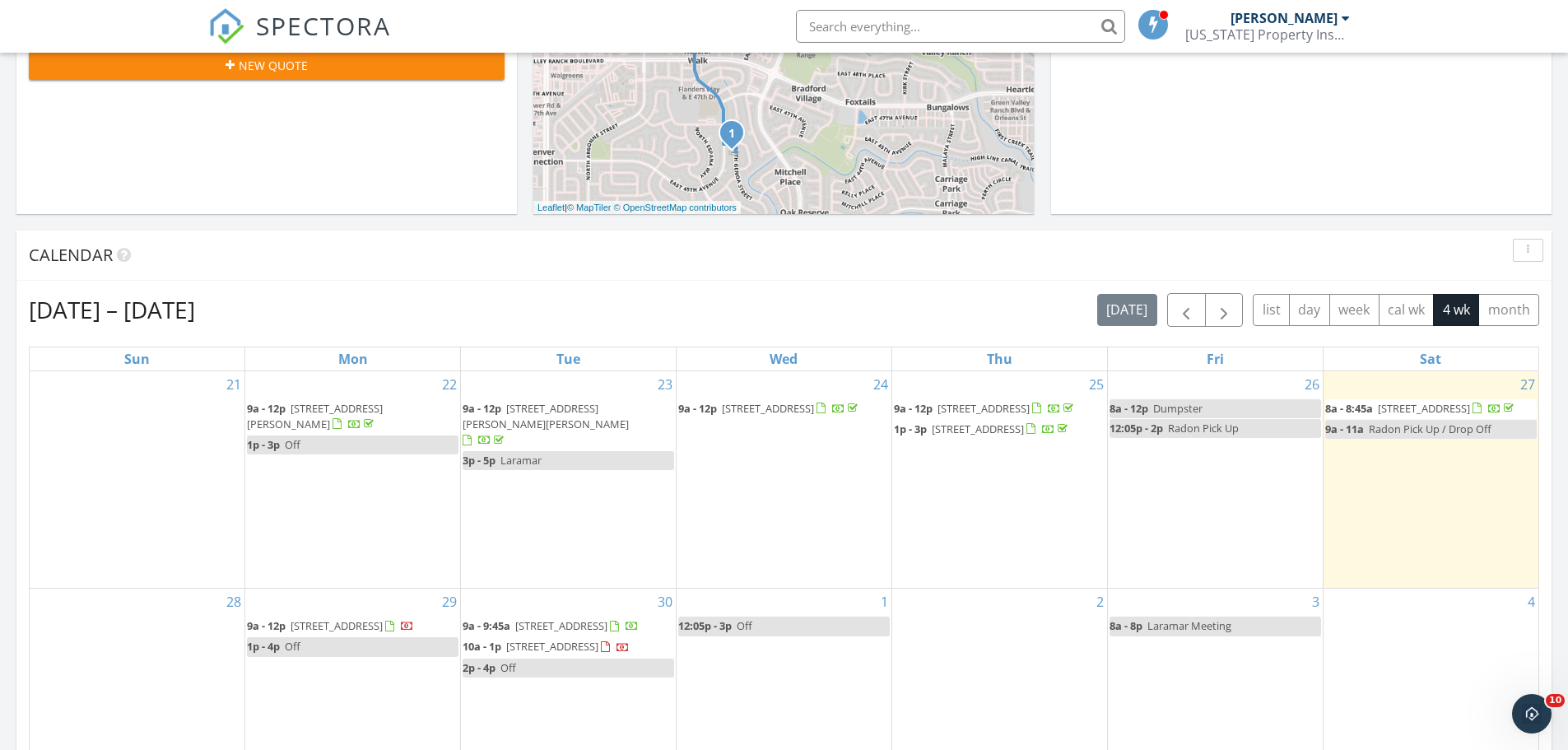
scroll to position [576, 0]
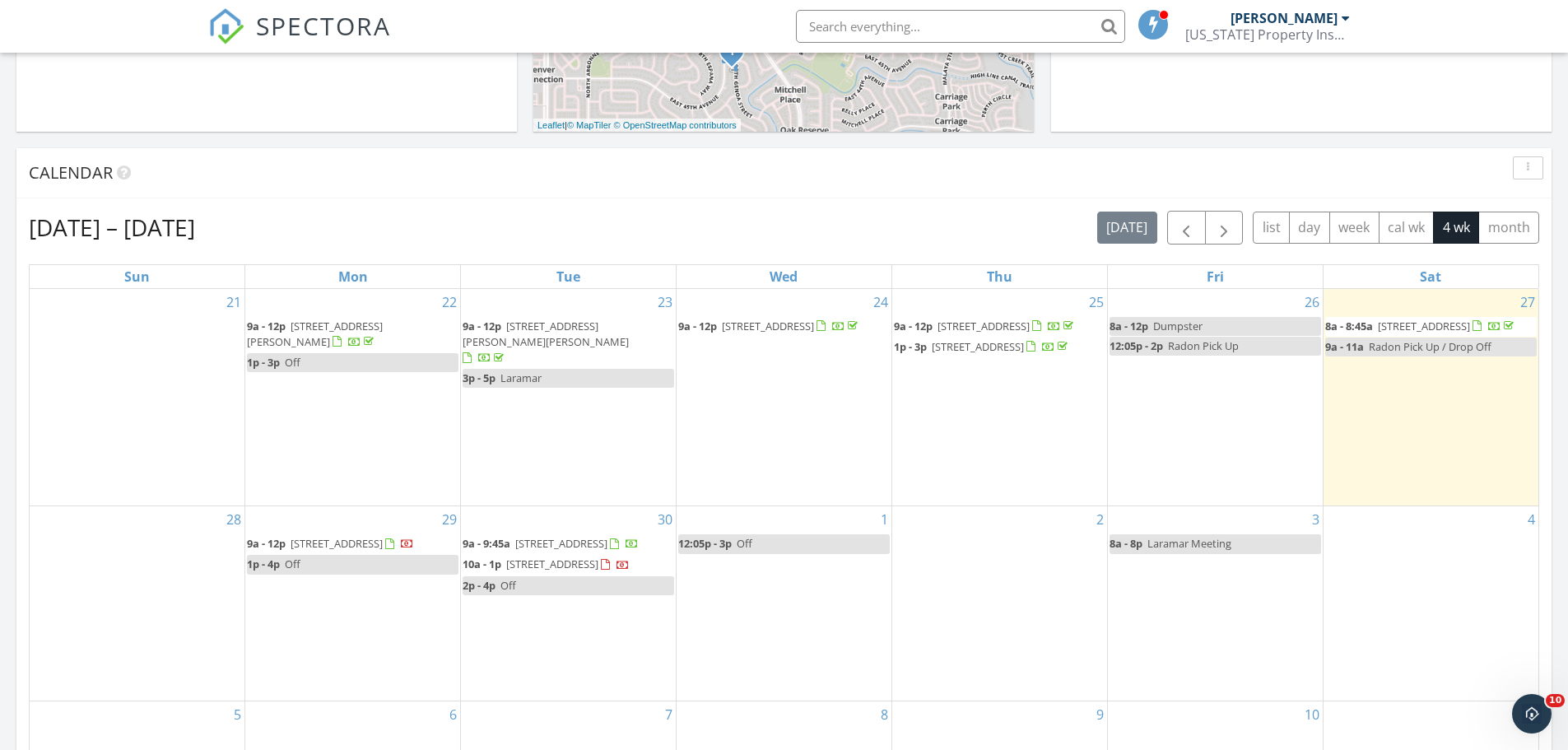
click at [662, 204] on div "[DATE] – [DATE] [DATE] list day week cal wk 4 wk month Sun Mon Tue Wed Thu Fri …" at bounding box center [784, 573] width 1535 height 749
